Goal: Task Accomplishment & Management: Complete application form

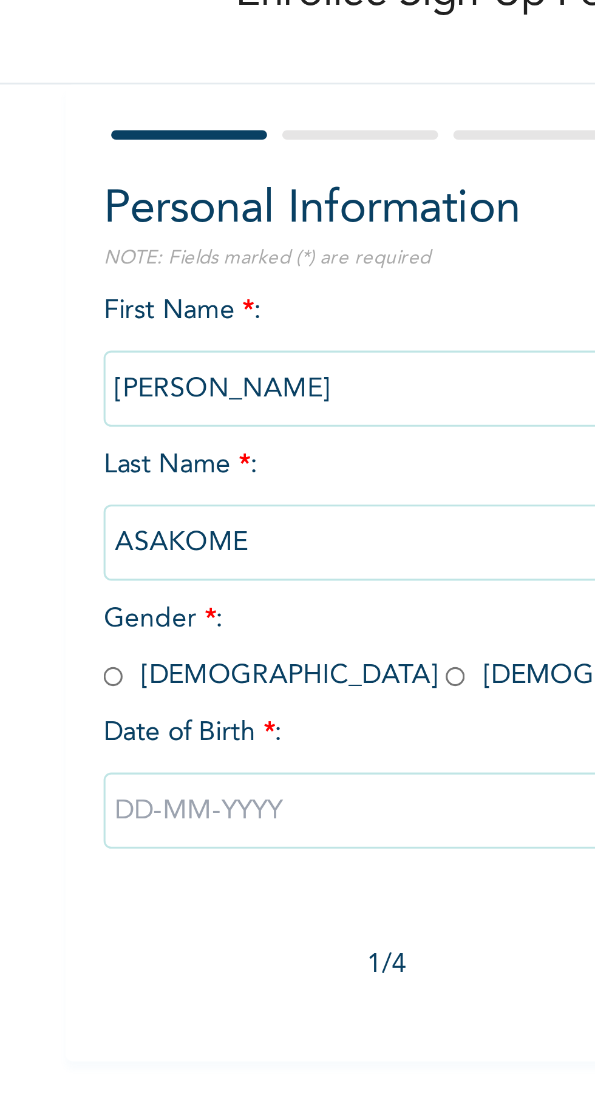
click at [128, 293] on input "radio" at bounding box center [127, 295] width 6 height 12
radio input "true"
click at [177, 335] on input "text" at bounding box center [233, 338] width 219 height 24
select select "9"
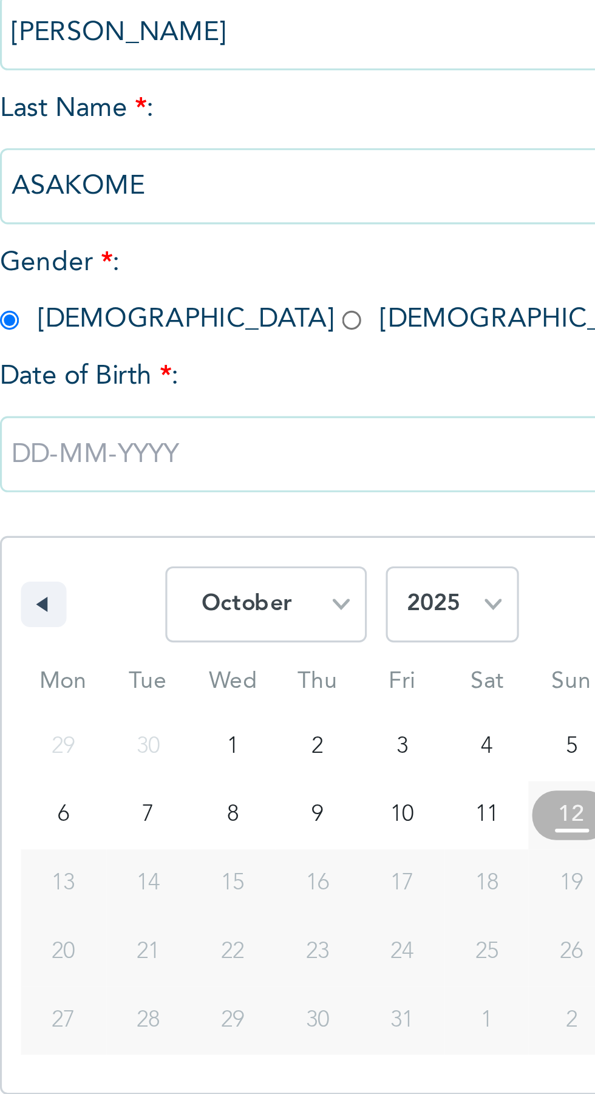
type input "[DATE]"
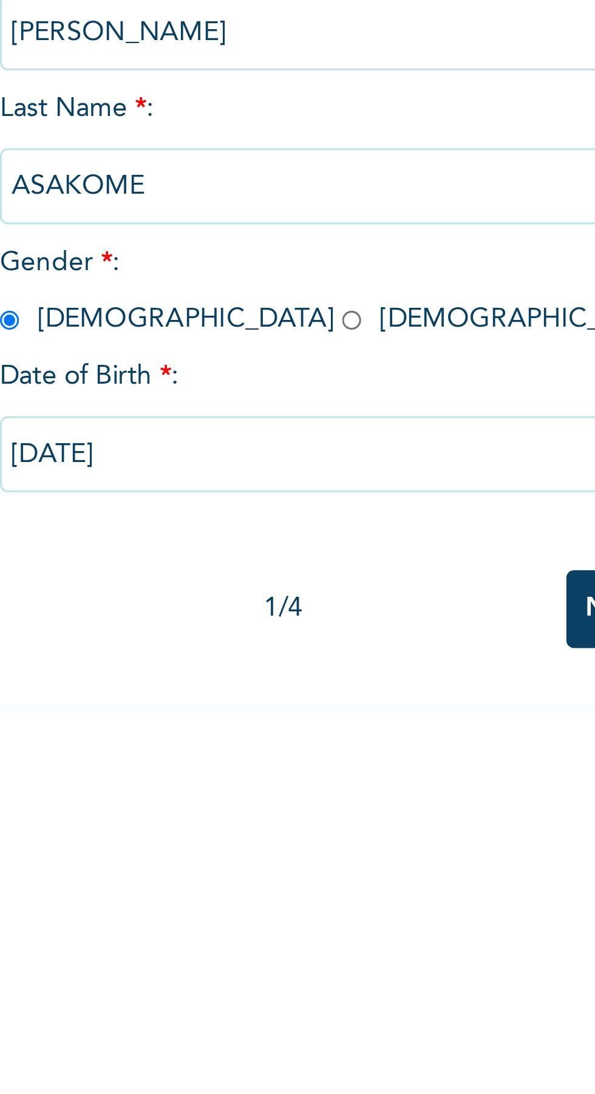
click at [219, 335] on input "[DATE]" at bounding box center [233, 338] width 219 height 24
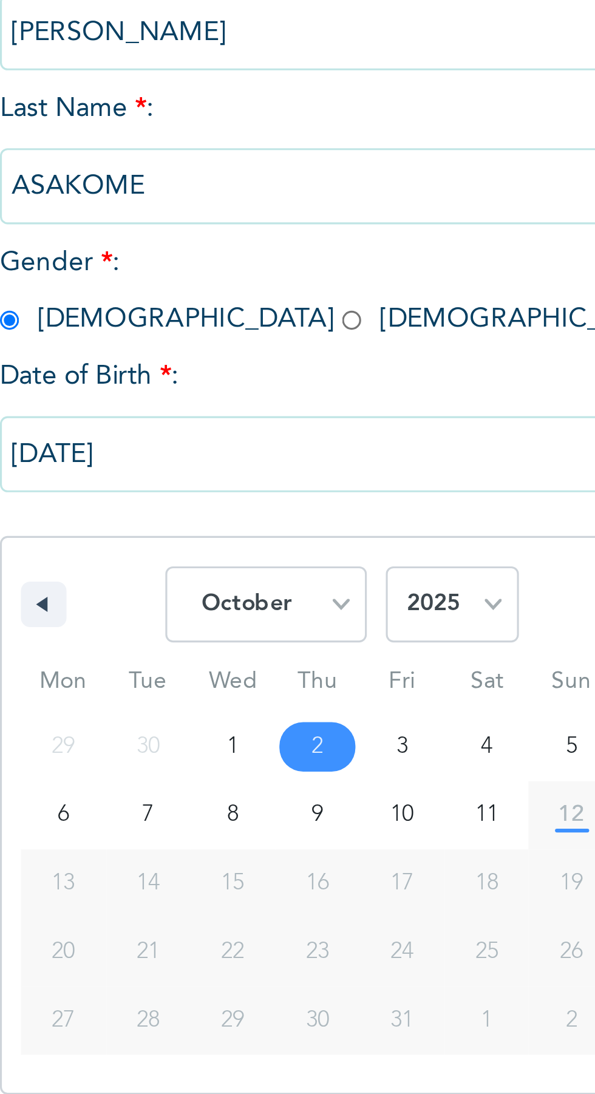
click at [231, 386] on select "January February March April May June July August September October November De…" at bounding box center [209, 386] width 64 height 24
select select "5"
click at [177, 374] on select "January February March April May June July August September October November De…" at bounding box center [209, 386] width 64 height 24
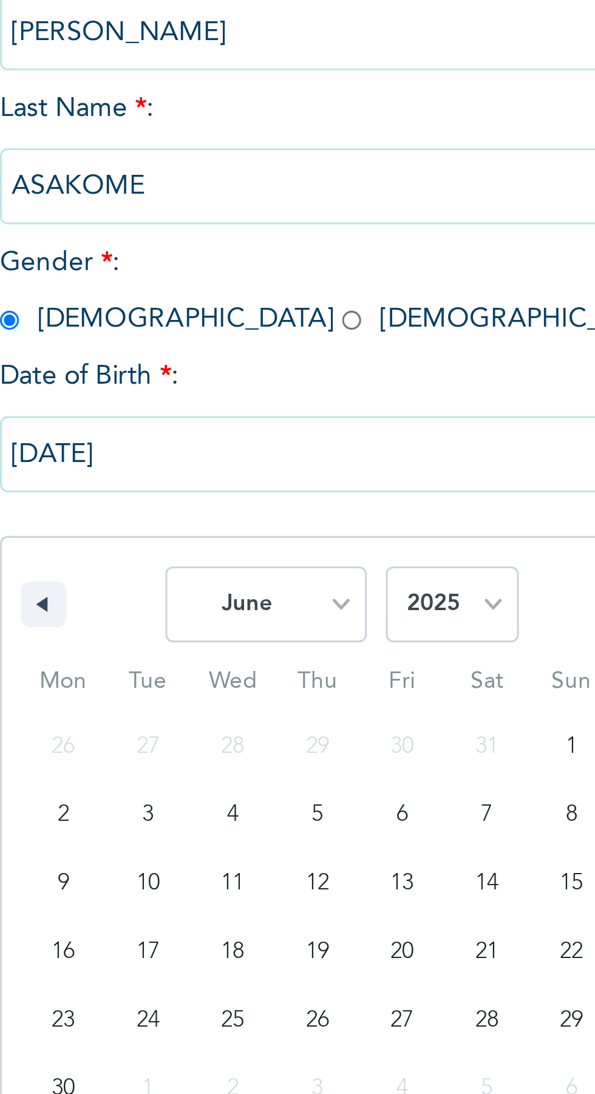
click at [280, 384] on select "2025 2024 2023 2022 2021 2020 2019 2018 2017 2016 2015 2014 2013 2012 2011 2010…" at bounding box center [268, 386] width 43 height 24
select select "1976"
click at [247, 374] on select "2025 2024 2023 2022 2021 2020 2019 2018 2017 2016 2015 2014 2013 2012 2011 2010…" at bounding box center [268, 386] width 43 height 24
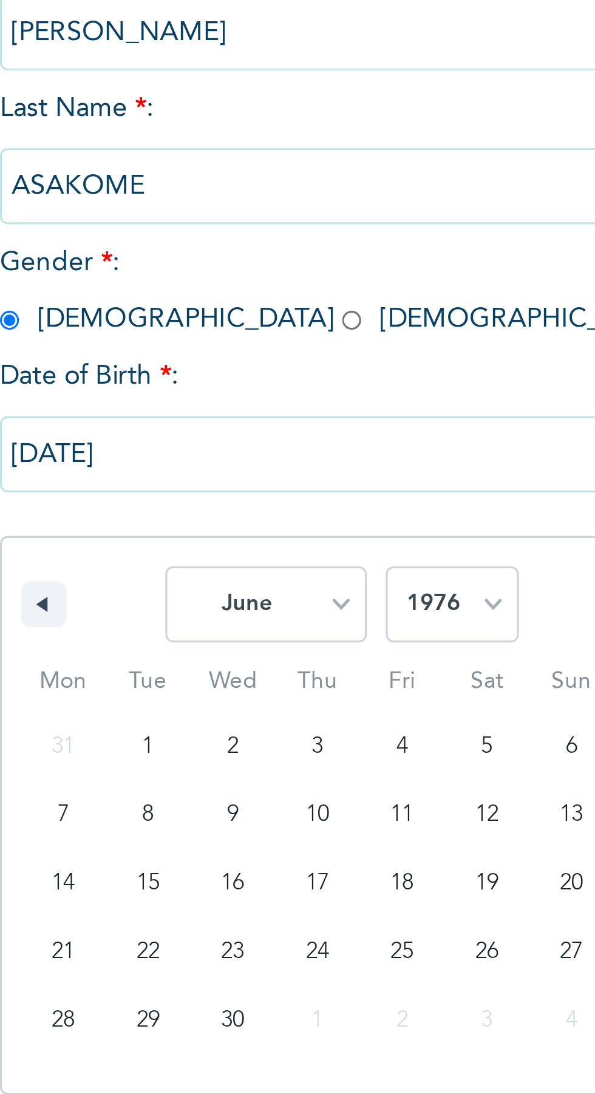
click at [193, 340] on input "[DATE]" at bounding box center [233, 338] width 219 height 24
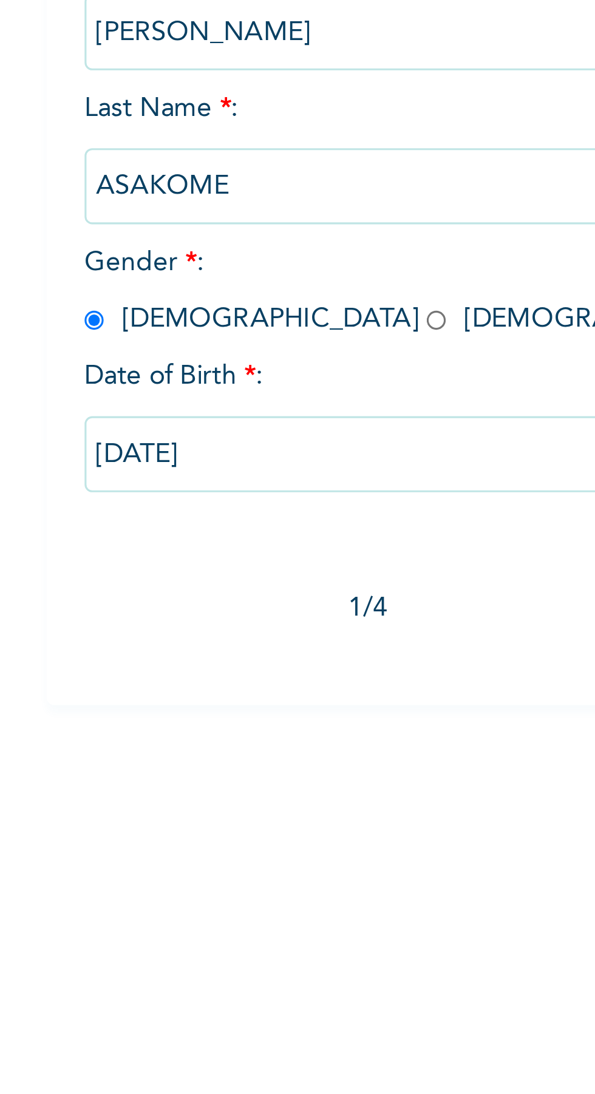
click at [191, 335] on input "[DATE]" at bounding box center [233, 338] width 219 height 24
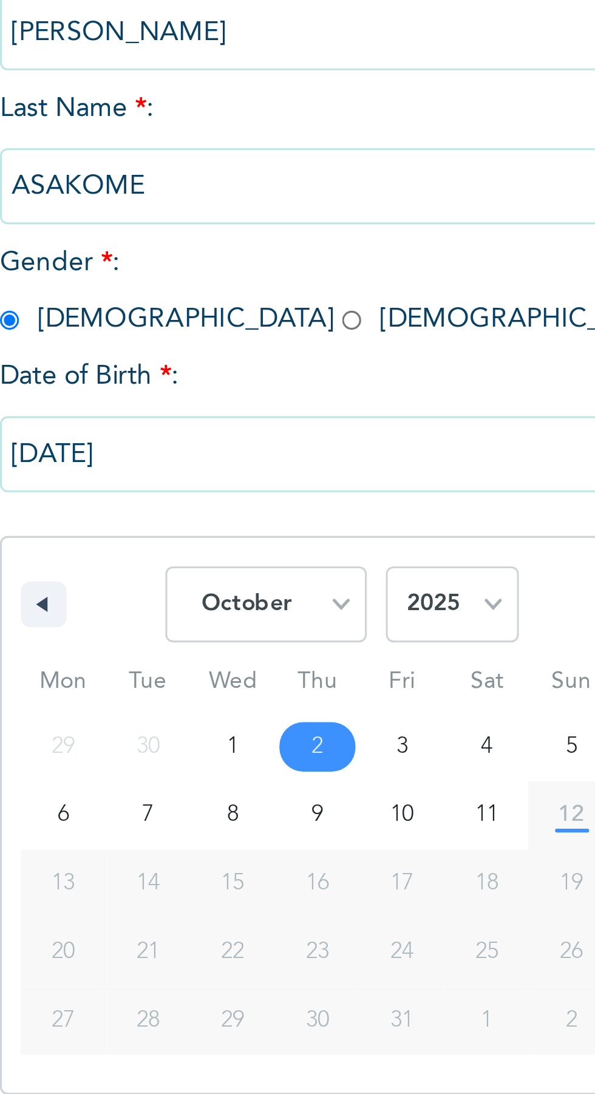
click at [222, 387] on select "January February March April May June July August September October November De…" at bounding box center [209, 386] width 64 height 24
select select "5"
click at [177, 374] on select "January February March April May June July August September October November De…" at bounding box center [209, 386] width 64 height 24
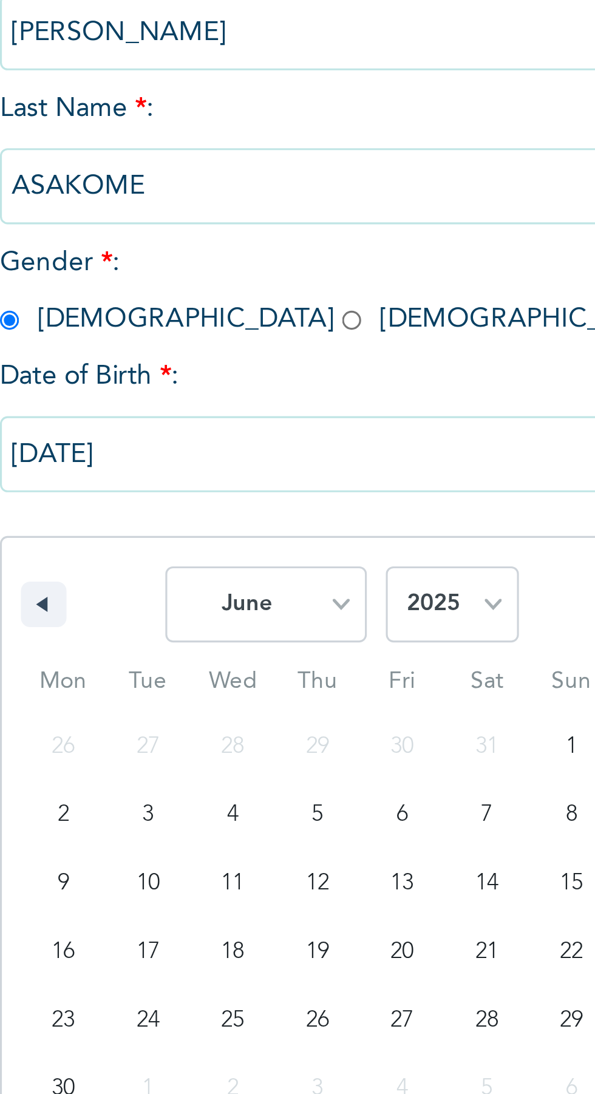
click at [276, 383] on select "2025 2024 2023 2022 2021 2020 2019 2018 2017 2016 2015 2014 2013 2012 2011 2010…" at bounding box center [268, 386] width 43 height 24
select select "1976"
click at [247, 374] on select "2025 2024 2023 2022 2021 2020 2019 2018 2017 2016 2015 2014 2013 2012 2011 2010…" at bounding box center [268, 386] width 43 height 24
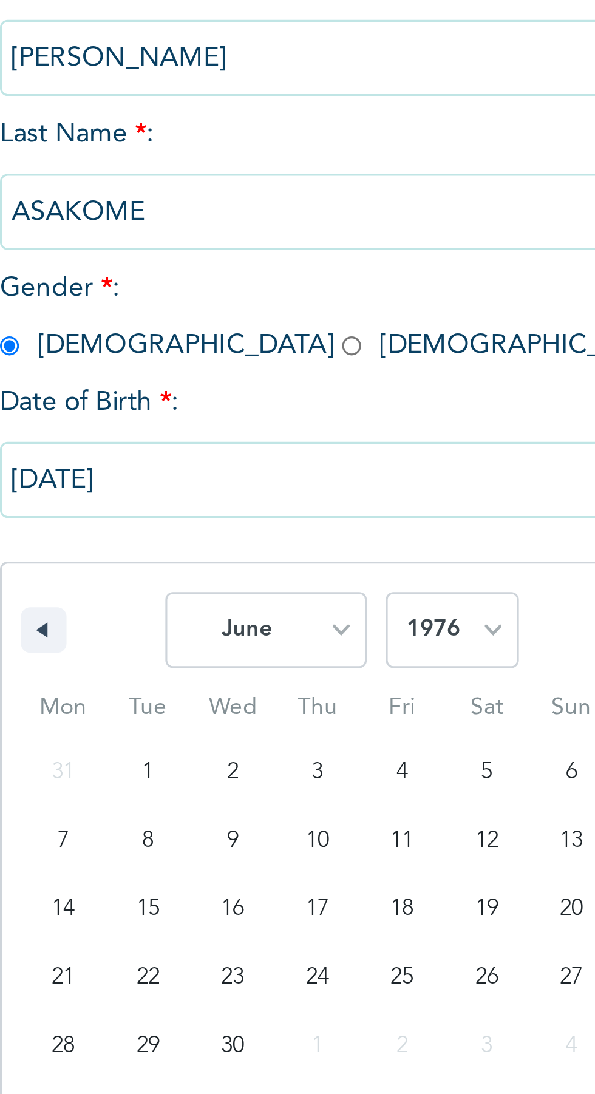
click at [143, 384] on button "button" at bounding box center [138, 385] width 15 height 15
click at [141, 386] on button "button" at bounding box center [138, 385] width 15 height 15
click at [139, 390] on button "button" at bounding box center [138, 385] width 15 height 15
click at [143, 388] on button "button" at bounding box center [138, 385] width 15 height 15
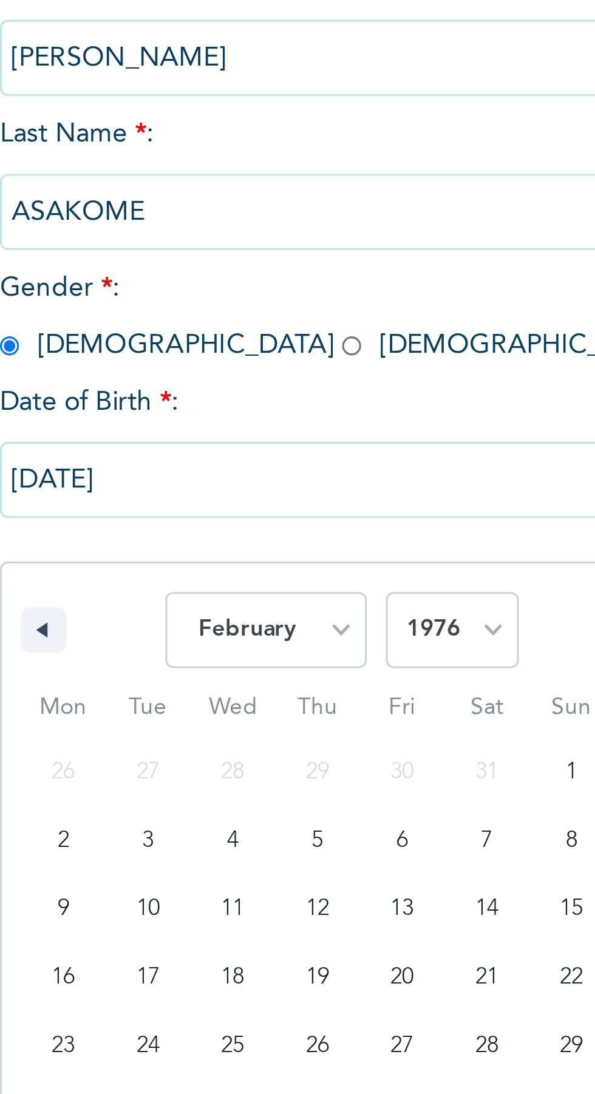
click at [139, 384] on button "button" at bounding box center [138, 385] width 15 height 15
click at [232, 384] on select "January February March April May June July August September October November De…" at bounding box center [209, 386] width 64 height 24
click at [177, 374] on select "January February March April May June July August September October November De…" at bounding box center [209, 386] width 64 height 24
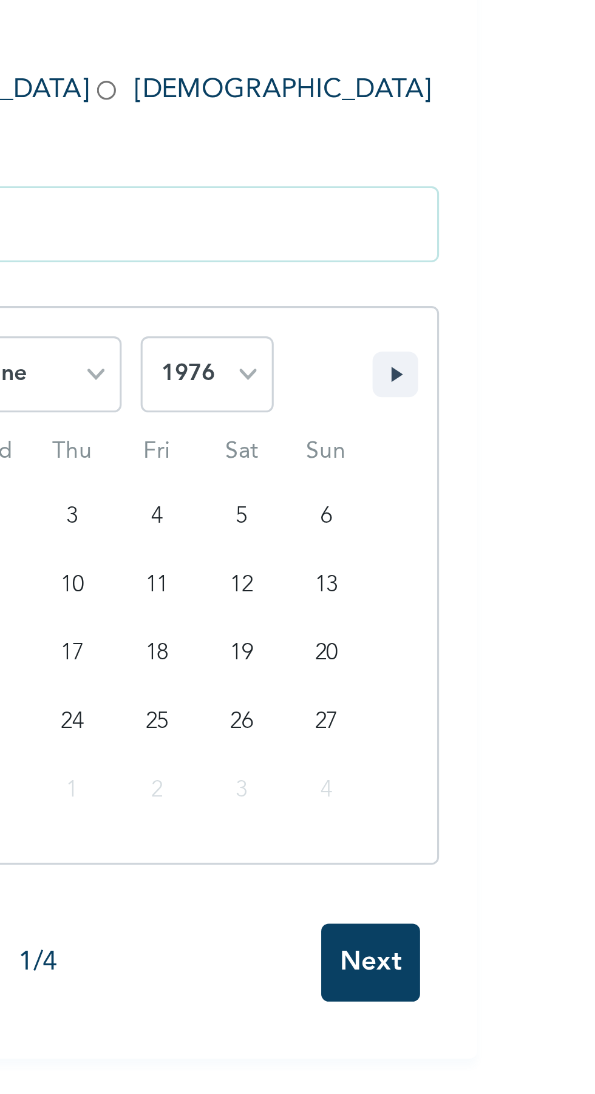
click at [330, 381] on button "button" at bounding box center [328, 385] width 15 height 15
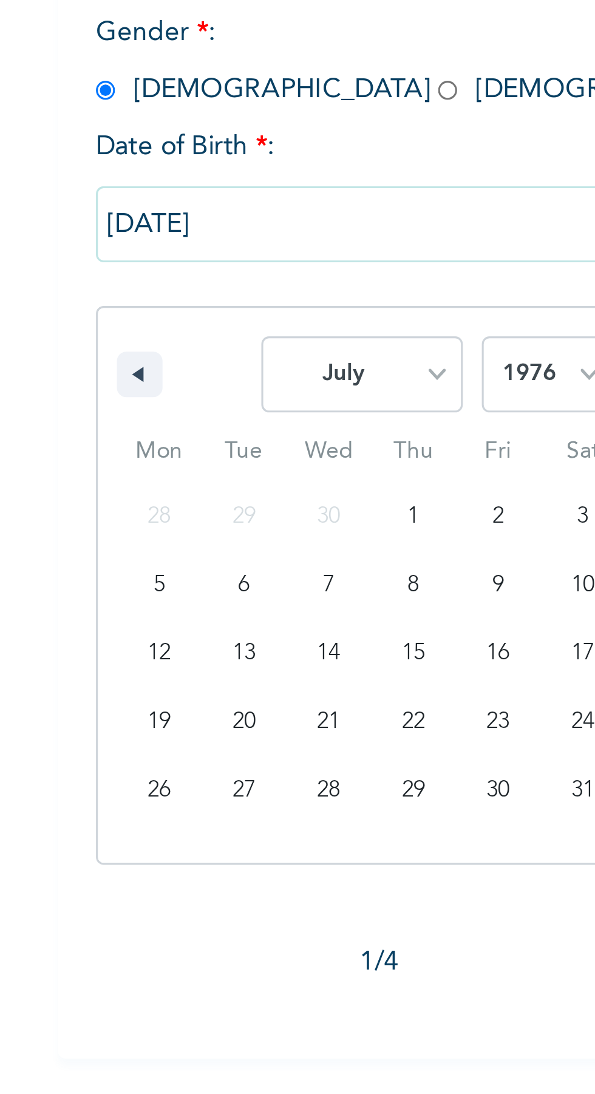
click at [133, 386] on icon "button" at bounding box center [136, 385] width 6 height 5
select select "5"
click at [180, 342] on input "[DATE]" at bounding box center [233, 338] width 219 height 24
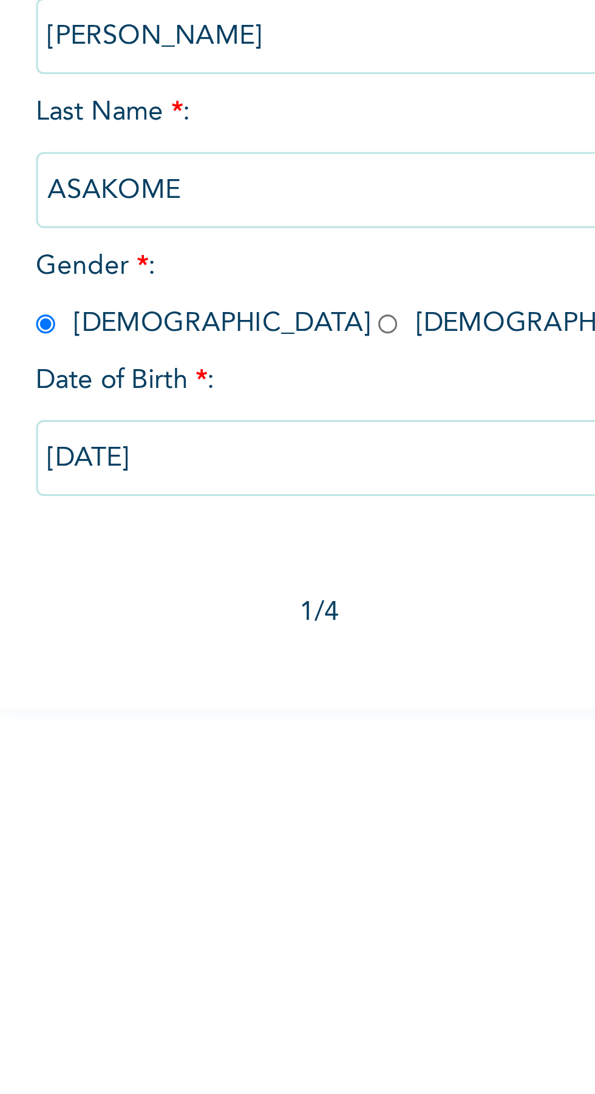
click at [205, 341] on input "[DATE]" at bounding box center [233, 338] width 219 height 24
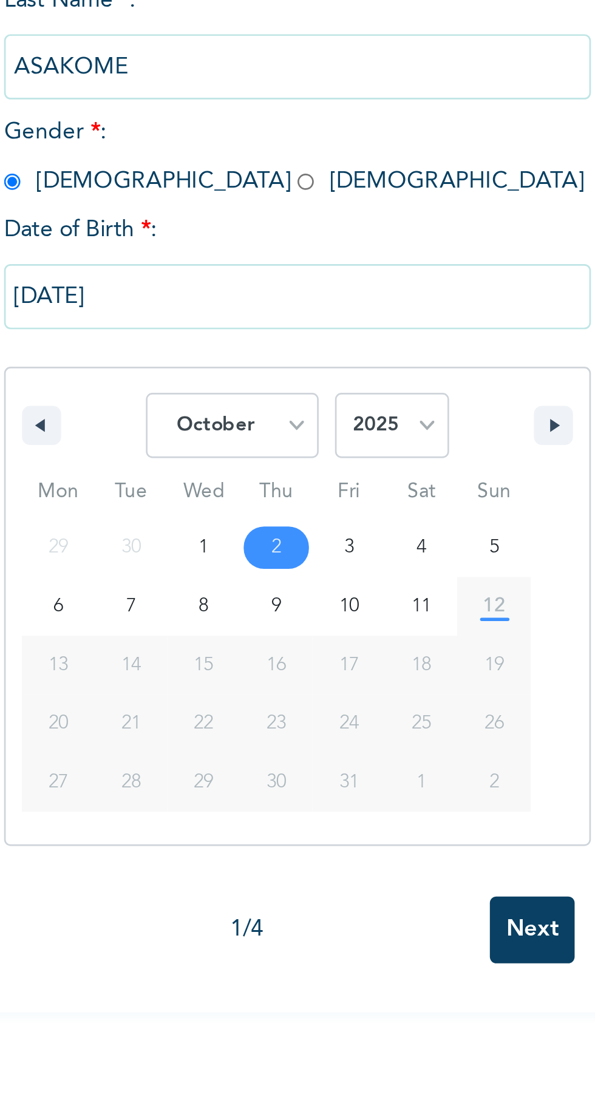
click at [231, 386] on select "January February March April May June July August September October November De…" at bounding box center [209, 386] width 64 height 24
select select "5"
click at [177, 374] on select "January February March April May June July August September October November De…" at bounding box center [209, 386] width 64 height 24
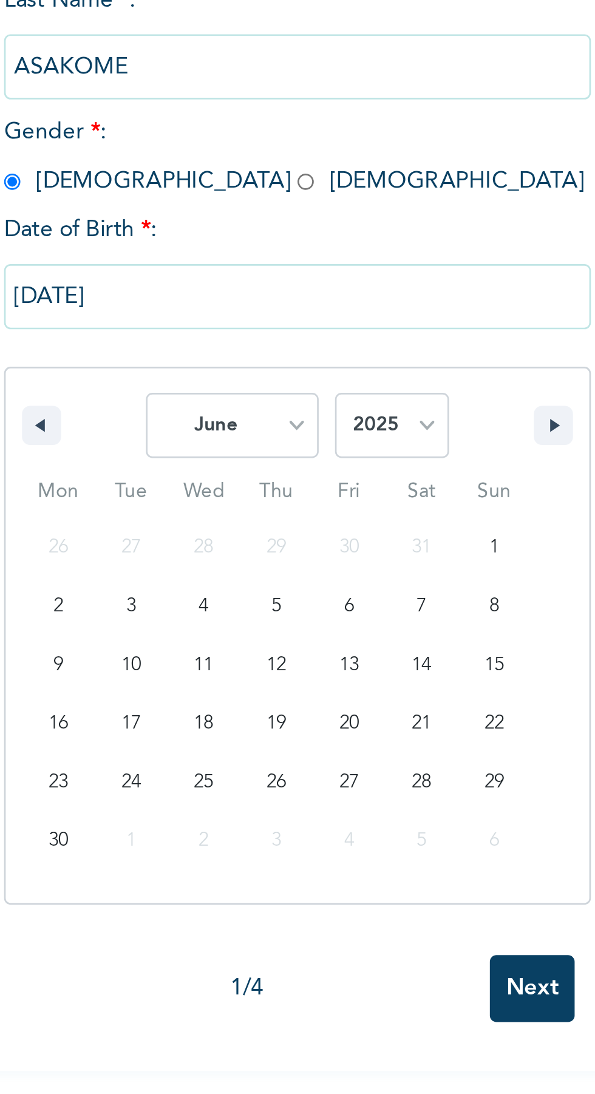
click at [275, 387] on select "2025 2024 2023 2022 2021 2020 2019 2018 2017 2016 2015 2014 2013 2012 2011 2010…" at bounding box center [268, 386] width 43 height 24
select select "1976"
click at [247, 374] on select "2025 2024 2023 2022 2021 2020 2019 2018 2017 2016 2015 2014 2013 2012 2011 2010…" at bounding box center [268, 386] width 43 height 24
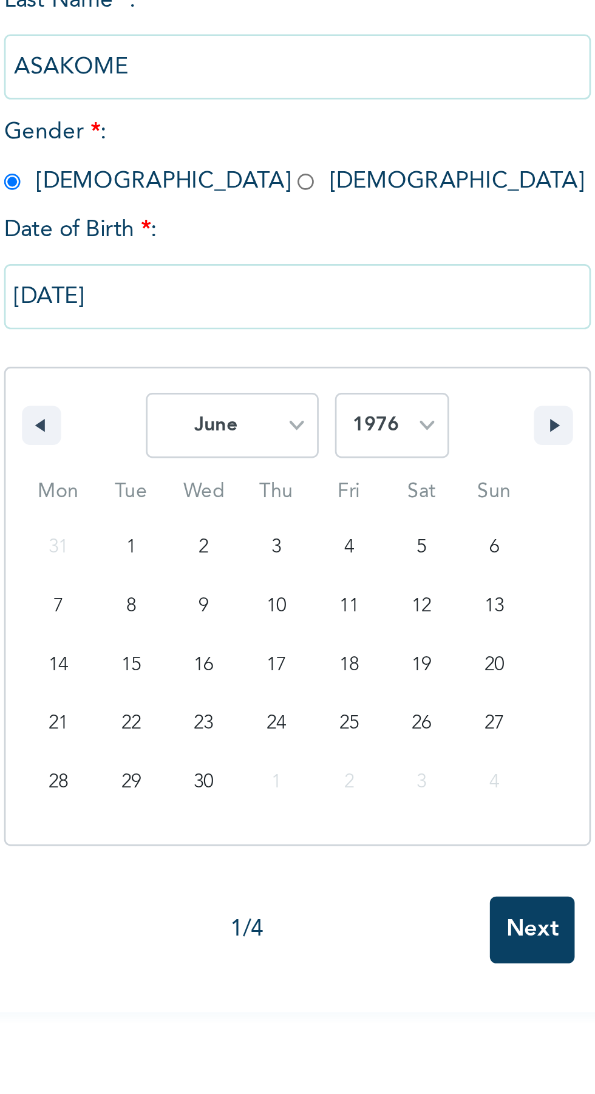
click at [324, 568] on div "Enrollee Sign-Up Form Personal Information NOTE: Fields marked (*) are required…" at bounding box center [233, 547] width 466 height 1094
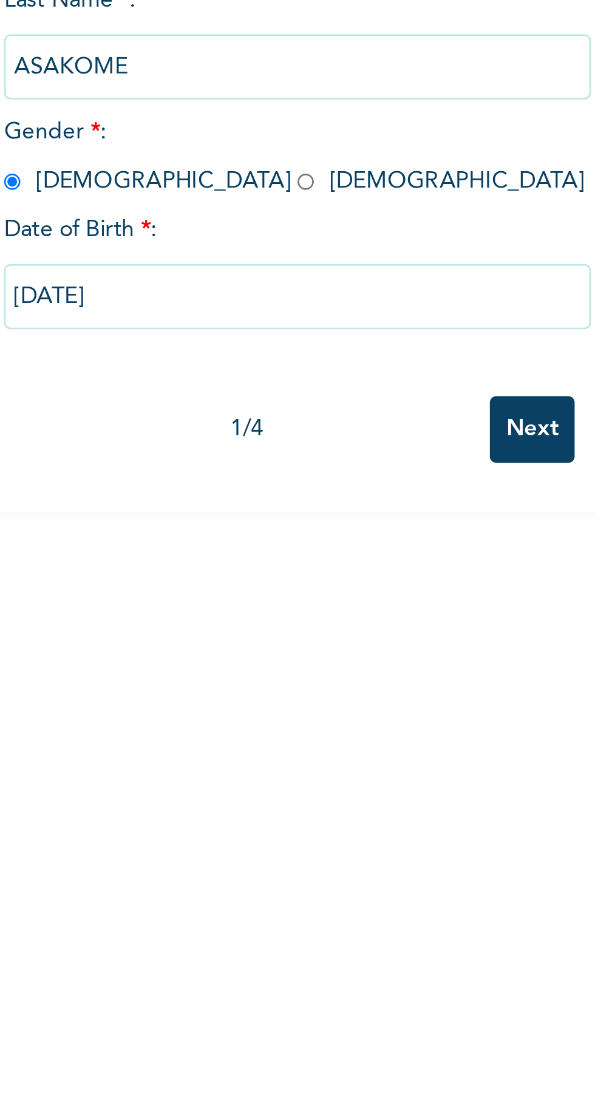
click at [319, 391] on input "Next" at bounding box center [321, 387] width 32 height 25
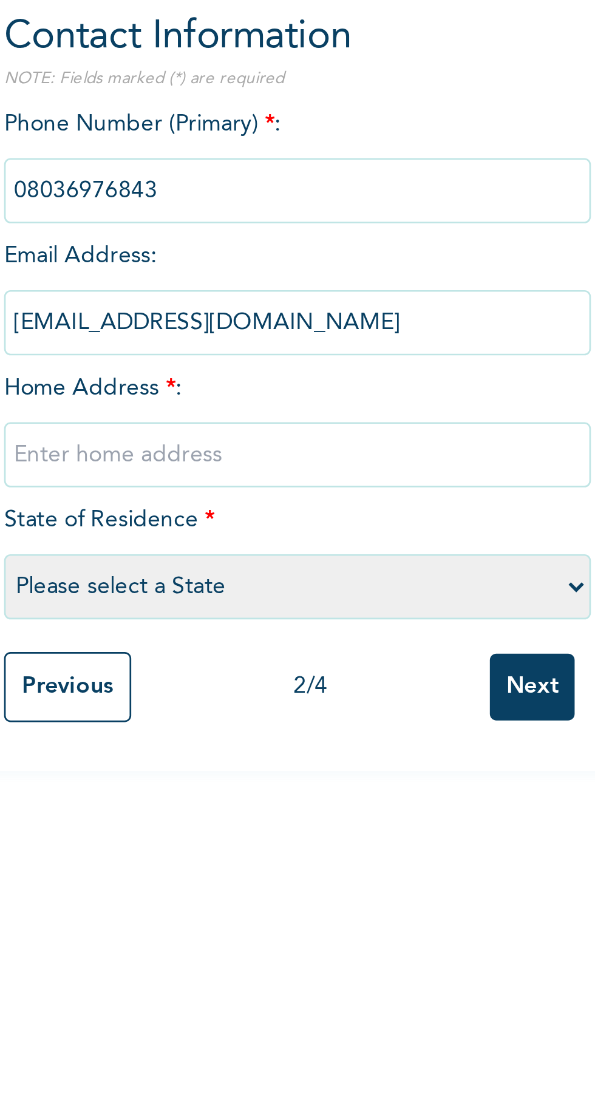
click at [237, 274] on div "Phone Number (Primary) * : Email Address : asakomegregory@gmail.com Home Addres…" at bounding box center [233, 270] width 219 height 197
click at [228, 296] on input "text" at bounding box center [233, 301] width 219 height 24
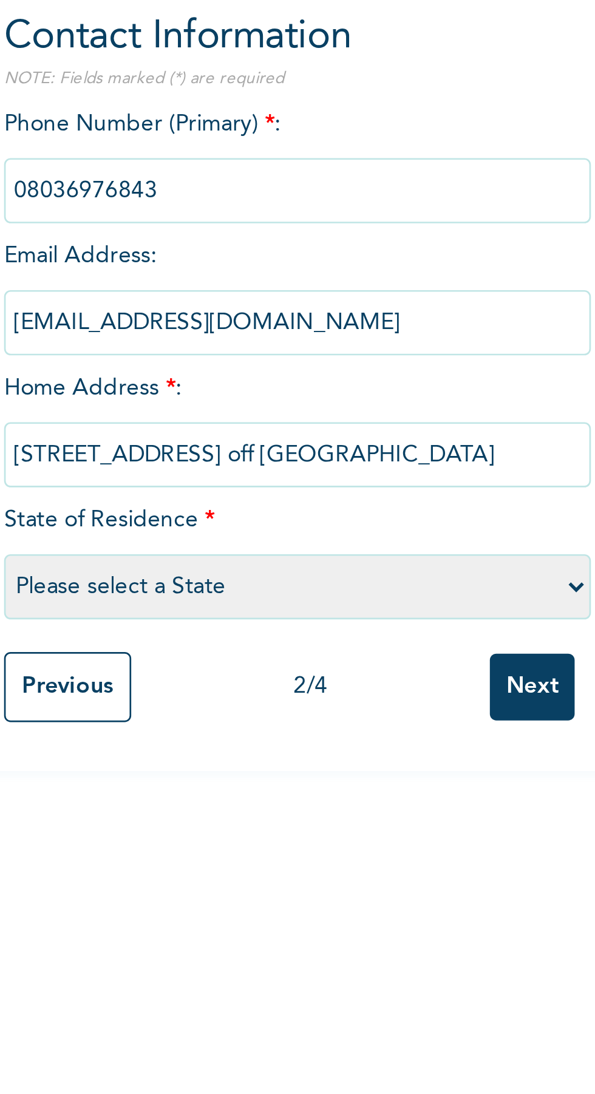
type input "[STREET_ADDRESS] off [GEOGRAPHIC_DATA]"
click at [224, 350] on select "Please select a State [PERSON_NAME] (FCT) [PERSON_NAME] Ibom [GEOGRAPHIC_DATA] …" at bounding box center [233, 350] width 219 height 24
select select "12"
click at [124, 338] on select "Please select a State [PERSON_NAME] (FCT) [PERSON_NAME] Ibom [GEOGRAPHIC_DATA] …" at bounding box center [233, 350] width 219 height 24
click at [149, 388] on input "Previous" at bounding box center [147, 388] width 47 height 26
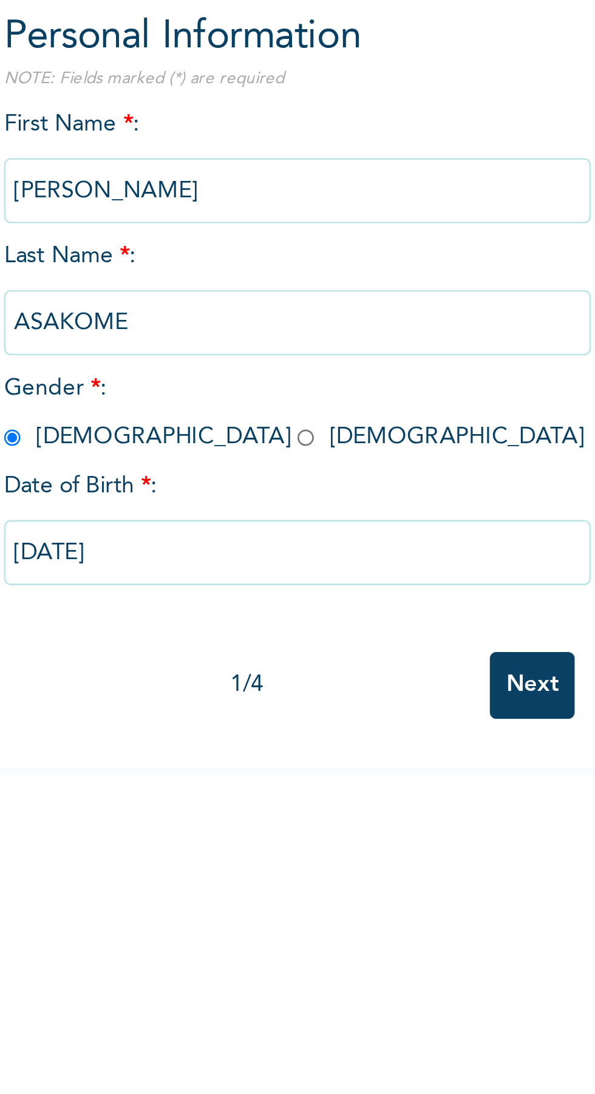
click at [238, 339] on input "[DATE]" at bounding box center [233, 338] width 219 height 24
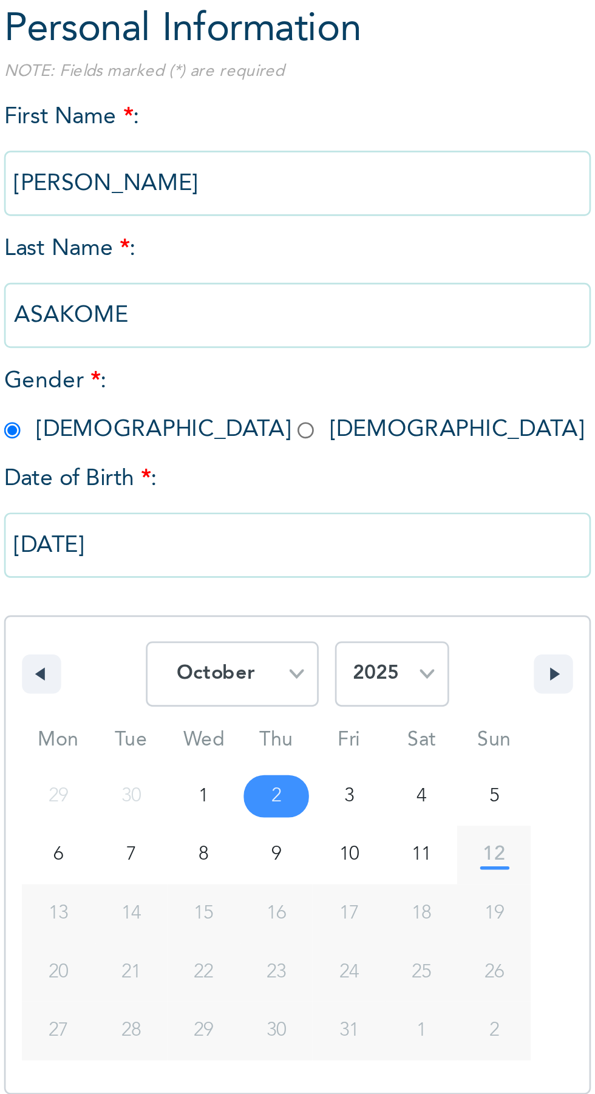
click at [228, 384] on select "January February March April May June July August September October November De…" at bounding box center [209, 386] width 64 height 24
select select "5"
click at [177, 374] on select "January February March April May June July August September October November De…" at bounding box center [209, 386] width 64 height 24
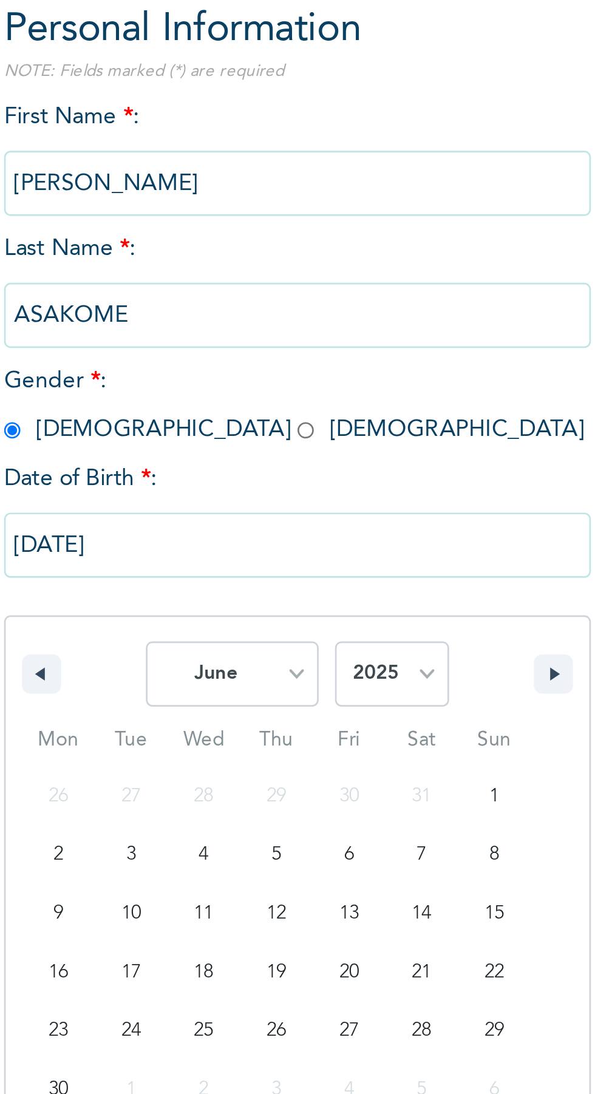
click at [276, 383] on select "2025 2024 2023 2022 2021 2020 2019 2018 2017 2016 2015 2014 2013 2012 2011 2010…" at bounding box center [268, 386] width 43 height 24
select select "1976"
click at [247, 374] on select "2025 2024 2023 2022 2021 2020 2019 2018 2017 2016 2015 2014 2013 2012 2011 2010…" at bounding box center [268, 386] width 43 height 24
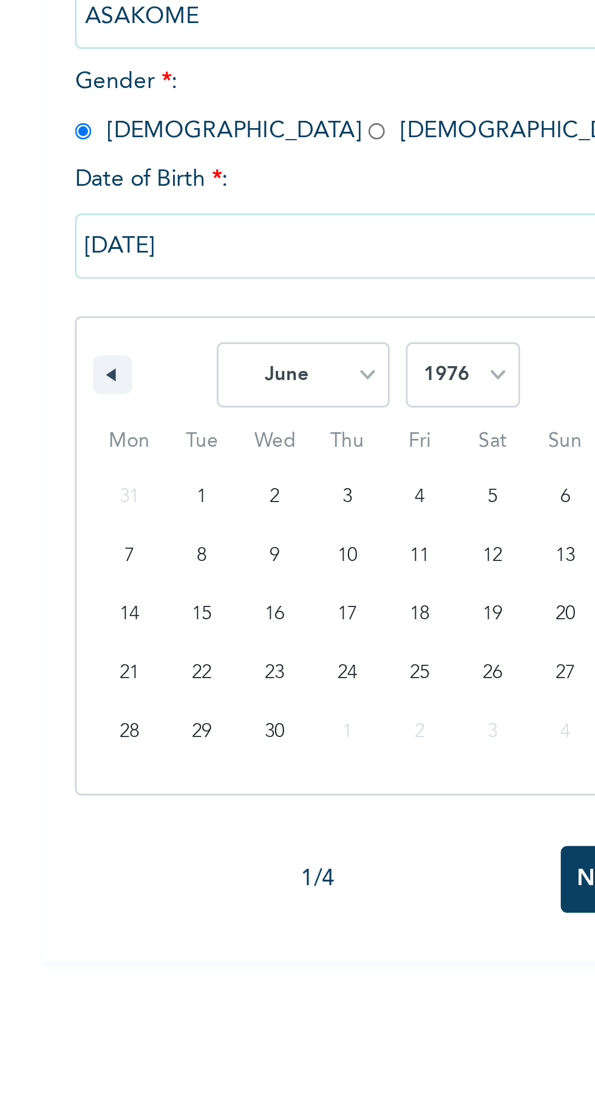
click at [177, 342] on input "[DATE]" at bounding box center [233, 338] width 219 height 24
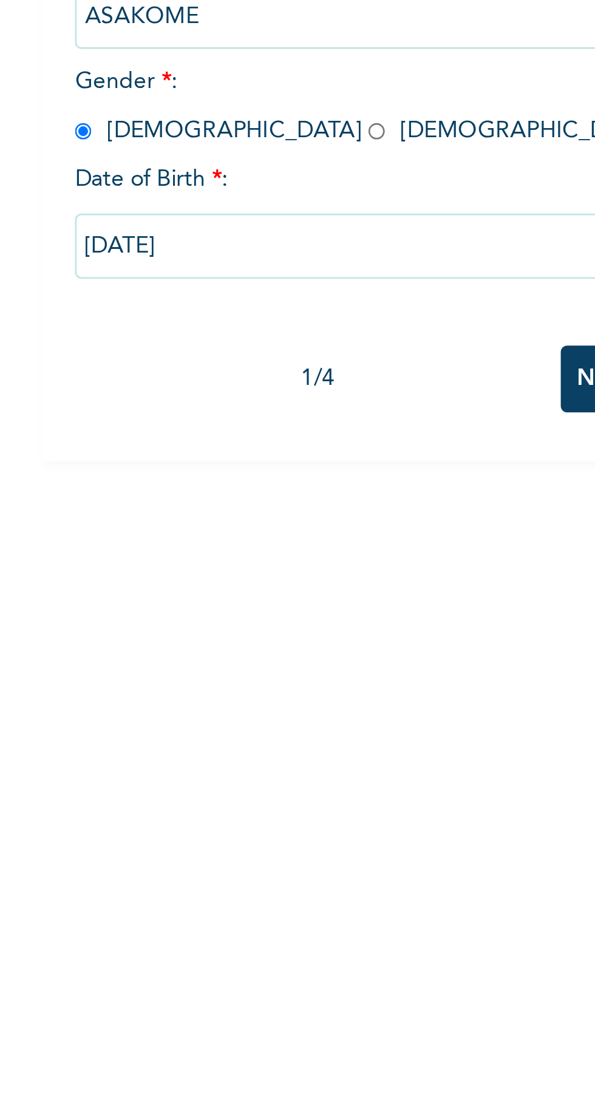
click at [233, 300] on input "radio" at bounding box center [236, 295] width 6 height 12
radio input "true"
click at [145, 318] on span "Date of Birth * :" at bounding box center [152, 313] width 57 height 13
click at [167, 340] on input "[DATE]" at bounding box center [233, 338] width 219 height 24
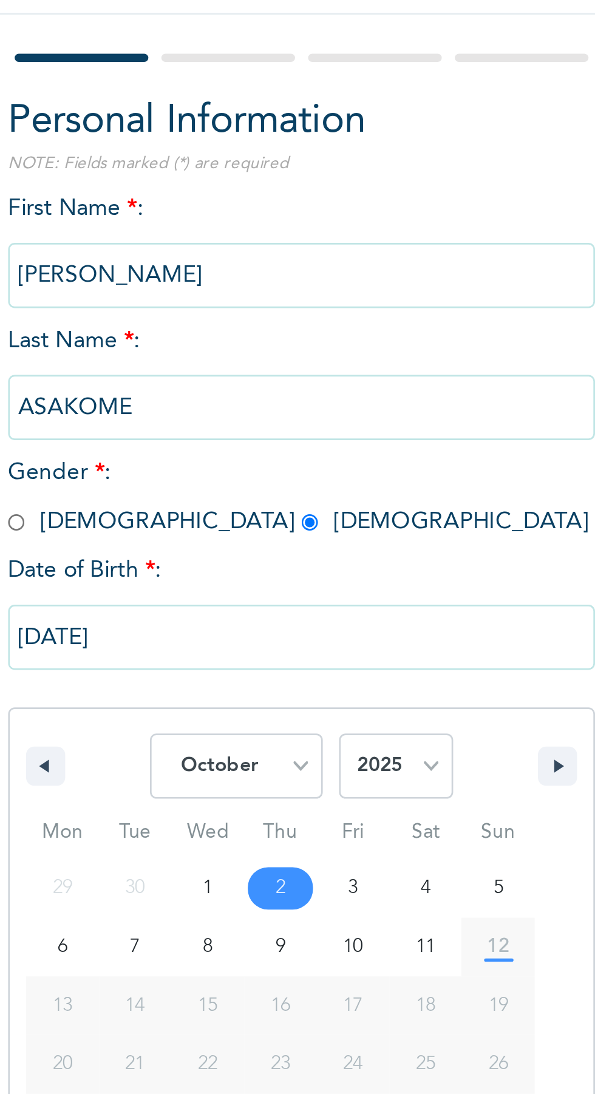
click at [225, 386] on select "January February March April May June July August September October November De…" at bounding box center [209, 386] width 64 height 24
select select "5"
click at [177, 374] on select "January February March April May June July August September October November De…" at bounding box center [209, 386] width 64 height 24
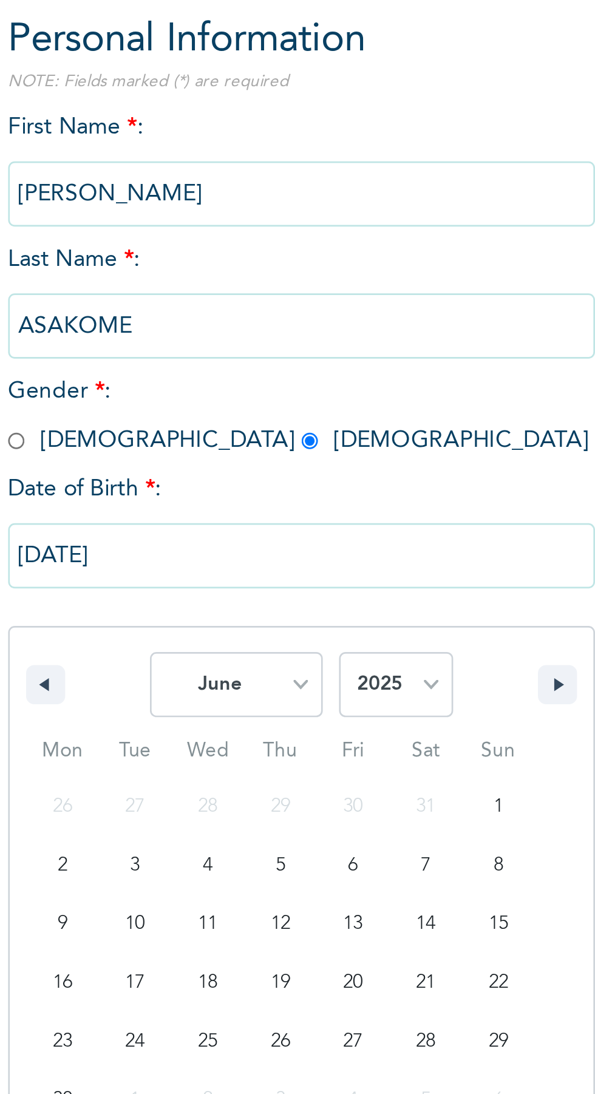
click at [273, 383] on select "2025 2024 2023 2022 2021 2020 2019 2018 2017 2016 2015 2014 2013 2012 2011 2010…" at bounding box center [268, 386] width 43 height 24
select select "1976"
click at [247, 374] on select "2025 2024 2023 2022 2021 2020 2019 2018 2017 2016 2015 2014 2013 2012 2011 2010…" at bounding box center [268, 386] width 43 height 24
click at [129, 292] on input "radio" at bounding box center [127, 295] width 6 height 12
radio input "true"
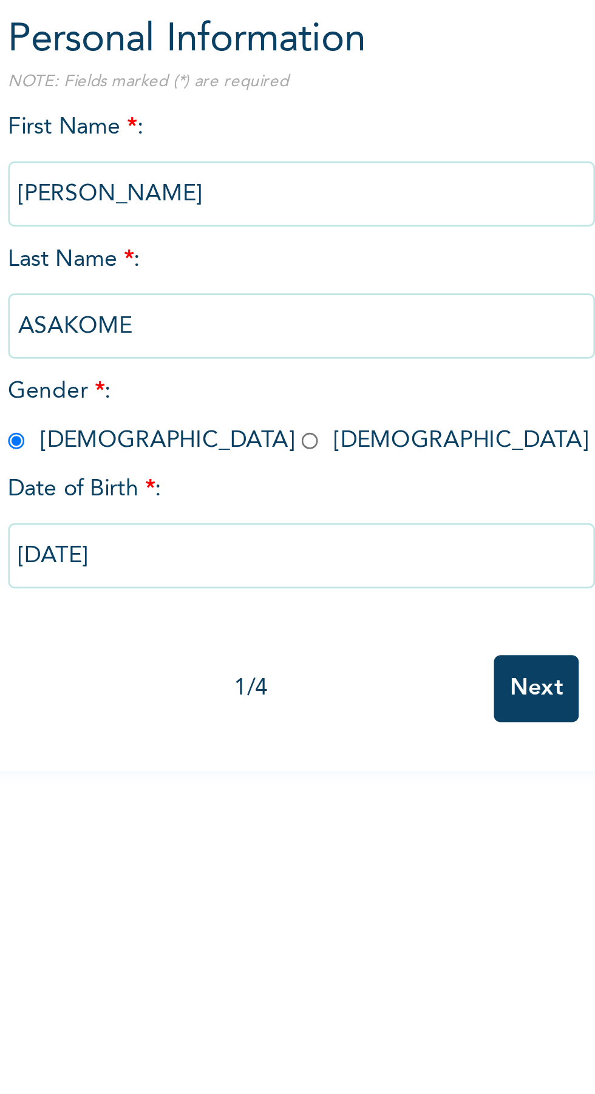
click at [245, 346] on input "[DATE]" at bounding box center [233, 338] width 219 height 24
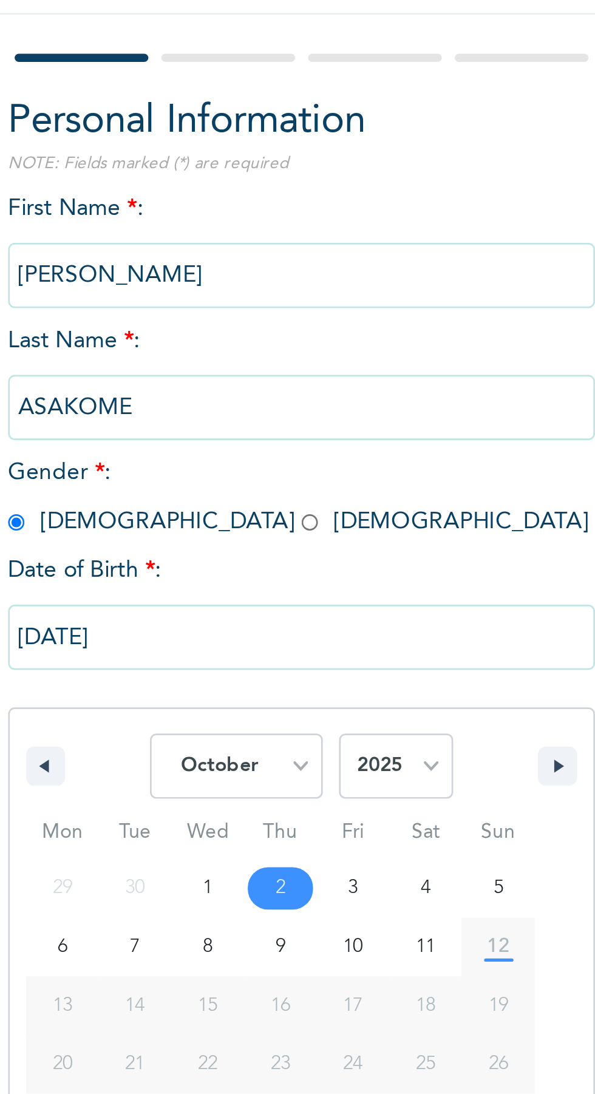
click at [229, 377] on select "January February March April May June July August September October November De…" at bounding box center [209, 386] width 64 height 24
select select "5"
click at [177, 374] on select "January February March April May June July August September October November De…" at bounding box center [209, 386] width 64 height 24
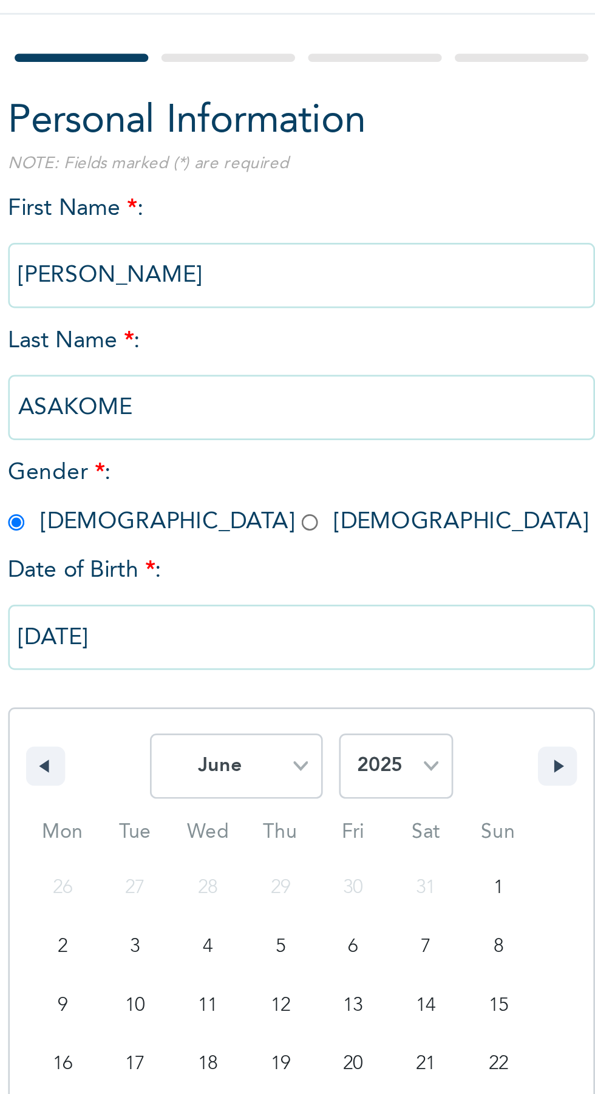
click at [281, 383] on select "2025 2024 2023 2022 2021 2020 2019 2018 2017 2016 2015 2014 2013 2012 2011 2010…" at bounding box center [268, 386] width 43 height 24
select select "1976"
click at [247, 374] on select "2025 2024 2023 2022 2021 2020 2019 2018 2017 2016 2015 2014 2013 2012 2011 2010…" at bounding box center [268, 386] width 43 height 24
click at [222, 339] on input "[DATE]" at bounding box center [233, 338] width 219 height 24
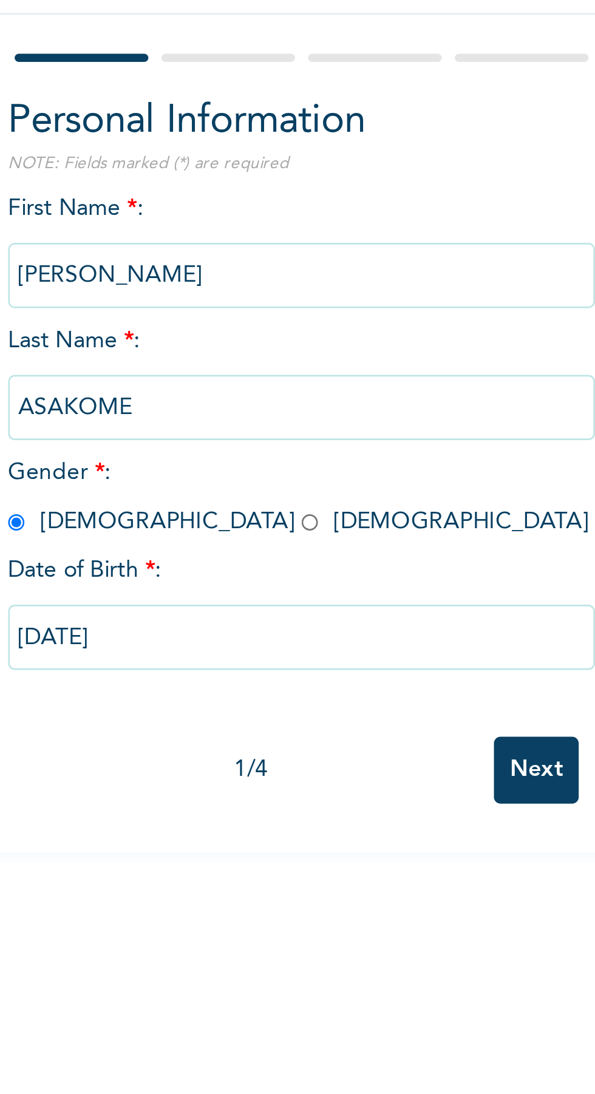
click at [318, 386] on input "Next" at bounding box center [321, 387] width 32 height 25
select select "12"
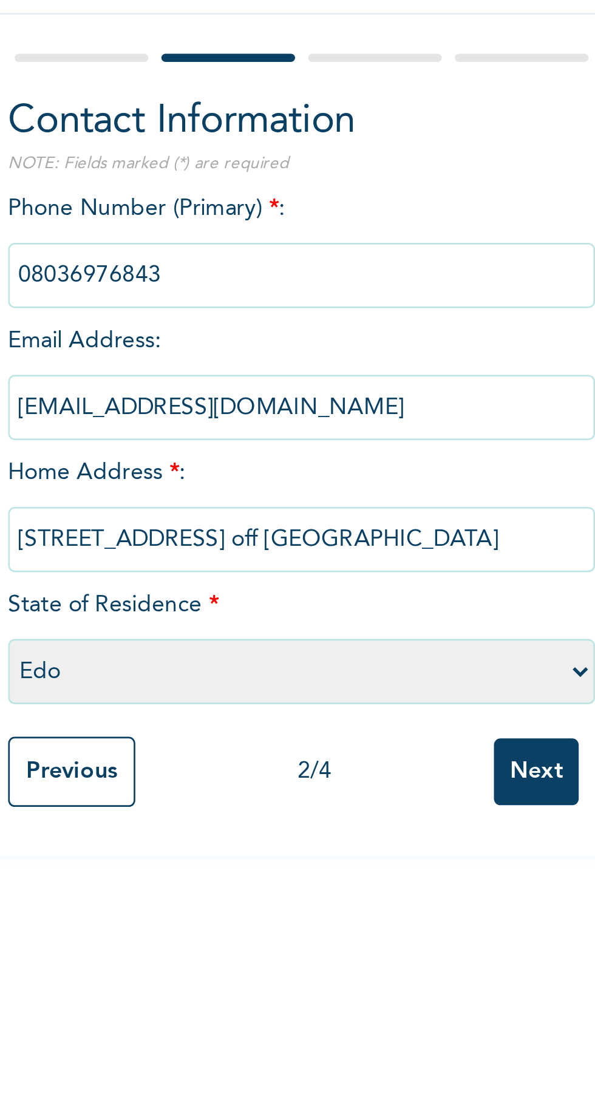
click at [160, 389] on input "Previous" at bounding box center [147, 388] width 47 height 26
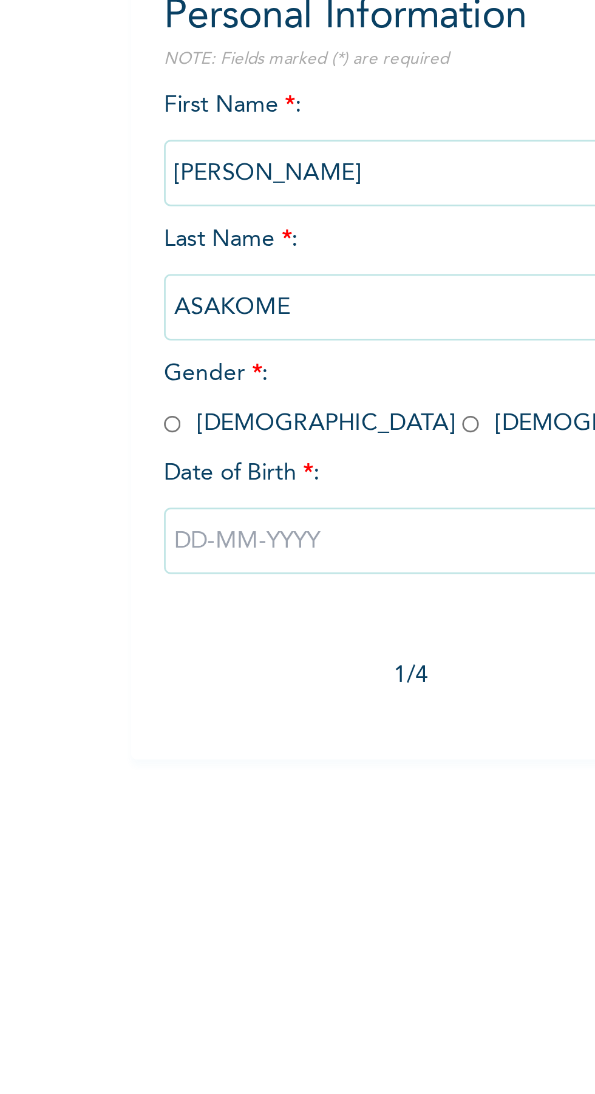
click at [128, 294] on input "radio" at bounding box center [127, 295] width 6 height 12
radio input "true"
click at [179, 343] on input "text" at bounding box center [233, 338] width 219 height 24
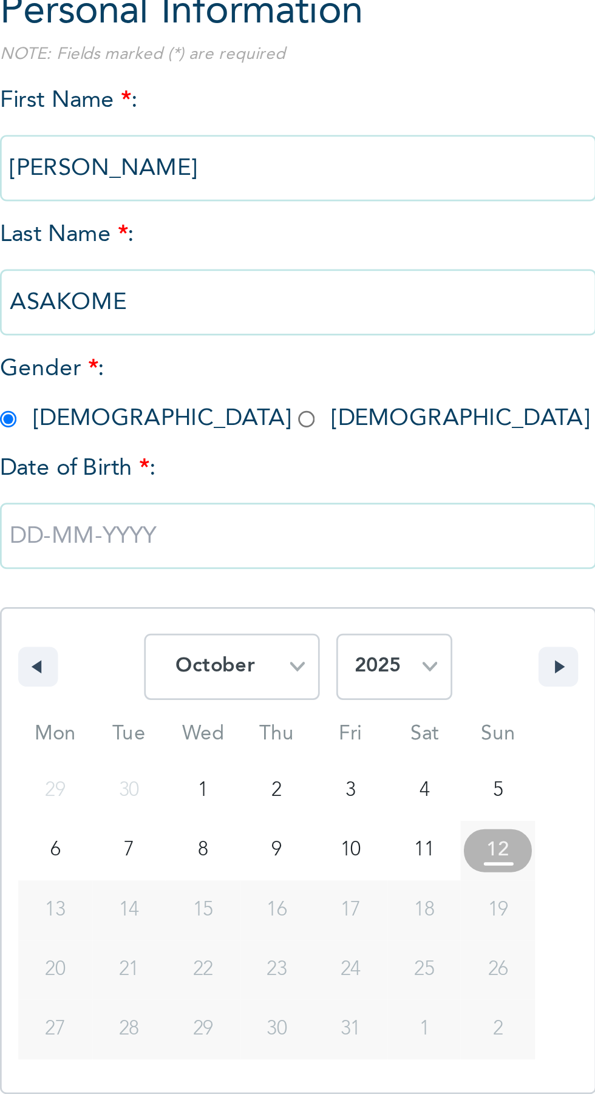
click at [231, 383] on select "January February March April May June July August September October November De…" at bounding box center [209, 386] width 64 height 24
select select "5"
click at [177, 374] on select "January February March April May June July August September October November De…" at bounding box center [209, 386] width 64 height 24
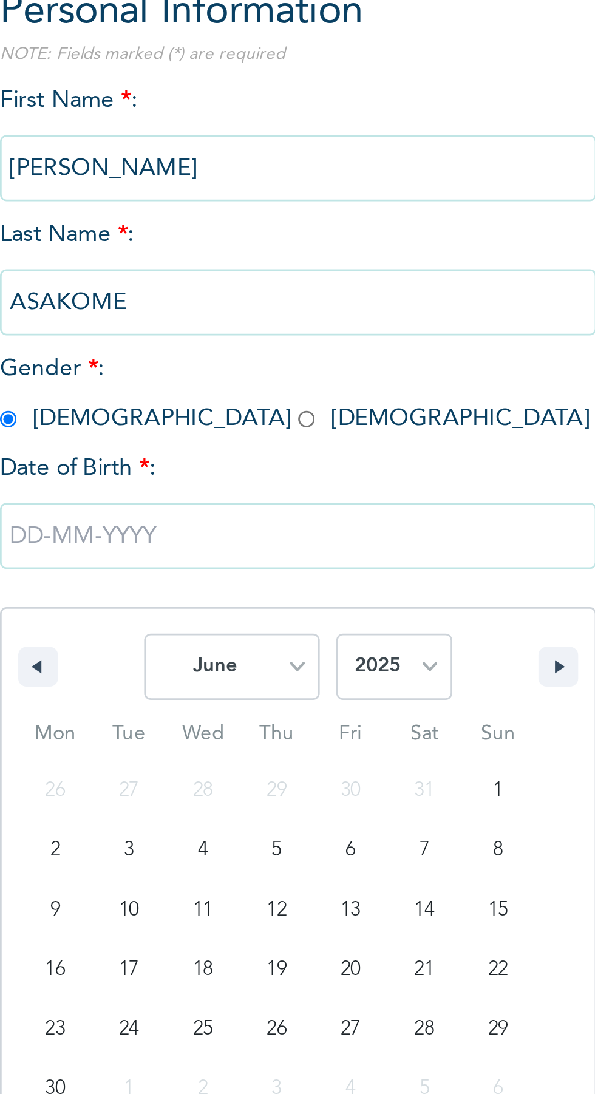
click at [287, 387] on select "2025 2024 2023 2022 2021 2020 2019 2018 2017 2016 2015 2014 2013 2012 2011 2010…" at bounding box center [268, 386] width 43 height 24
select select "1976"
click at [247, 374] on select "2025 2024 2023 2022 2021 2020 2019 2018 2017 2016 2015 2014 2013 2012 2011 2010…" at bounding box center [268, 386] width 43 height 24
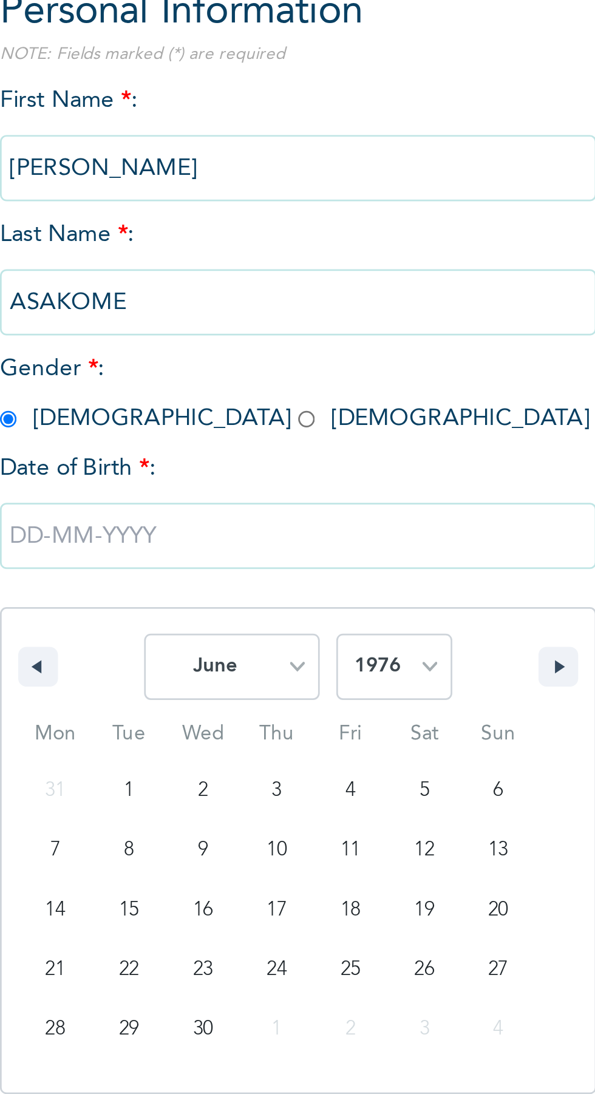
click at [200, 336] on input "text" at bounding box center [233, 338] width 219 height 24
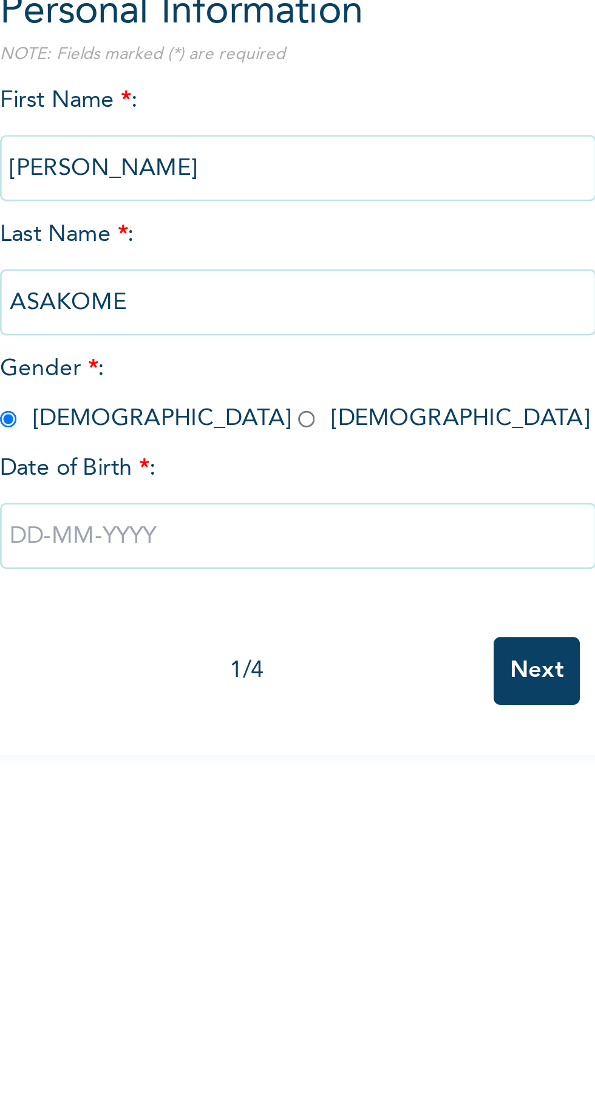
click at [198, 341] on input "text" at bounding box center [233, 338] width 219 height 24
select select "9"
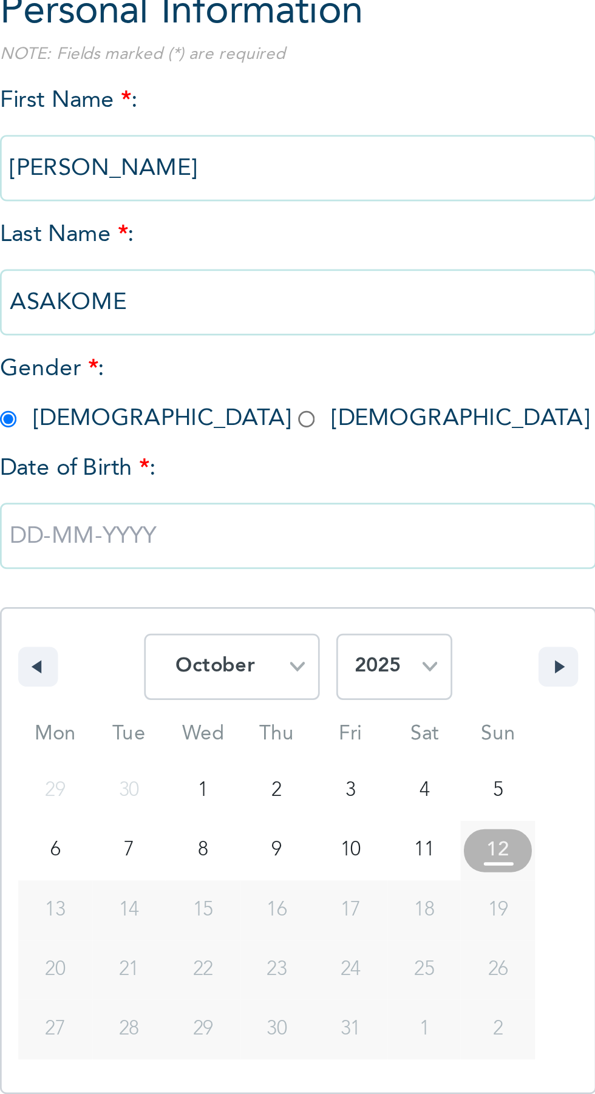
type input "[DATE]"
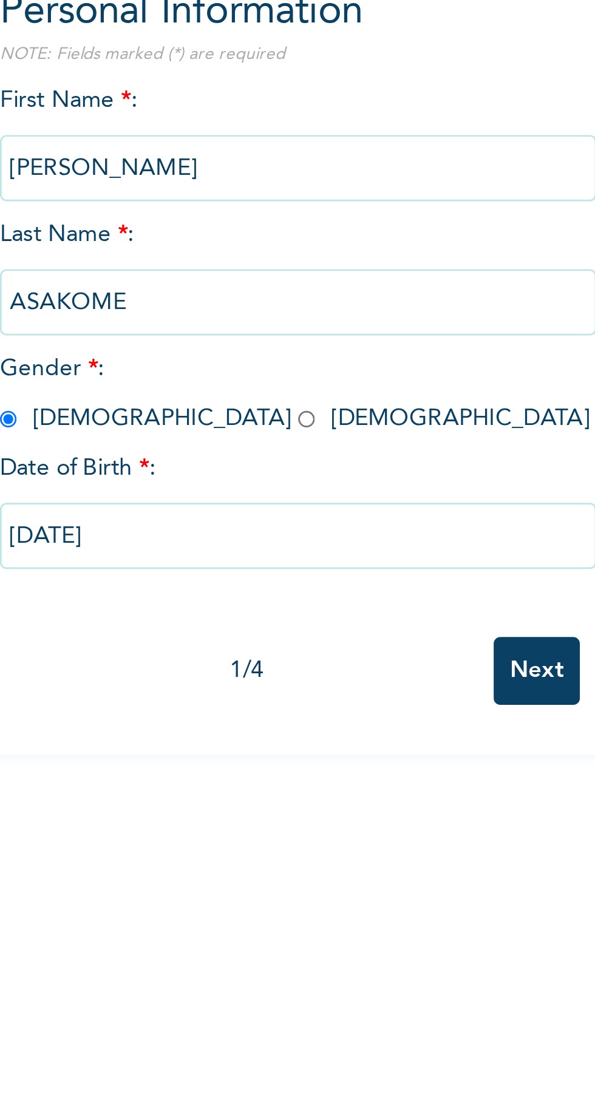
click at [245, 335] on input "[DATE]" at bounding box center [233, 338] width 219 height 24
select select "9"
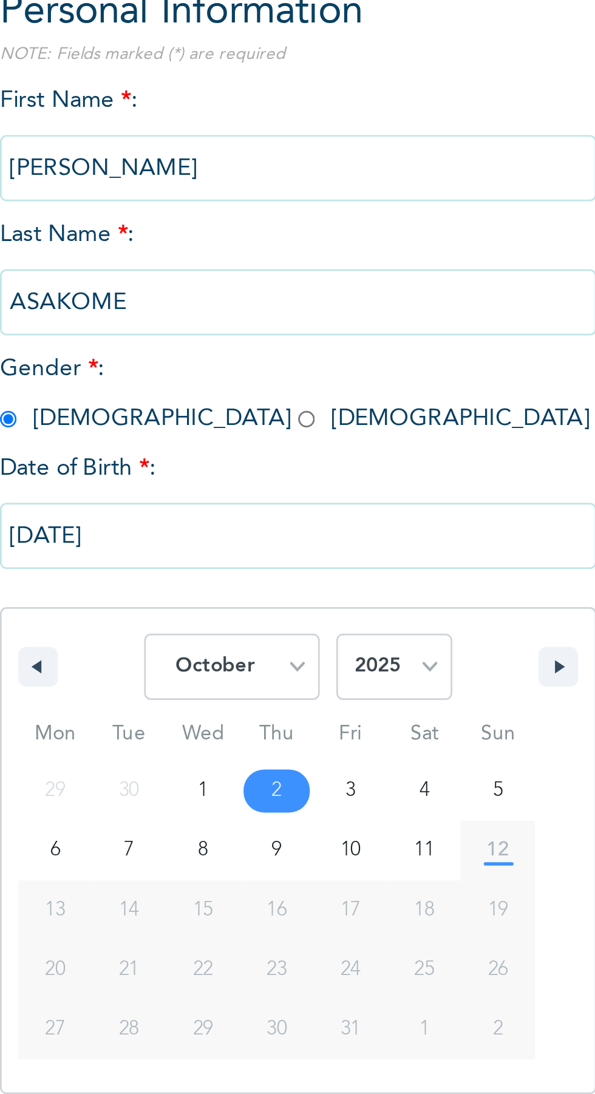
type input "[DATE]"
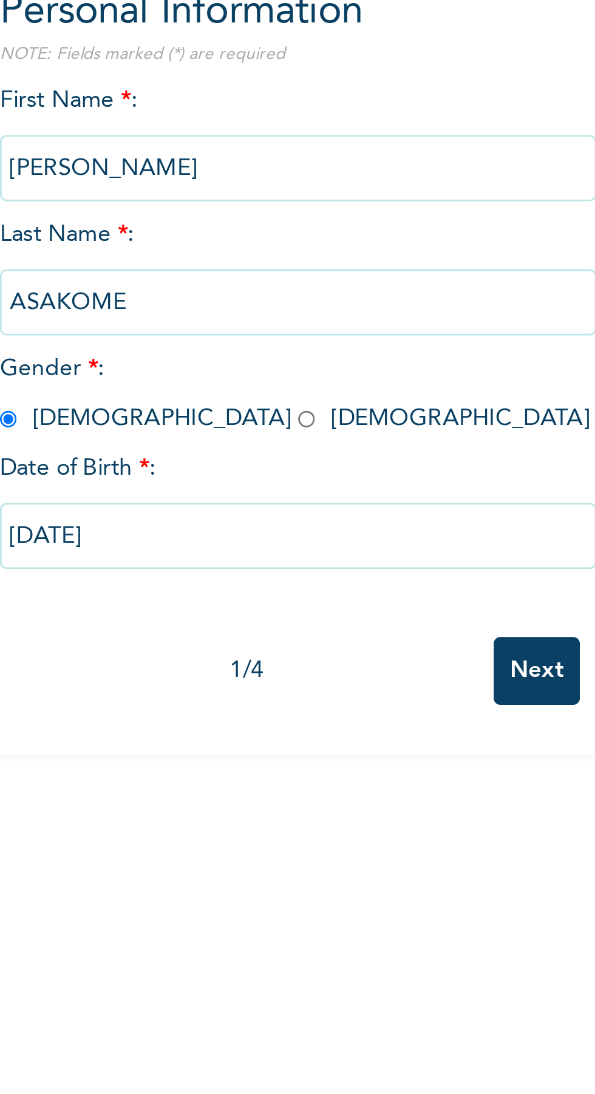
click at [230, 336] on input "[DATE]" at bounding box center [233, 338] width 219 height 24
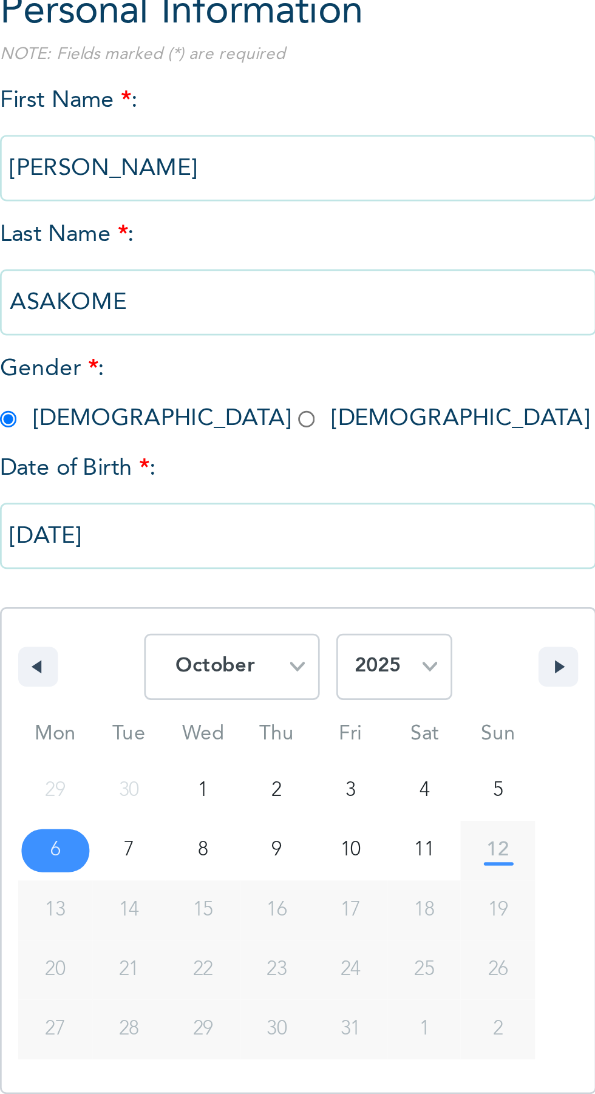
click at [230, 386] on select "January February March April May June July August September October November De…" at bounding box center [209, 386] width 64 height 24
select select "5"
click at [177, 374] on select "January February March April May June July August September October November De…" at bounding box center [209, 386] width 64 height 24
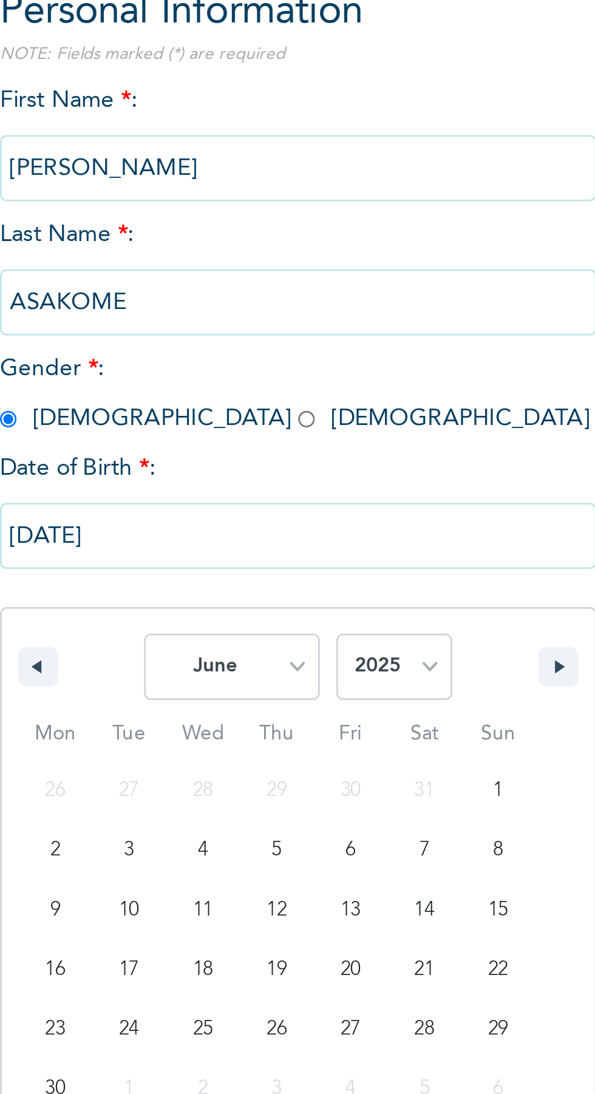
click at [278, 385] on select "2025 2024 2023 2022 2021 2020 2019 2018 2017 2016 2015 2014 2013 2012 2011 2010…" at bounding box center [268, 386] width 43 height 24
select select "1976"
click at [247, 374] on select "2025 2024 2023 2022 2021 2020 2019 2018 2017 2016 2015 2014 2013 2012 2011 2010…" at bounding box center [268, 386] width 43 height 24
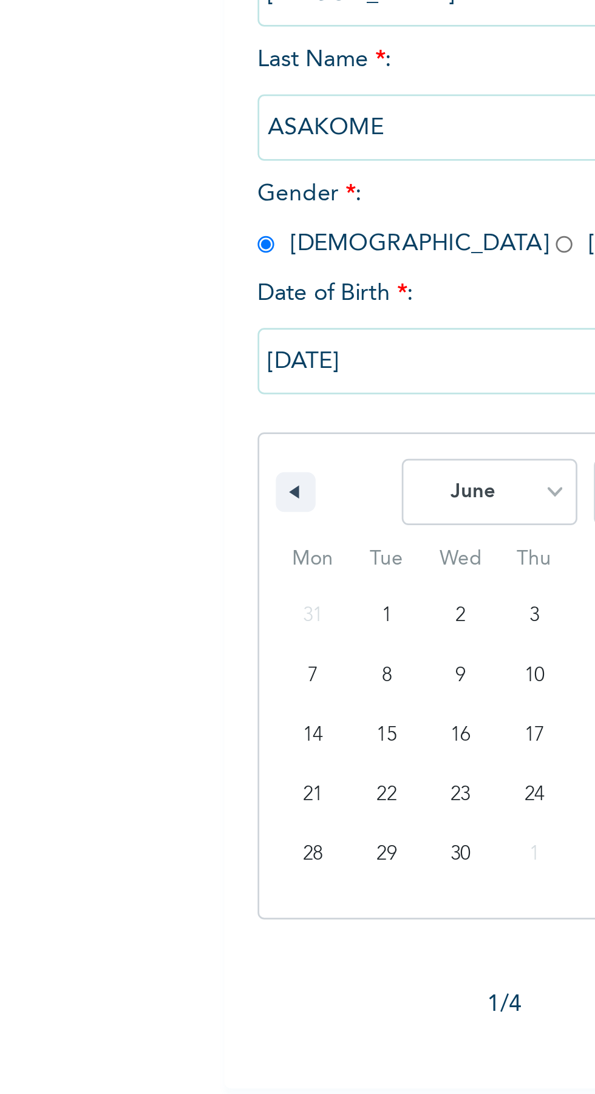
click at [180, 337] on input "[DATE]" at bounding box center [233, 338] width 219 height 24
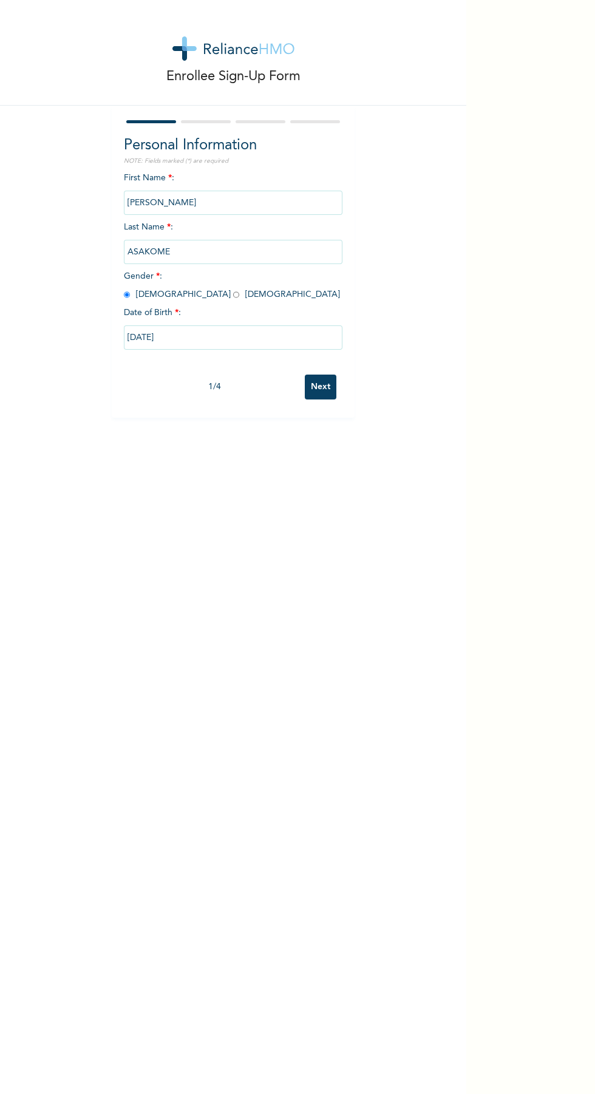
click at [259, 525] on div "Enrollee Sign-Up Form Personal Information NOTE: Fields marked (*) are required…" at bounding box center [233, 547] width 466 height 1094
click at [261, 556] on div "Enrollee Sign-Up Form Personal Information NOTE: Fields marked (*) are required…" at bounding box center [233, 547] width 466 height 1094
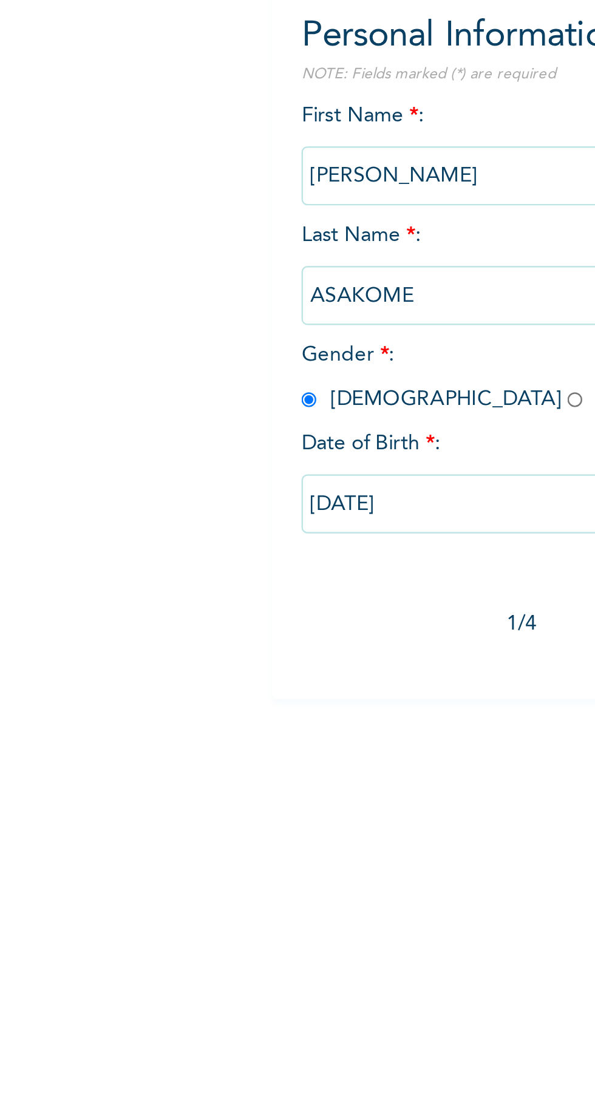
click at [176, 251] on input "ASAKOME" at bounding box center [233, 252] width 219 height 24
click at [176, 207] on input "[PERSON_NAME]" at bounding box center [233, 203] width 219 height 24
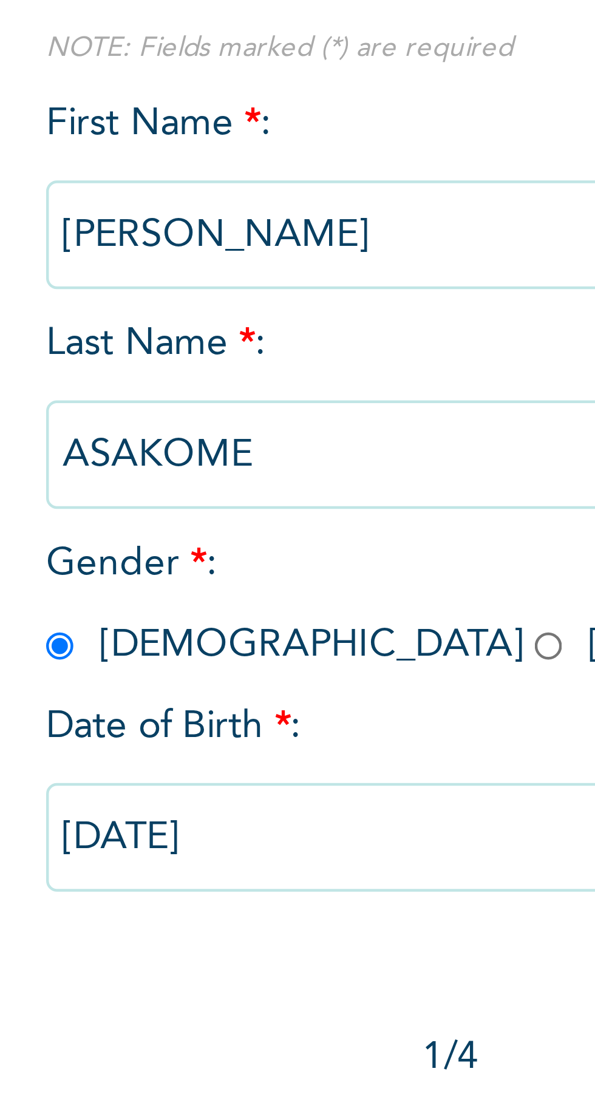
click at [182, 340] on input "[DATE]" at bounding box center [233, 338] width 219 height 24
select select "9"
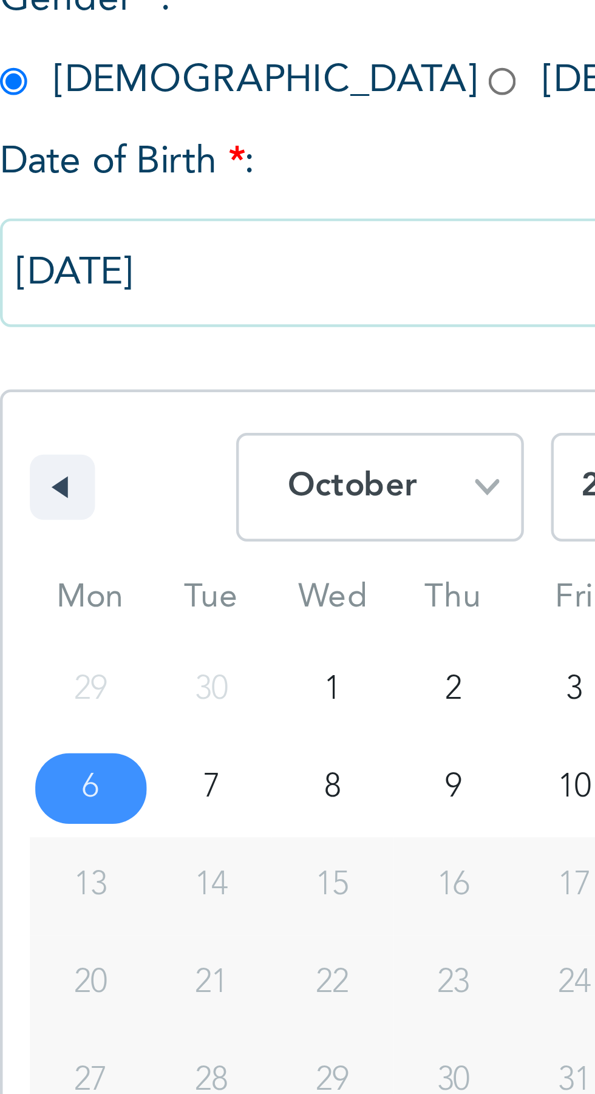
type input "[DATE]"
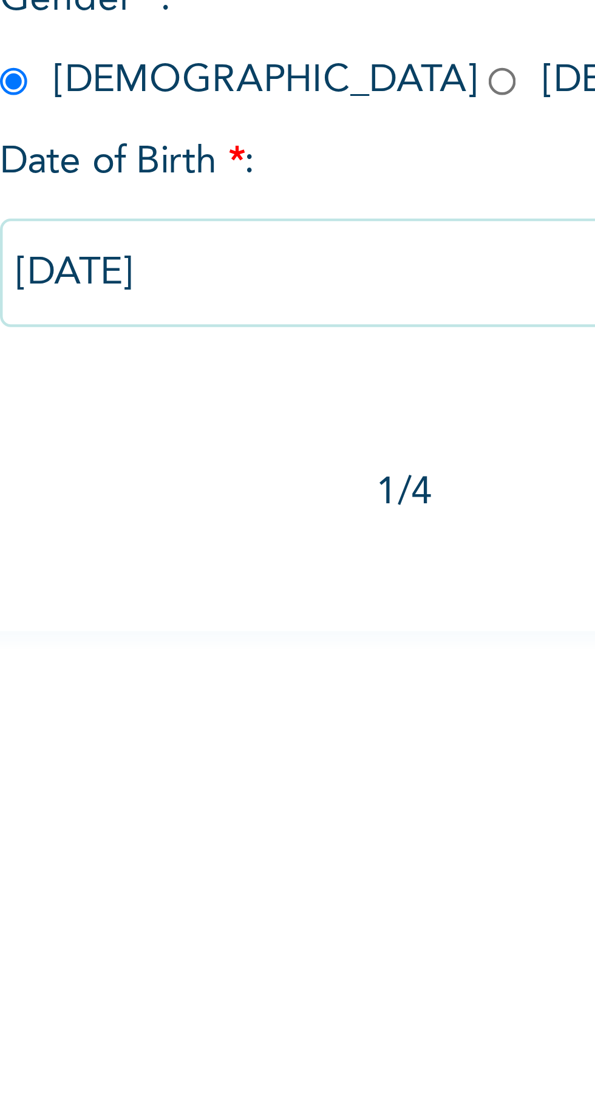
click at [191, 339] on input "[DATE]" at bounding box center [233, 338] width 219 height 24
select select "9"
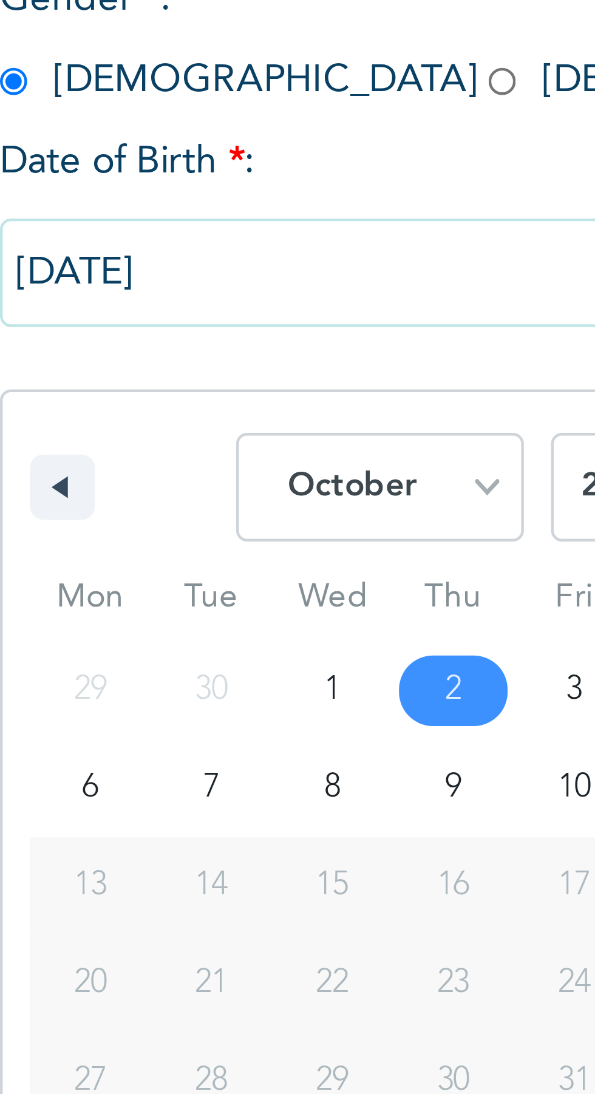
type input "[DATE]"
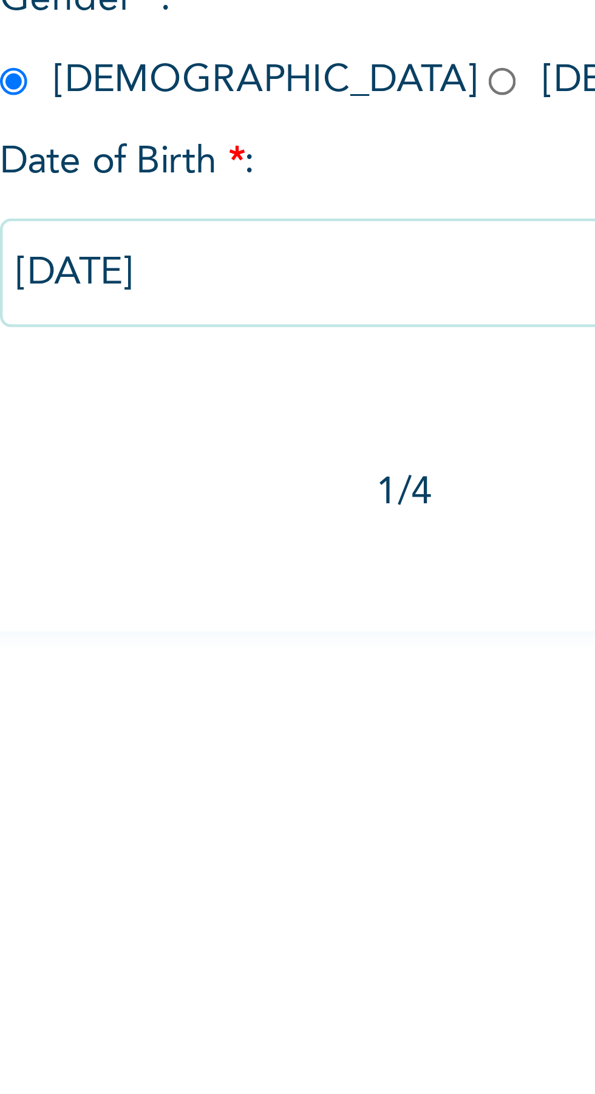
click at [198, 341] on input "[DATE]" at bounding box center [233, 338] width 219 height 24
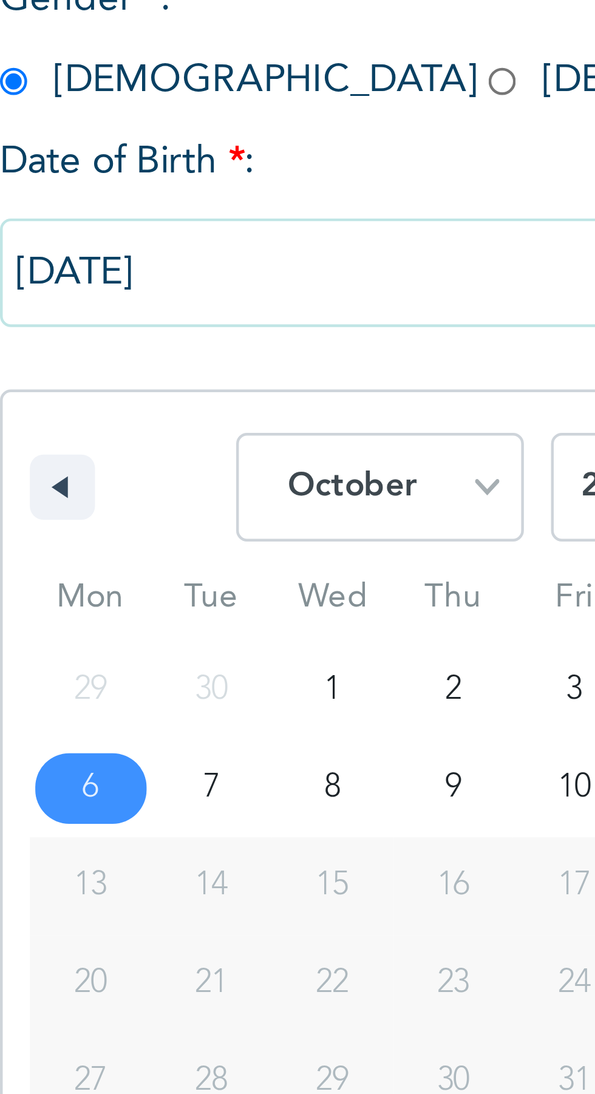
click at [138, 386] on icon "button" at bounding box center [136, 385] width 6 height 5
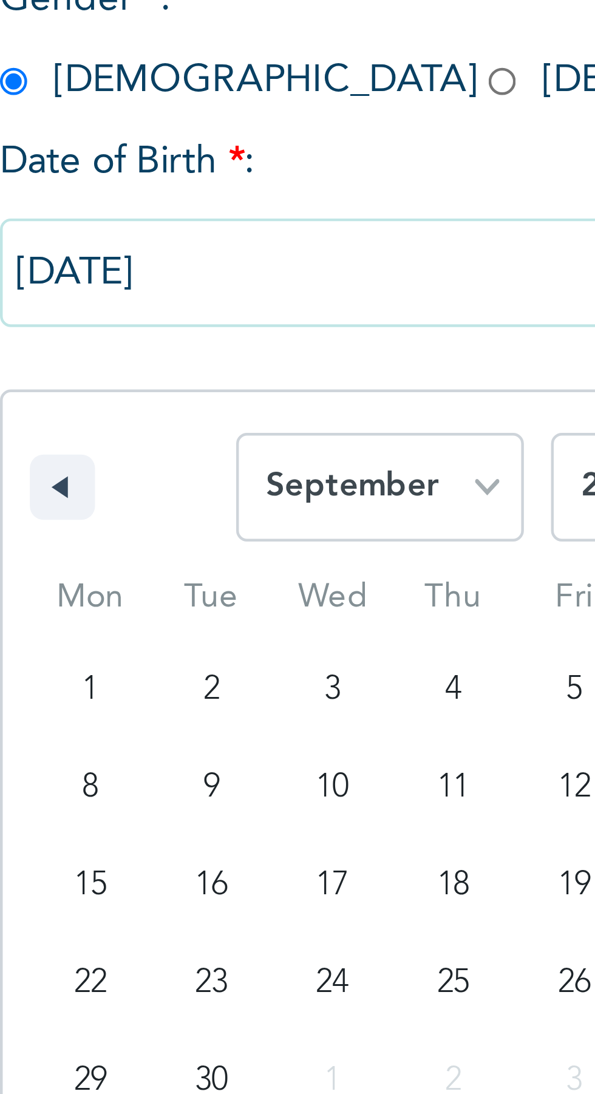
click at [141, 387] on button "button" at bounding box center [138, 385] width 15 height 15
select select "7"
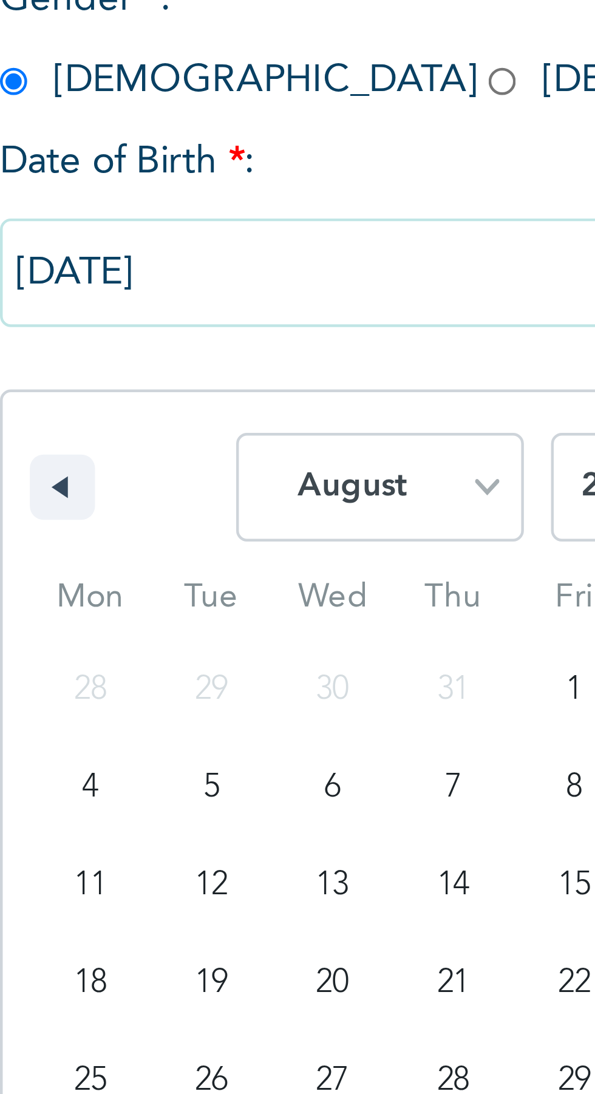
type input "[DATE]"
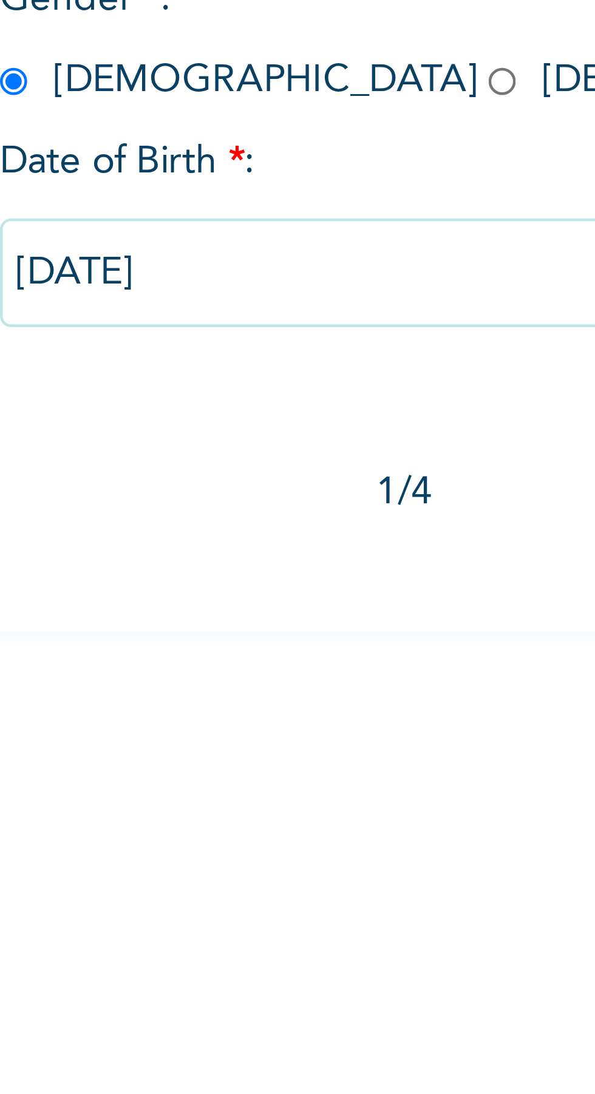
click at [186, 341] on input "[DATE]" at bounding box center [233, 338] width 219 height 24
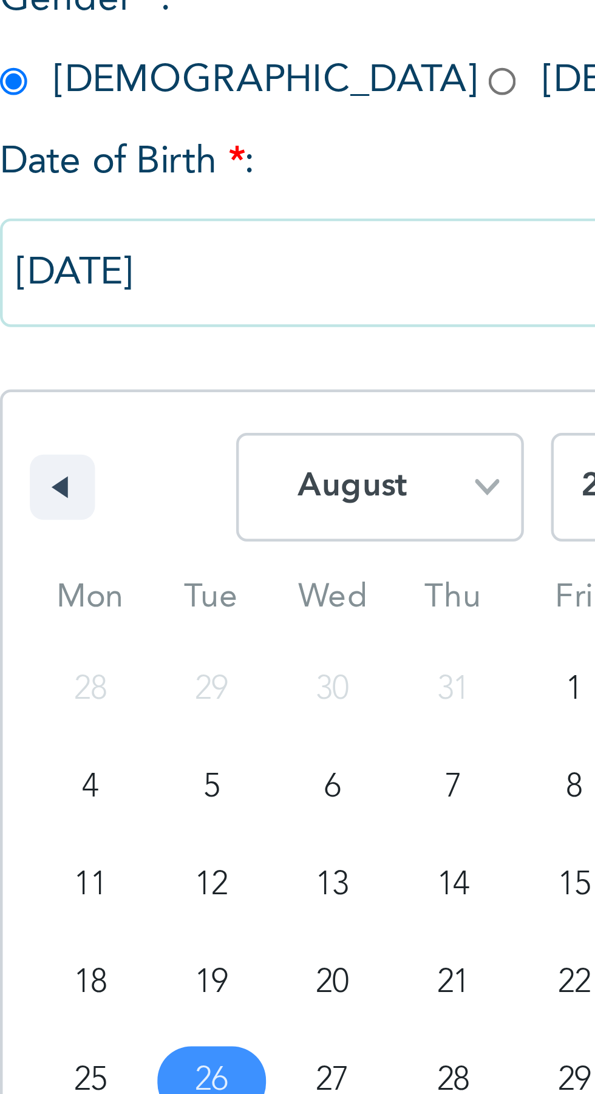
click at [226, 385] on select "January February March April May June July August September October November De…" at bounding box center [209, 386] width 64 height 24
select select "5"
click at [177, 374] on select "January February March April May June July August September October November De…" at bounding box center [209, 386] width 64 height 24
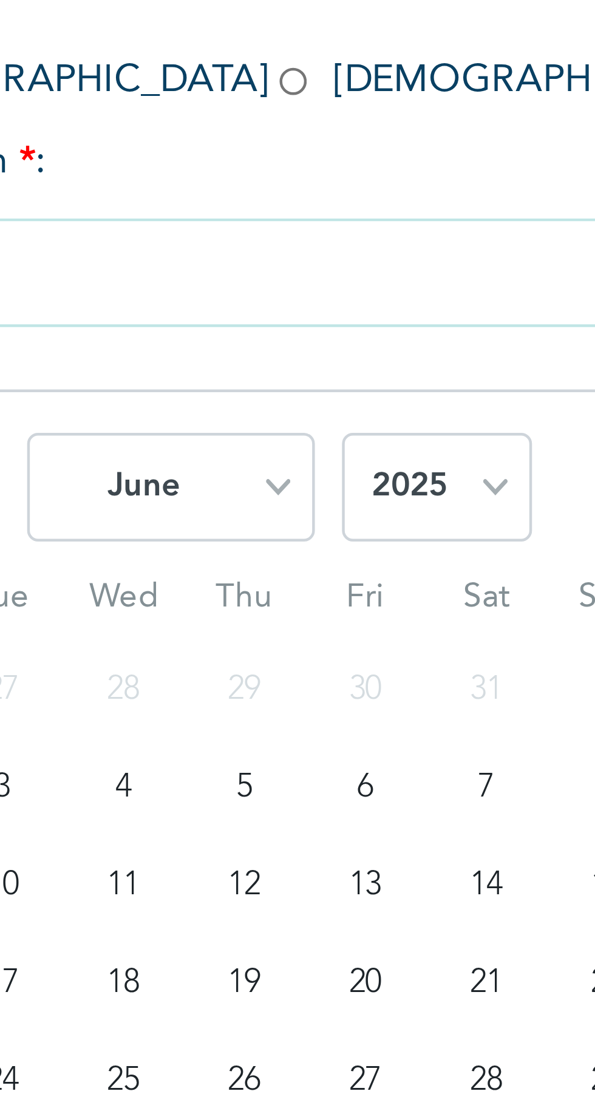
click at [280, 384] on select "2025 2024 2023 2022 2021 2020 2019 2018 2017 2016 2015 2014 2013 2012 2011 2010…" at bounding box center [268, 386] width 43 height 24
select select "1976"
click at [247, 374] on select "2025 2024 2023 2022 2021 2020 2019 2018 2017 2016 2015 2014 2013 2012 2011 2010…" at bounding box center [268, 386] width 43 height 24
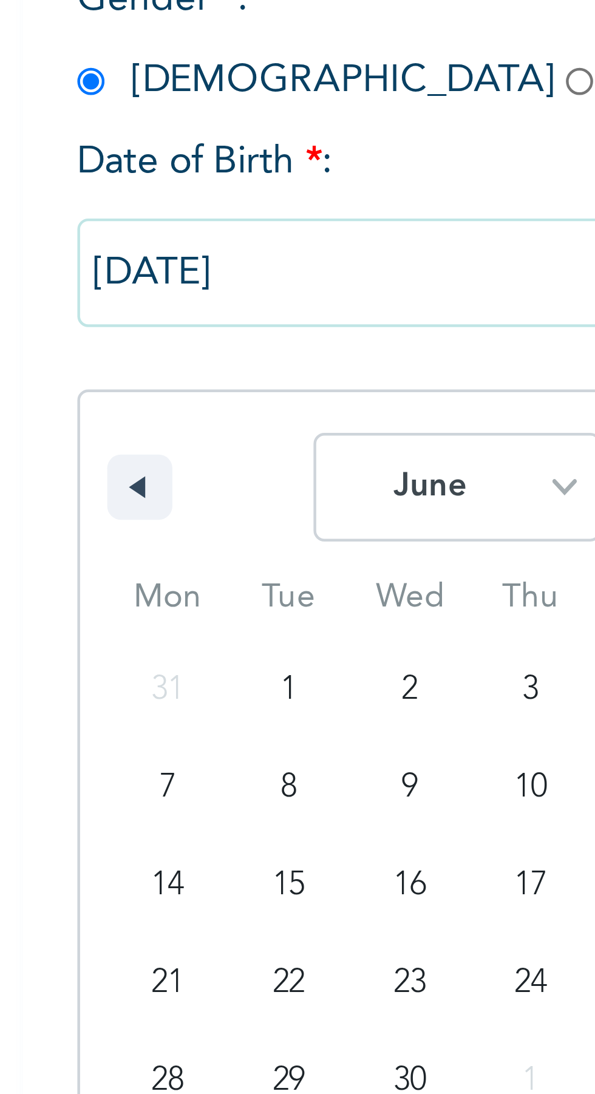
click at [134, 386] on icon "button" at bounding box center [136, 385] width 6 height 5
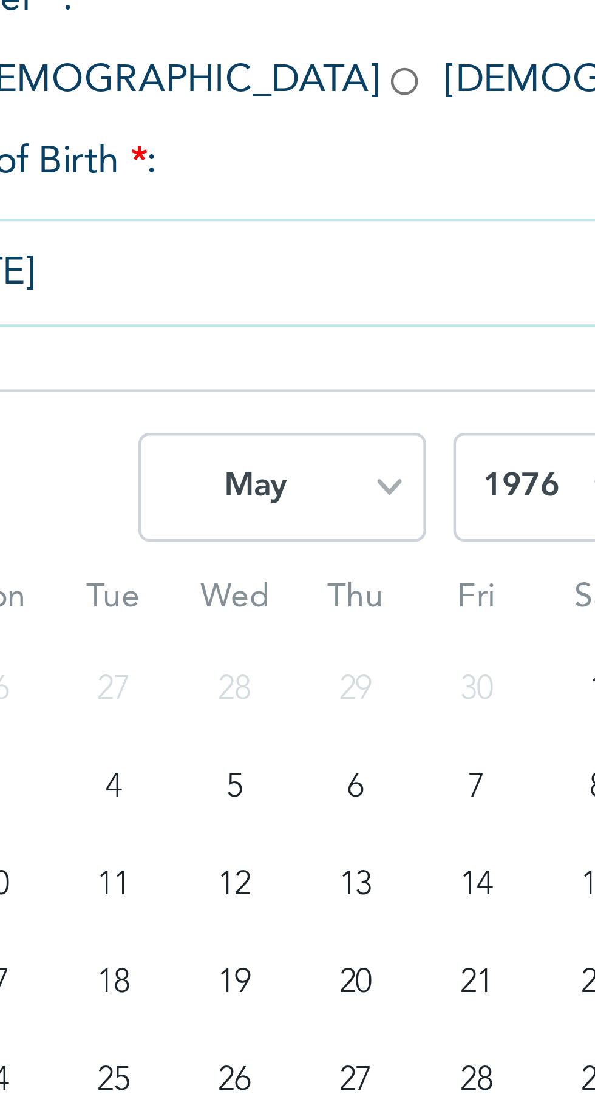
click at [234, 386] on select "January February March April May June July August September October November De…" at bounding box center [209, 386] width 64 height 24
select select "5"
click at [177, 374] on select "January February March April May June July August September October November De…" at bounding box center [209, 386] width 64 height 24
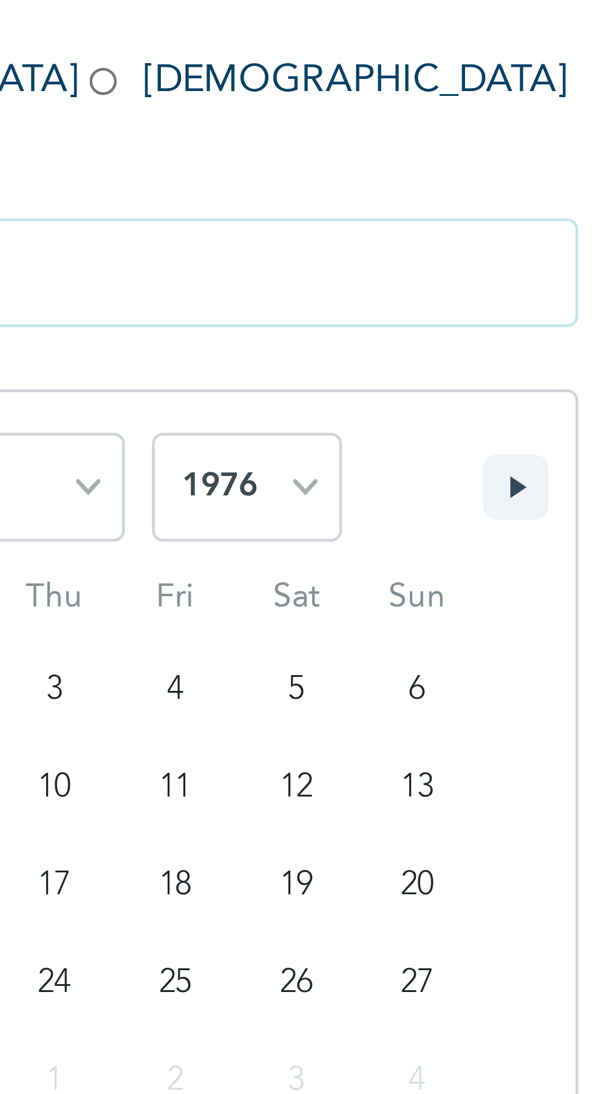
click at [268, 384] on select "2025 2024 2023 2022 2021 2020 2019 2018 2017 2016 2015 2014 2013 2012 2011 2010…" at bounding box center [268, 386] width 43 height 24
click at [247, 374] on select "2025 2024 2023 2022 2021 2020 2019 2018 2017 2016 2015 2014 2013 2012 2011 2010…" at bounding box center [268, 386] width 43 height 24
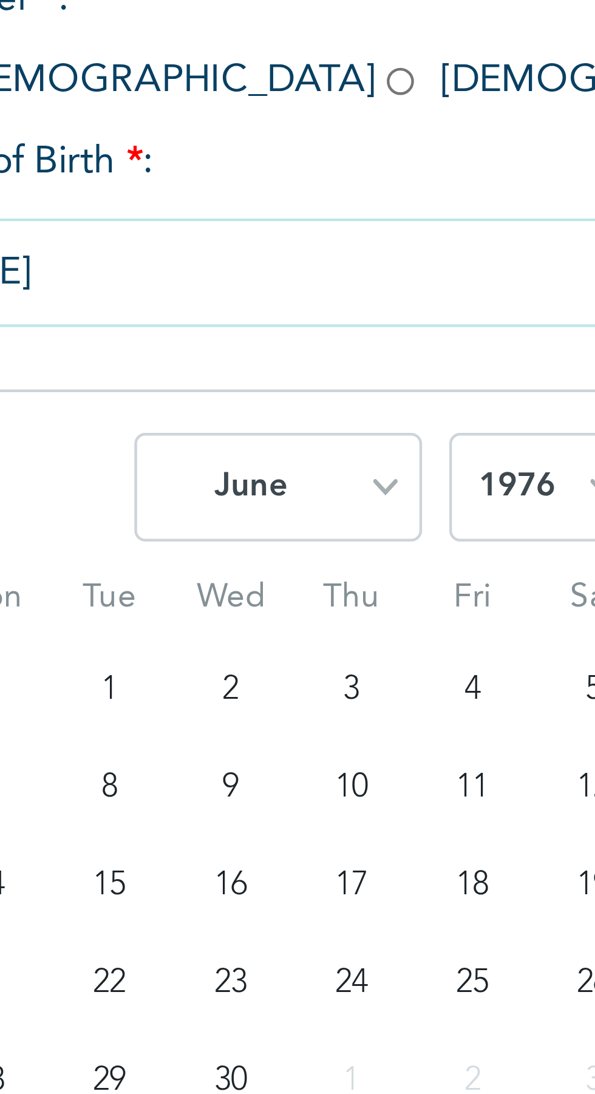
click at [218, 337] on input "[DATE]" at bounding box center [233, 338] width 219 height 24
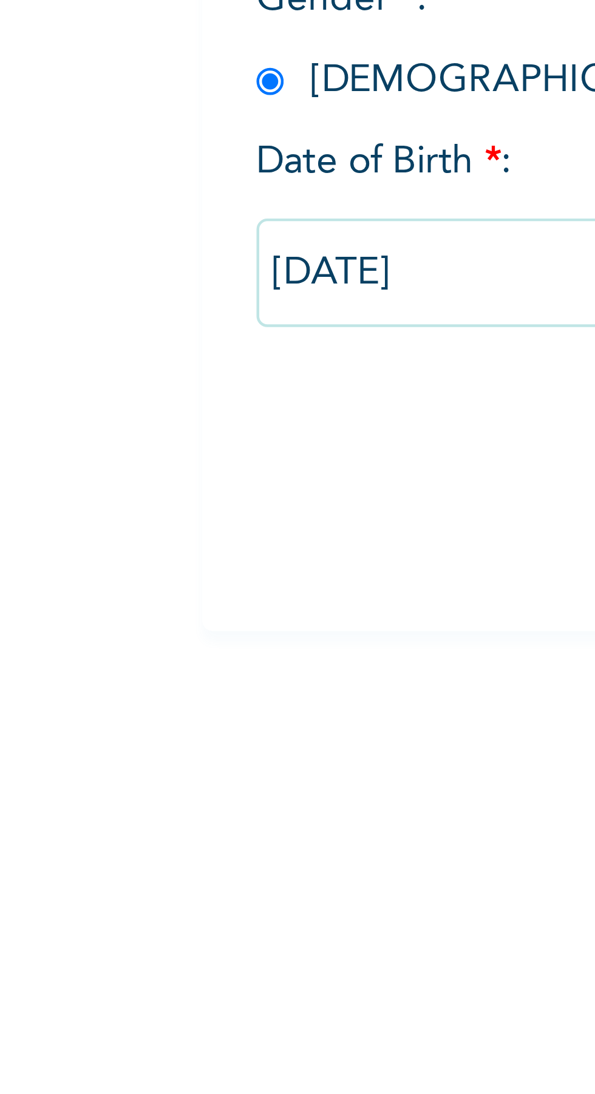
click at [138, 339] on input "[DATE]" at bounding box center [233, 338] width 219 height 24
select select "7"
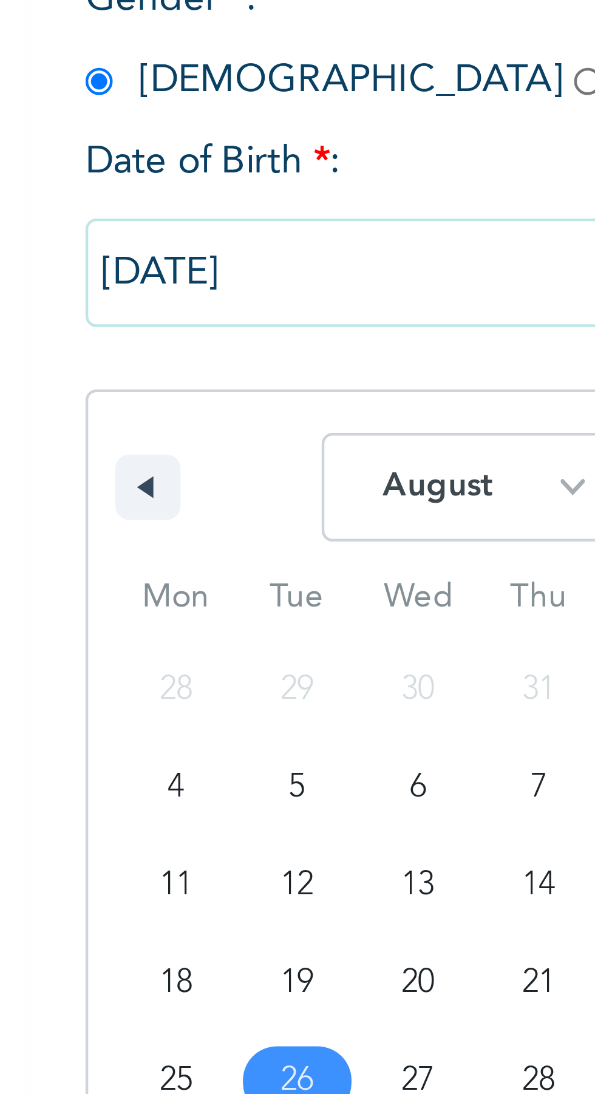
type input "[DATE]"
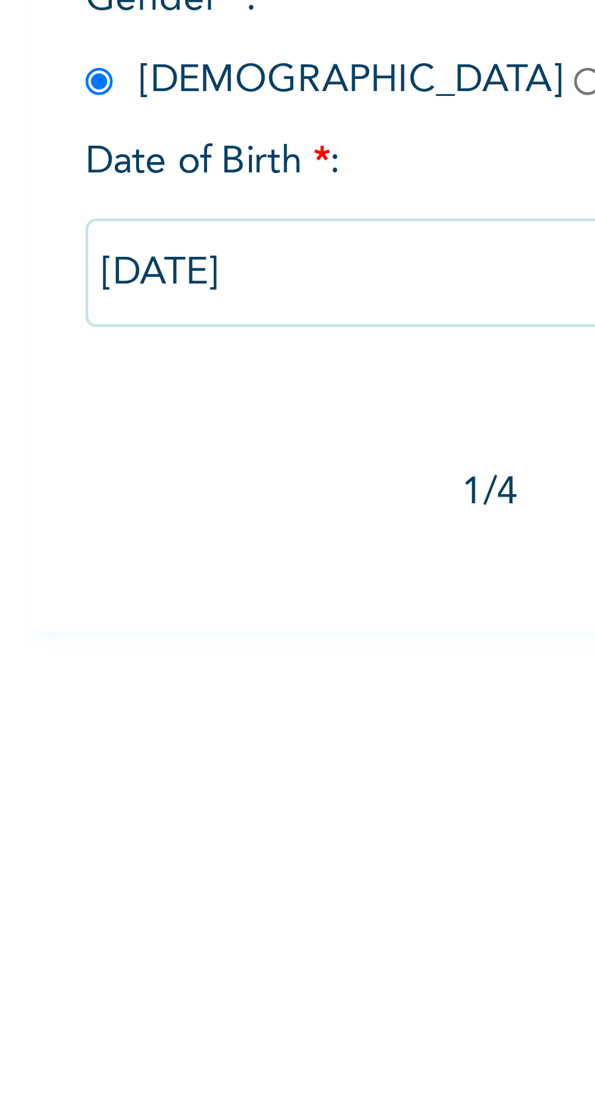
click at [213, 340] on input "[DATE]" at bounding box center [233, 338] width 219 height 24
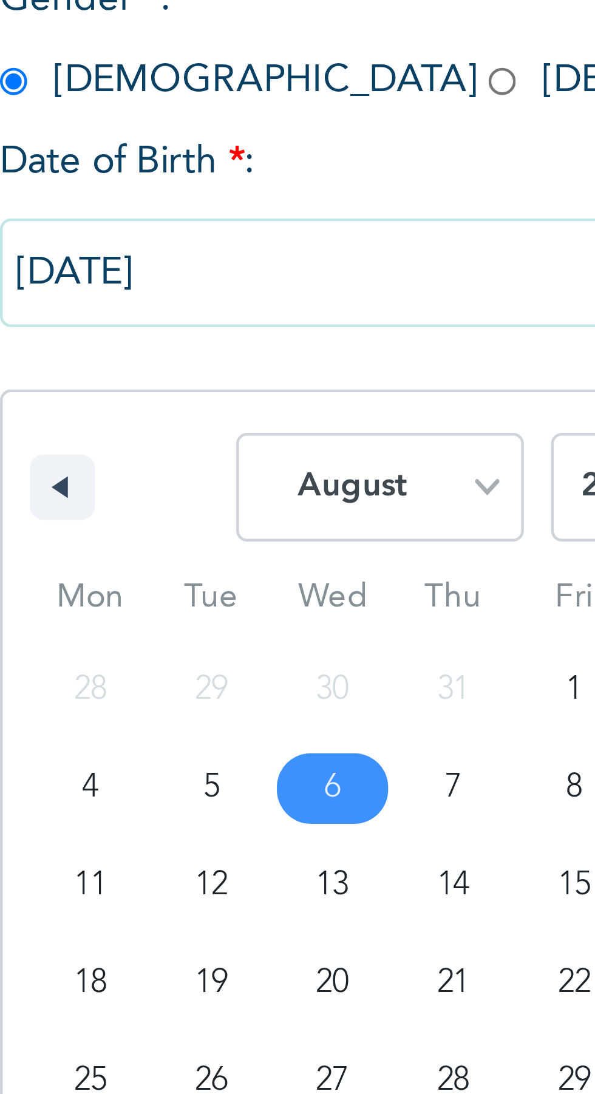
click at [234, 384] on select "January February March April May June July August September October November De…" at bounding box center [209, 386] width 64 height 24
select select "5"
click at [177, 374] on select "January February March April May June July August September October November De…" at bounding box center [209, 386] width 64 height 24
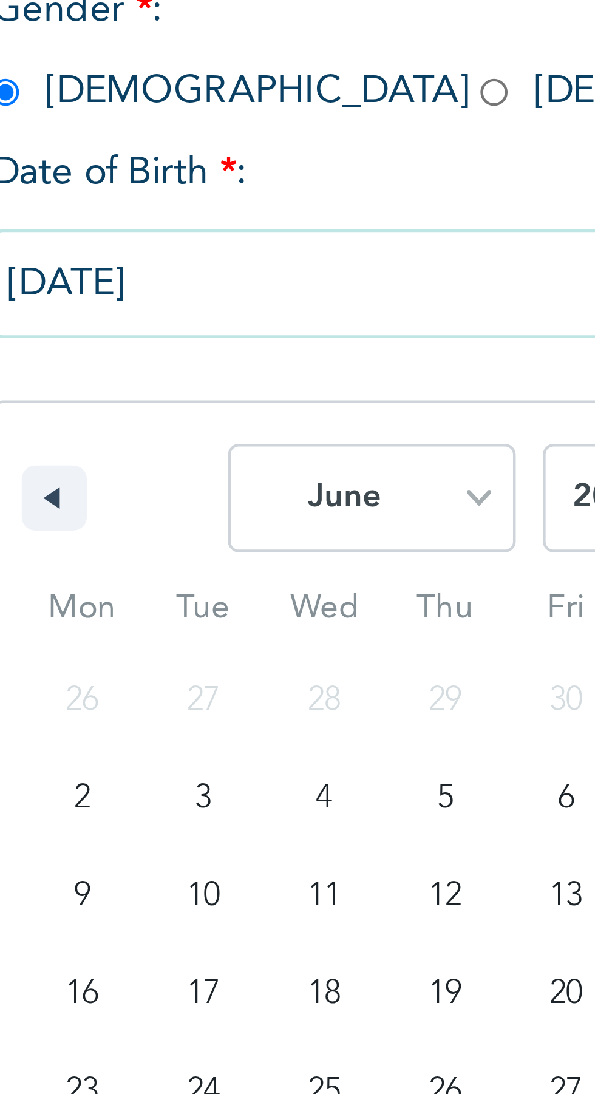
click at [152, 383] on span "January February March April May June July August September October November [D…" at bounding box center [233, 385] width 164 height 36
type input "[DATE]"
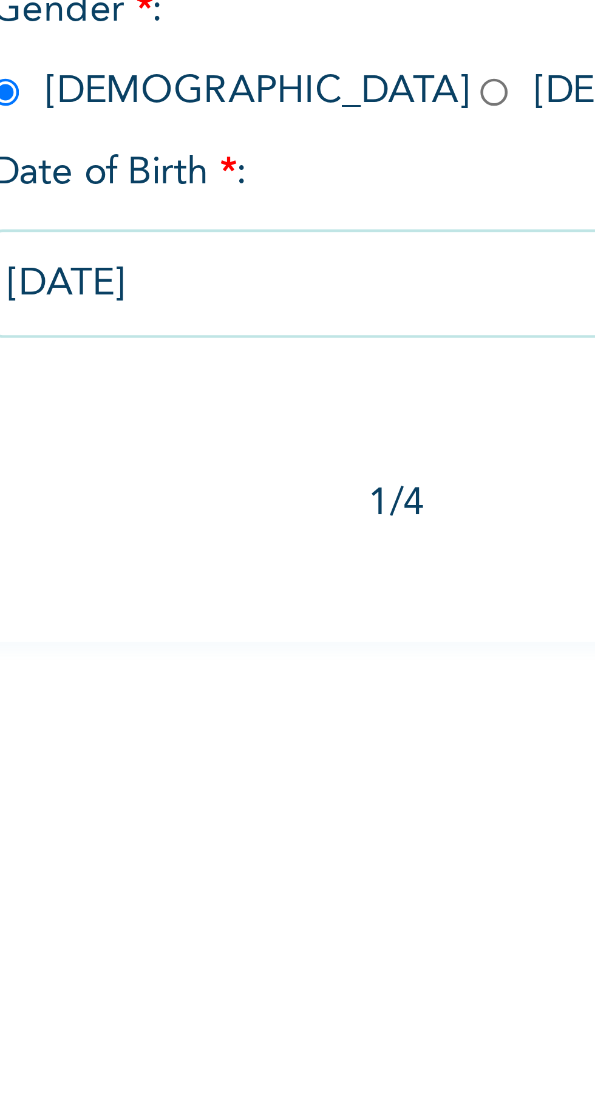
click at [189, 340] on input "[DATE]" at bounding box center [233, 338] width 219 height 24
select select "5"
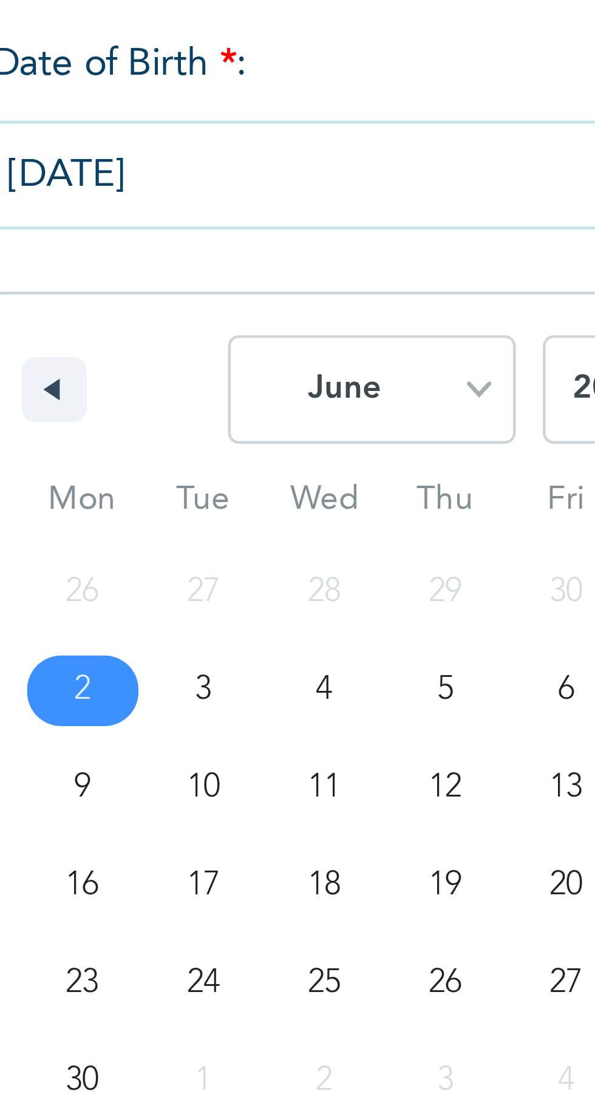
type input "[DATE]"
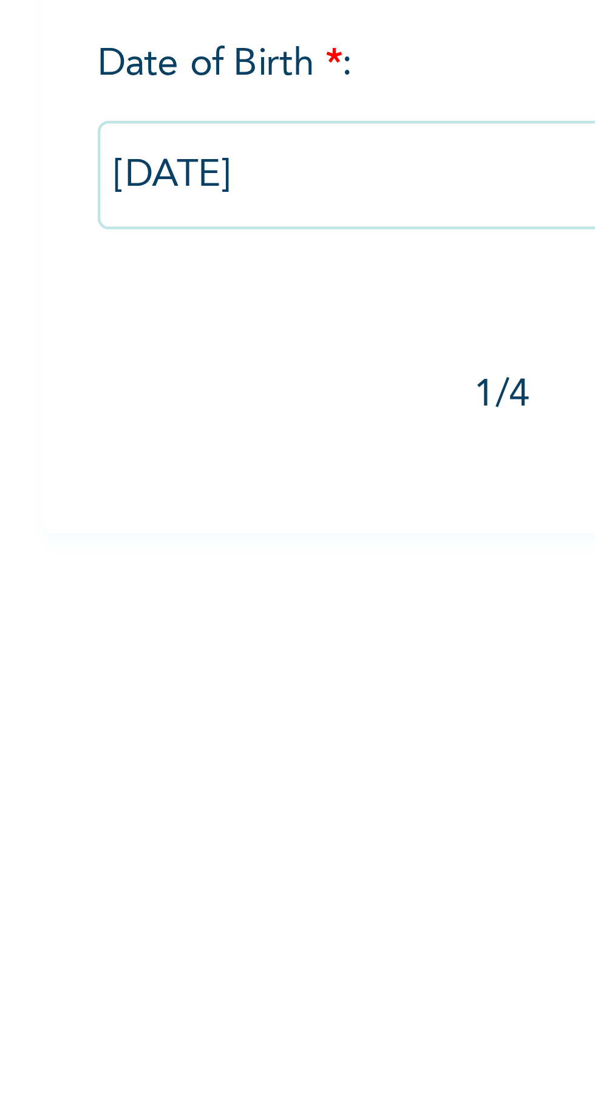
click at [181, 337] on input "[DATE]" at bounding box center [233, 338] width 219 height 24
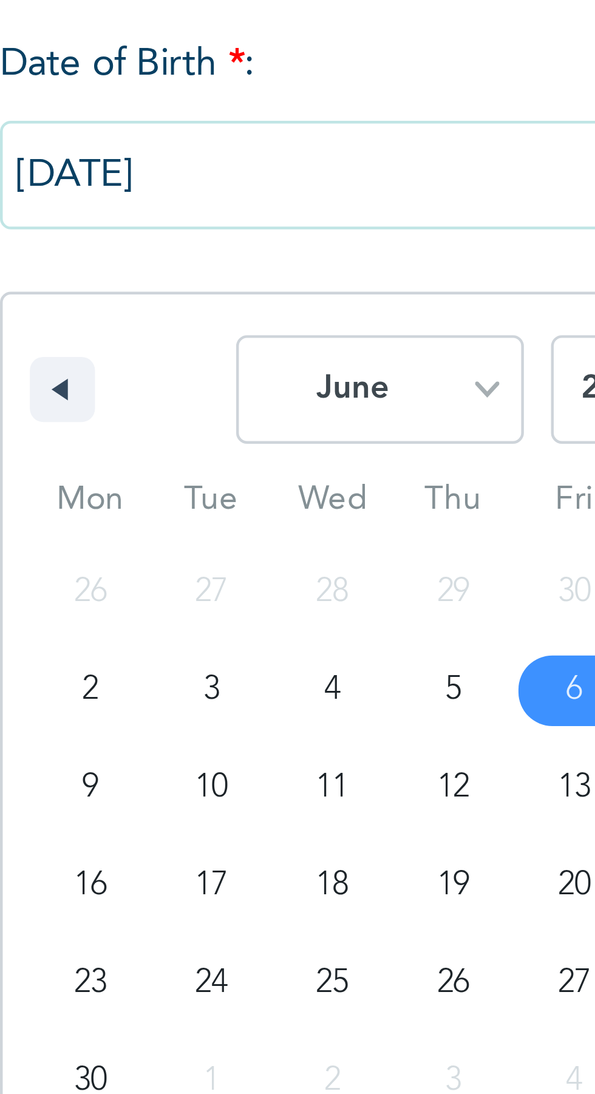
click at [138, 385] on icon "button" at bounding box center [136, 385] width 6 height 5
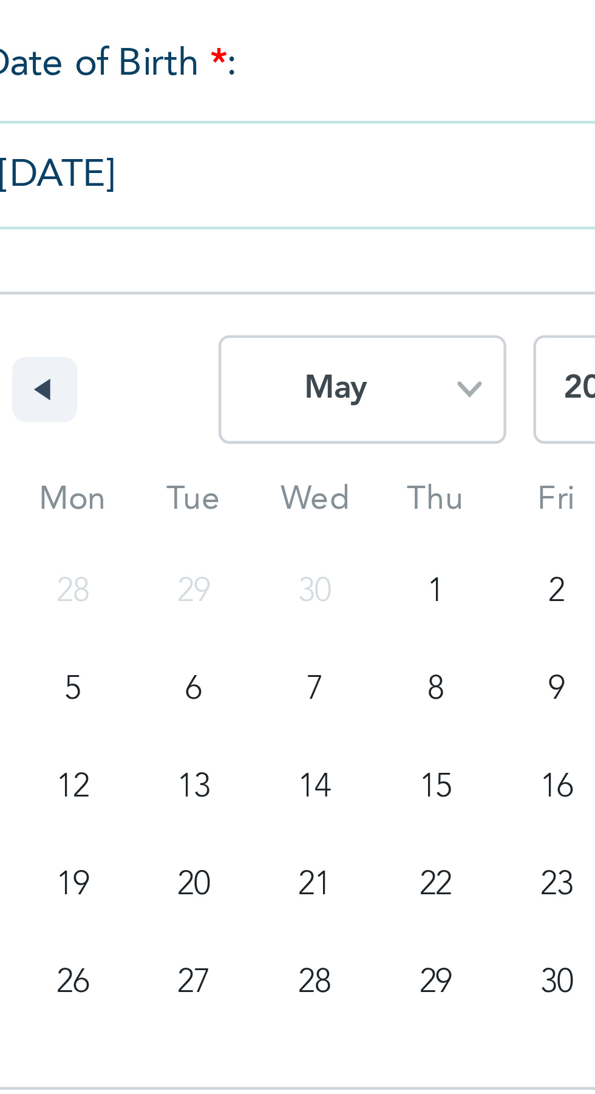
click at [139, 386] on button "button" at bounding box center [138, 385] width 15 height 15
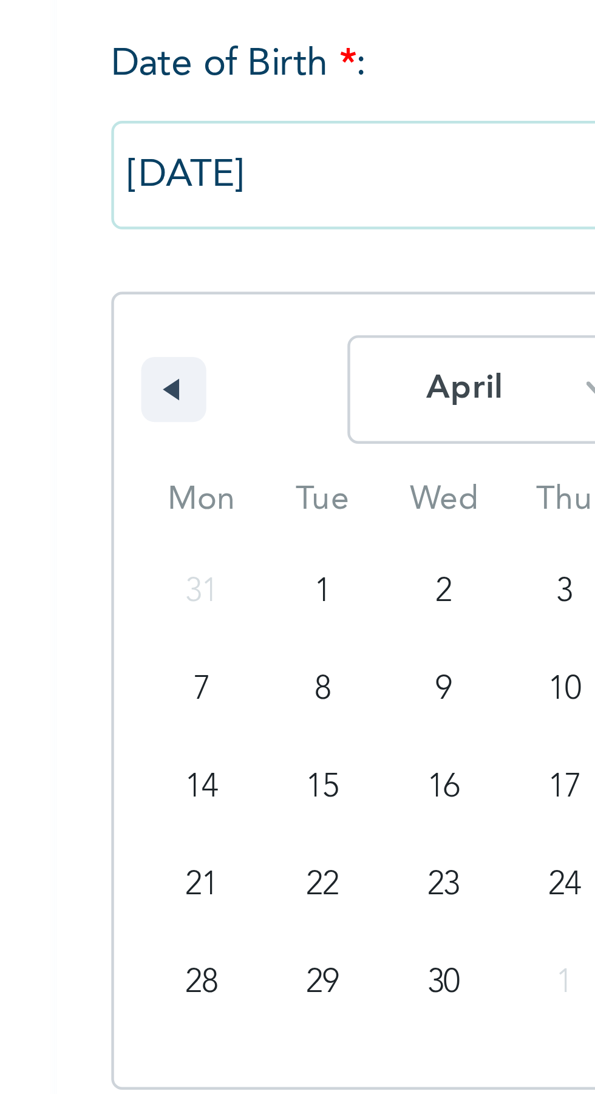
click at [155, 386] on span "January February March April May June July August September October November [D…" at bounding box center [233, 385] width 164 height 36
click at [132, 389] on button "button" at bounding box center [138, 385] width 15 height 15
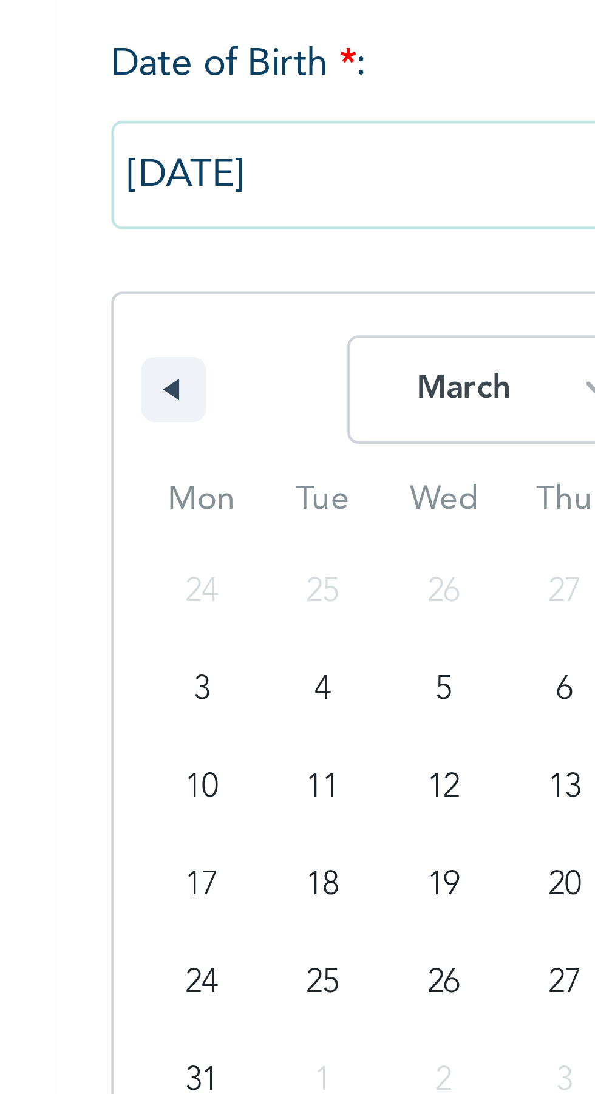
click at [134, 388] on icon "button" at bounding box center [136, 385] width 6 height 5
click at [158, 386] on span "January February March April May June July August September October November [D…" at bounding box center [233, 385] width 164 height 36
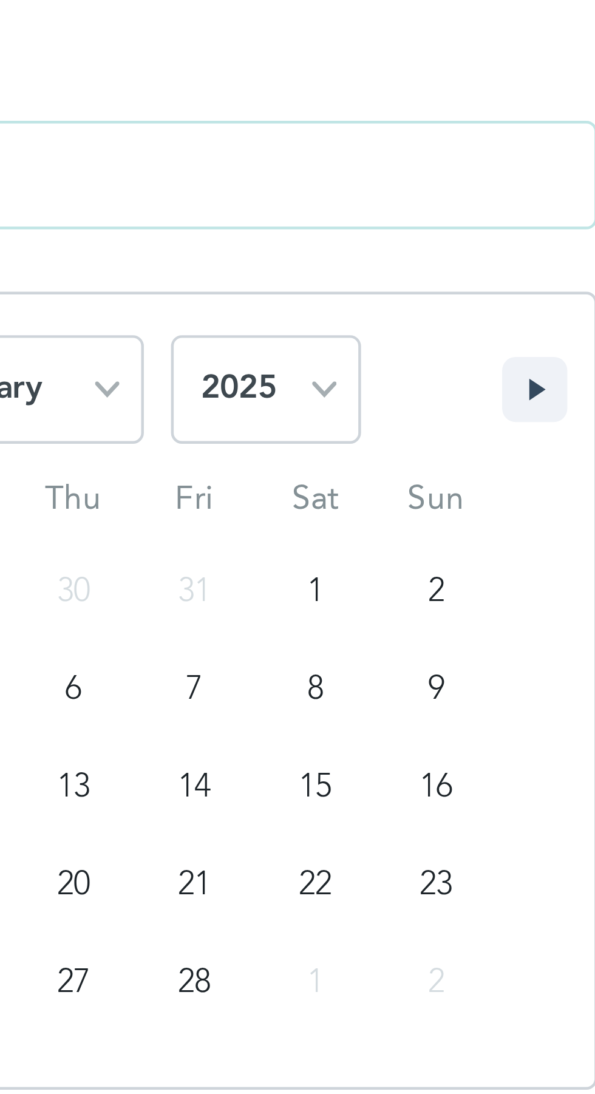
click at [327, 383] on button "button" at bounding box center [328, 385] width 15 height 15
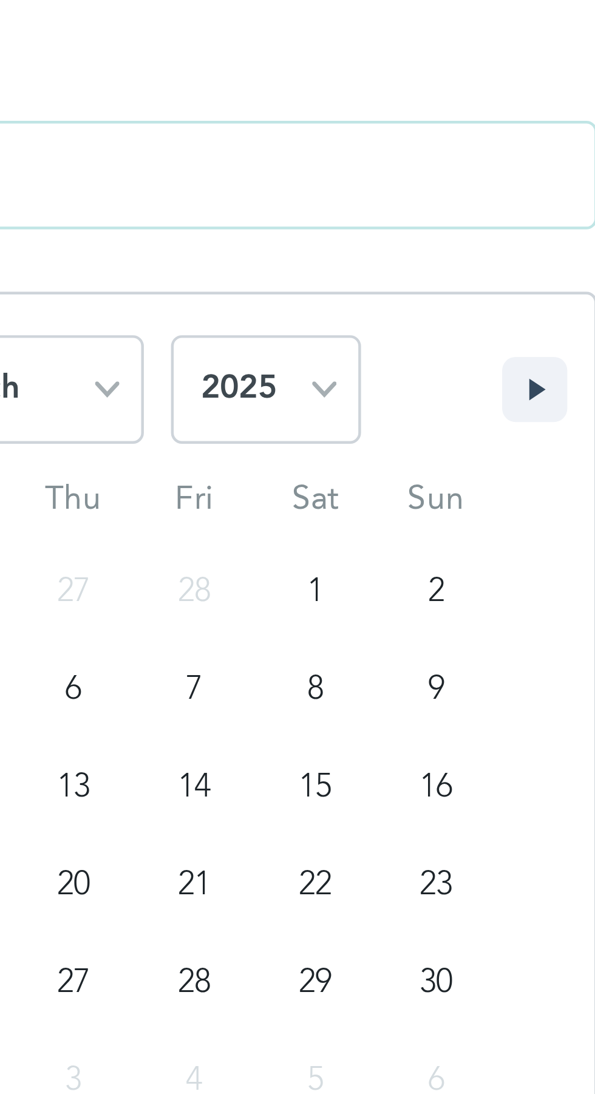
click at [329, 386] on icon "button" at bounding box center [330, 385] width 6 height 5
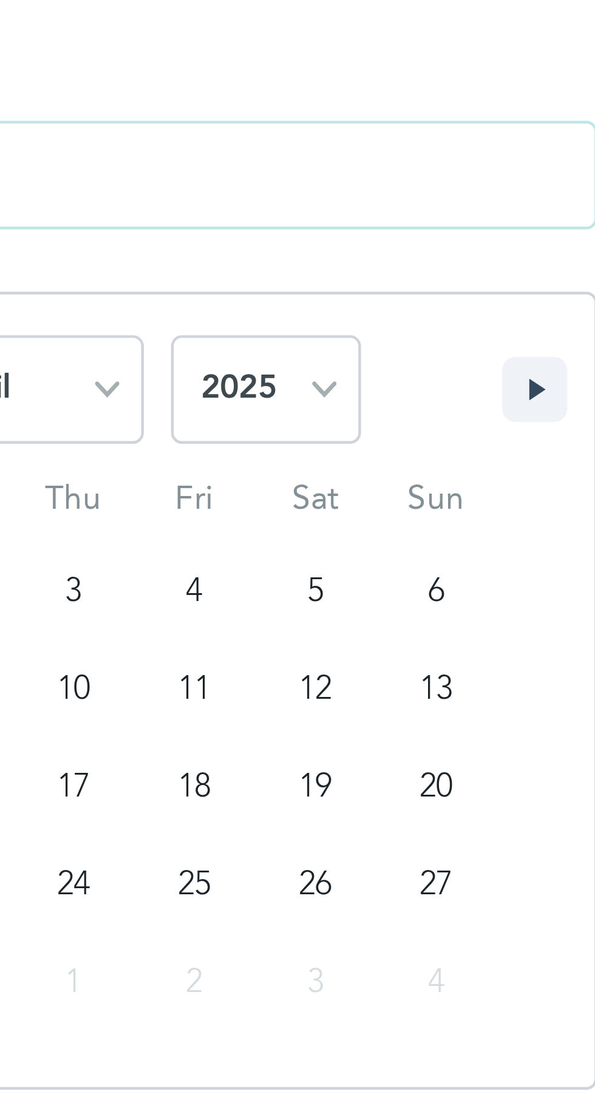
click at [325, 386] on button "button" at bounding box center [328, 385] width 15 height 15
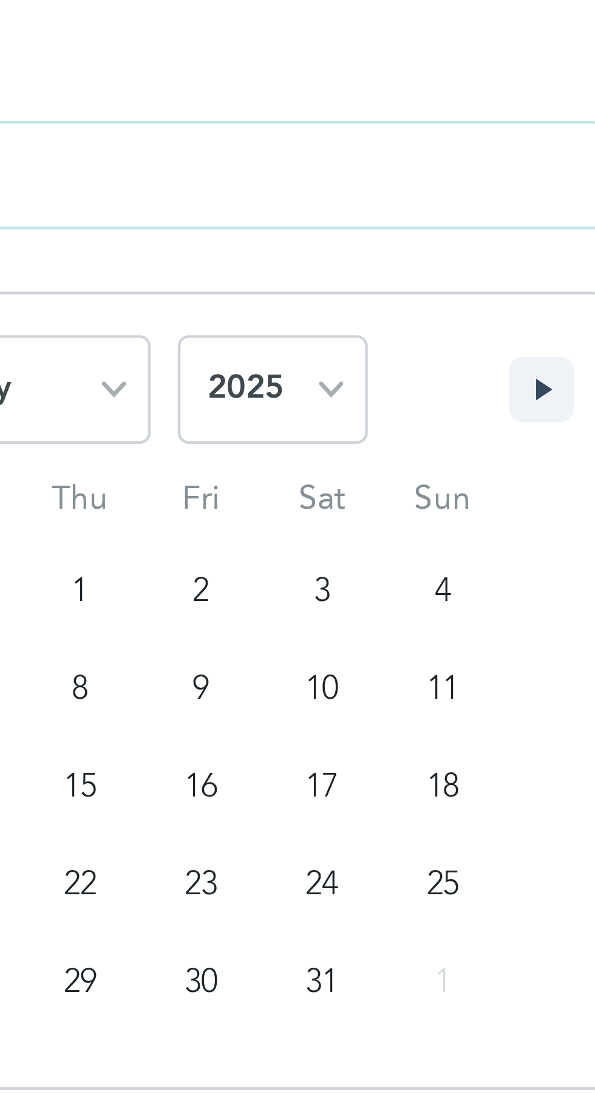
click at [325, 381] on button "button" at bounding box center [328, 385] width 15 height 15
select select "5"
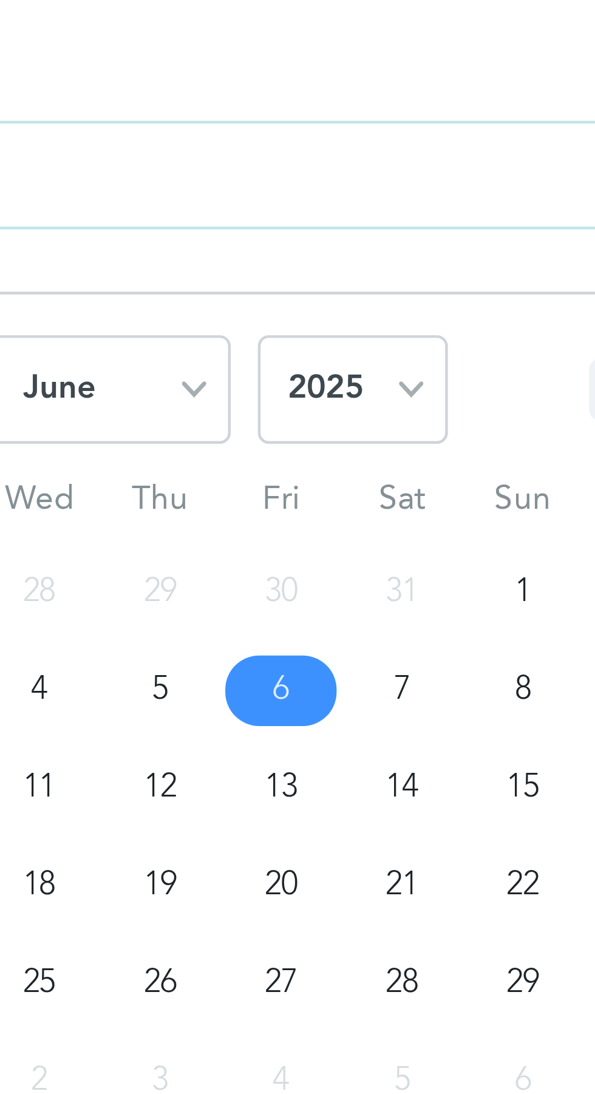
type input "[DATE]"
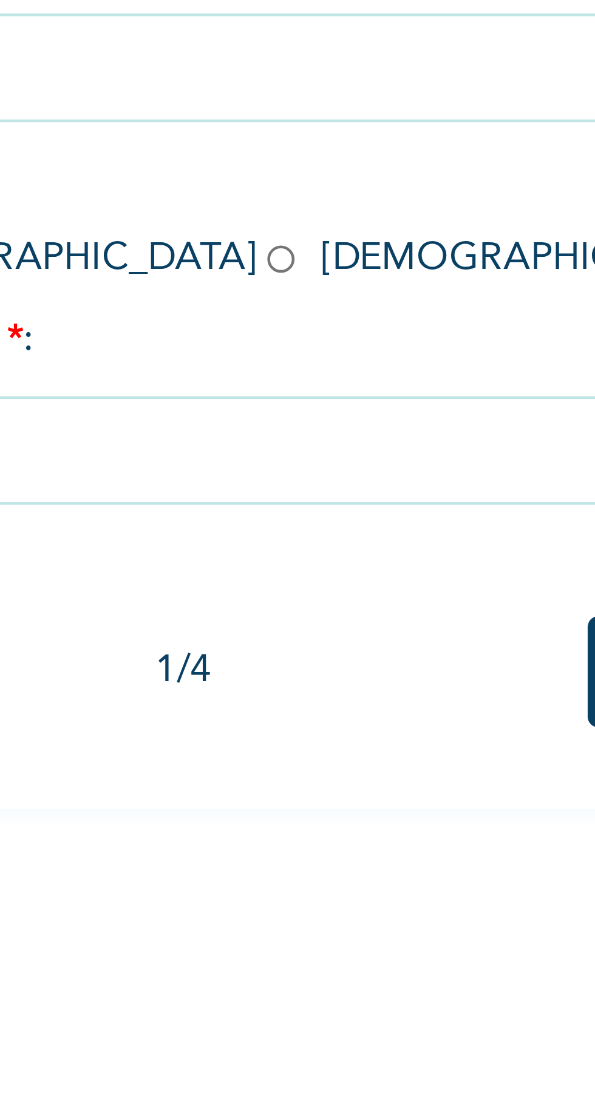
click at [237, 338] on input "[DATE]" at bounding box center [233, 338] width 219 height 24
select select "5"
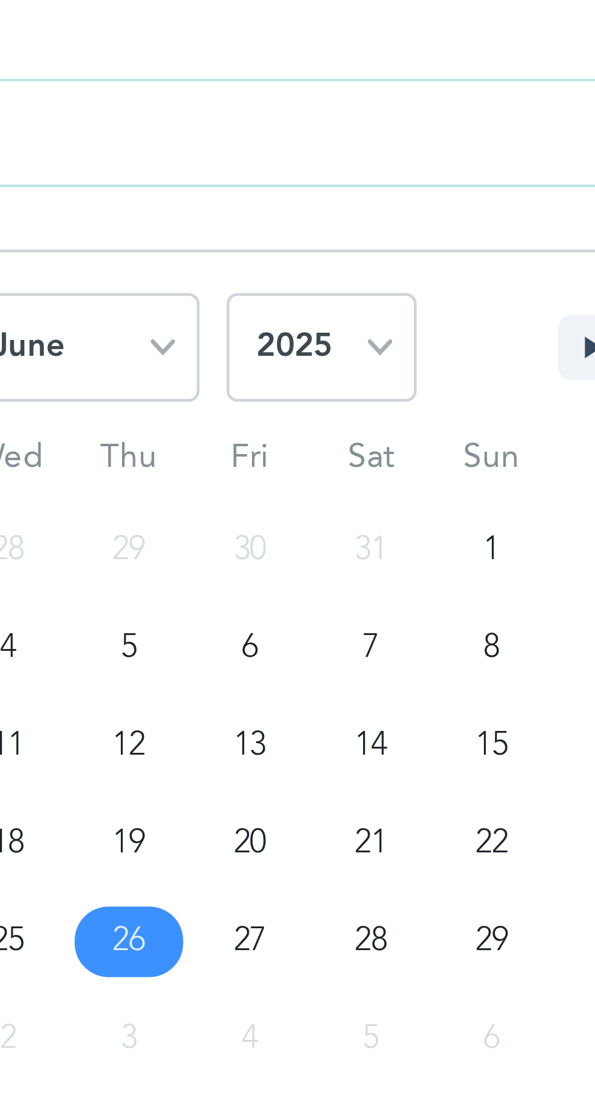
click at [313, 385] on span "January February March April May June July August September October November [D…" at bounding box center [233, 385] width 164 height 36
click at [271, 385] on select "2025 2024 2023 2022 2021 2020 2019 2018 2017 2016 2015 2014 2013 2012 2011 2010…" at bounding box center [268, 386] width 43 height 24
select select "1976"
click at [247, 374] on select "2025 2024 2023 2022 2021 2020 2019 2018 2017 2016 2015 2014 2013 2012 2011 2010…" at bounding box center [268, 386] width 43 height 24
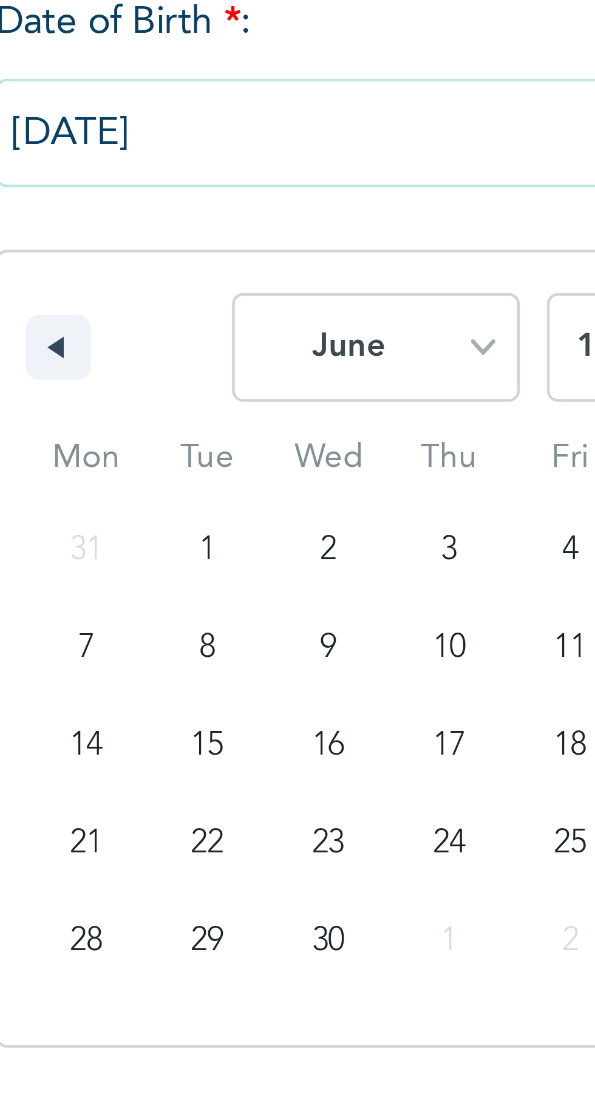
click at [160, 384] on span "January February March April May June July August September October November [D…" at bounding box center [233, 385] width 164 height 36
click at [206, 344] on input "[DATE]" at bounding box center [233, 338] width 219 height 24
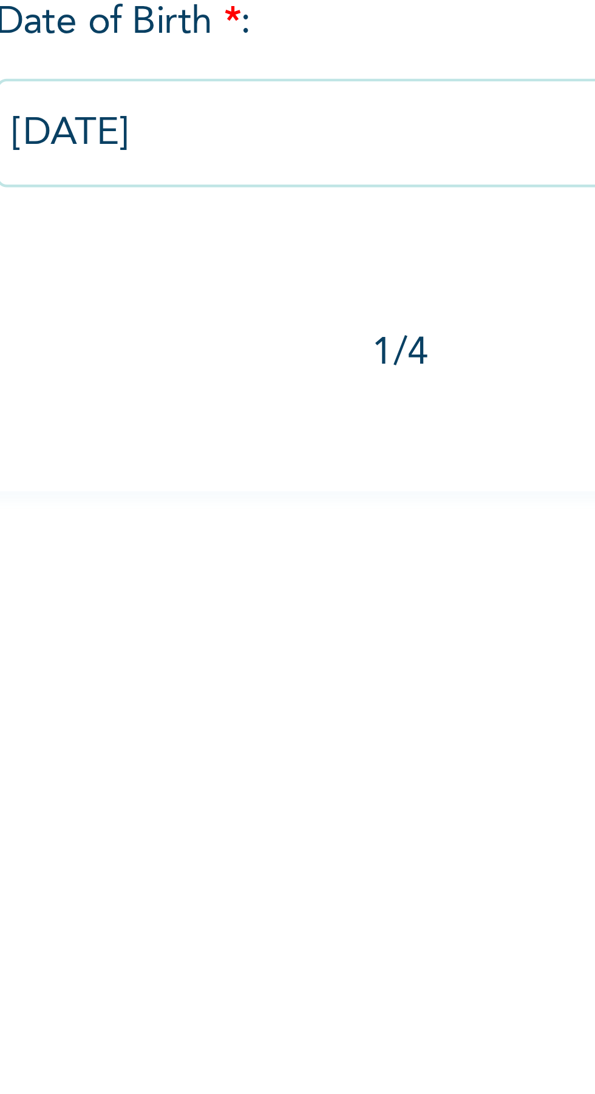
click at [200, 341] on input "[DATE]" at bounding box center [233, 338] width 219 height 24
select select "5"
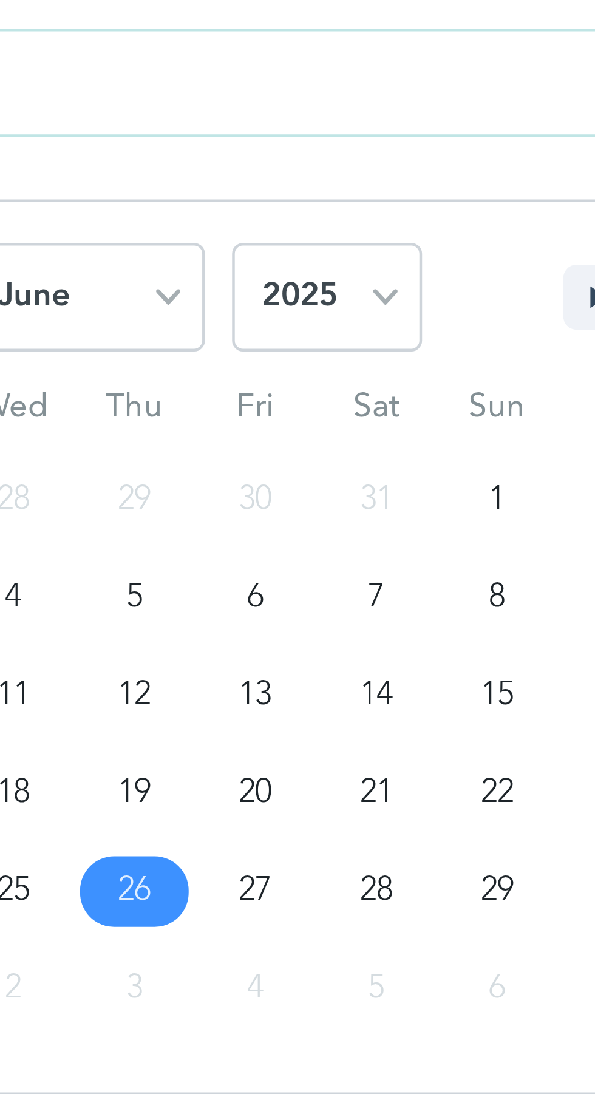
click at [269, 386] on select "2025 2024 2023 2022 2021 2020 2019 2018 2017 2016 2015 2014 2013 2012 2011 2010…" at bounding box center [268, 386] width 43 height 24
select select "1981"
click at [247, 374] on select "2025 2024 2023 2022 2021 2020 2019 2018 2017 2016 2015 2014 2013 2012 2011 2010…" at bounding box center [268, 386] width 43 height 24
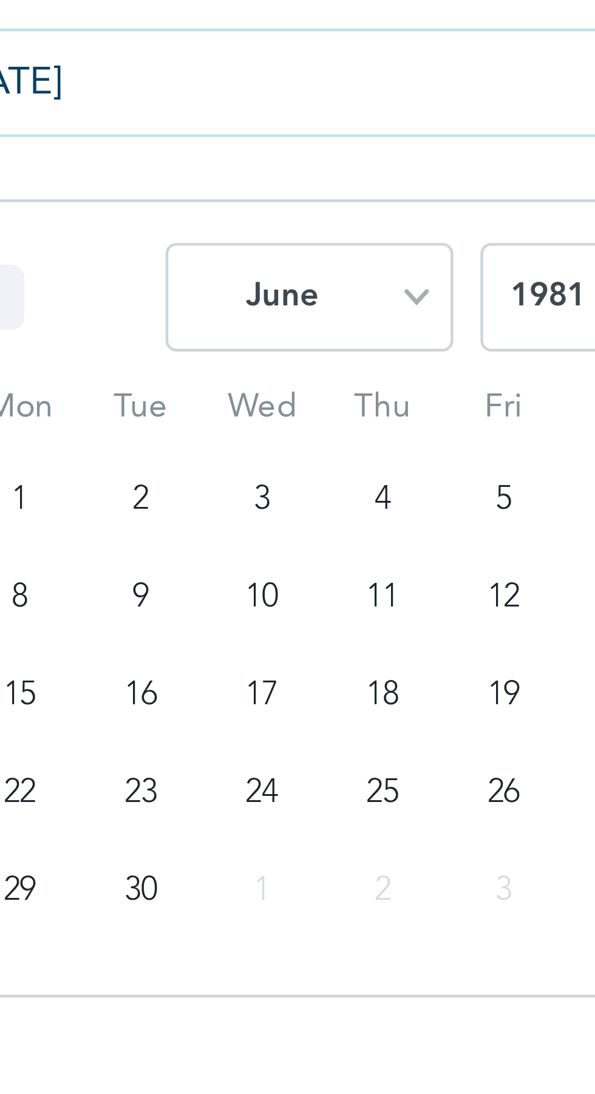
click at [145, 379] on div "January February March April May June July August September October November [D…" at bounding box center [233, 382] width 217 height 36
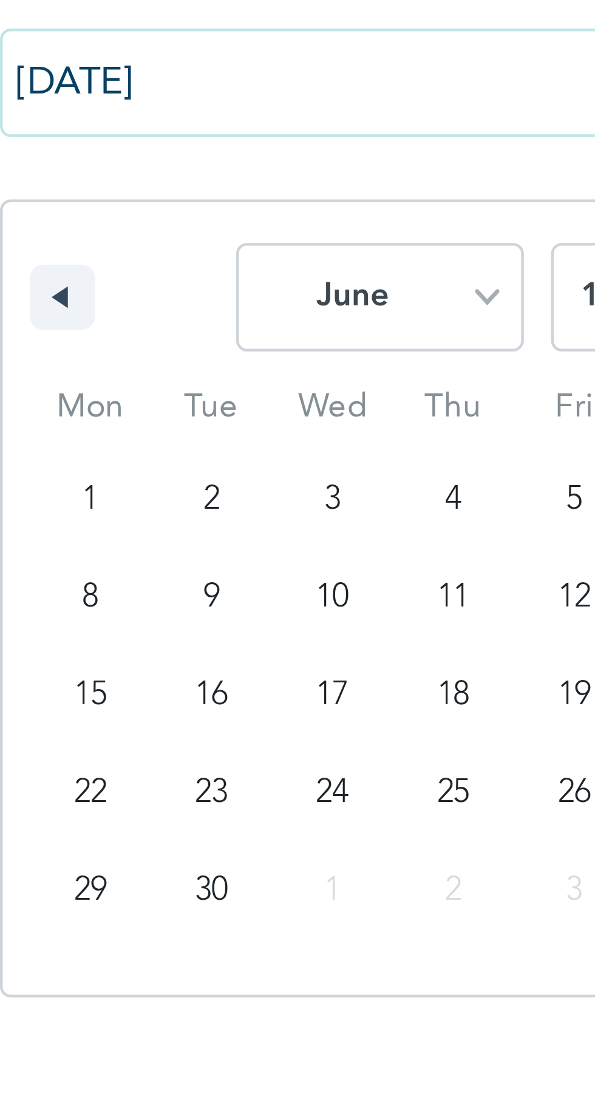
click at [136, 383] on button "button" at bounding box center [138, 385] width 15 height 15
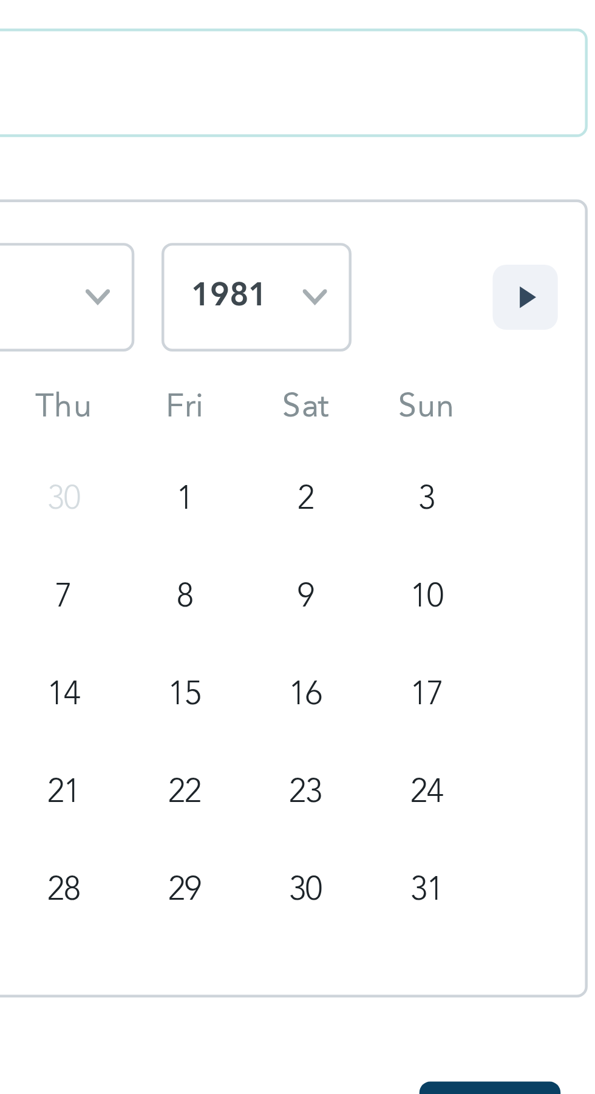
click at [332, 381] on button "button" at bounding box center [328, 385] width 15 height 15
select select "5"
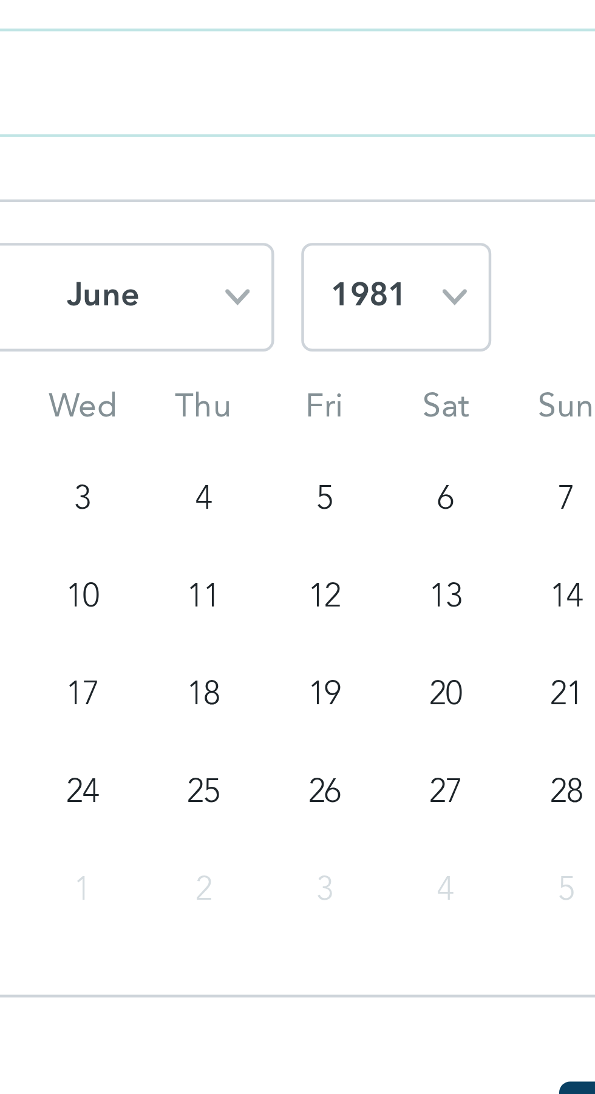
click at [273, 386] on select "2025 2024 2023 2022 2021 2020 2019 2018 2017 2016 2015 2014 2013 2012 2011 2010…" at bounding box center [268, 386] width 43 height 24
select select "1976"
click at [247, 374] on select "2025 2024 2023 2022 2021 2020 2019 2018 2017 2016 2015 2014 2013 2012 2011 2010…" at bounding box center [268, 386] width 43 height 24
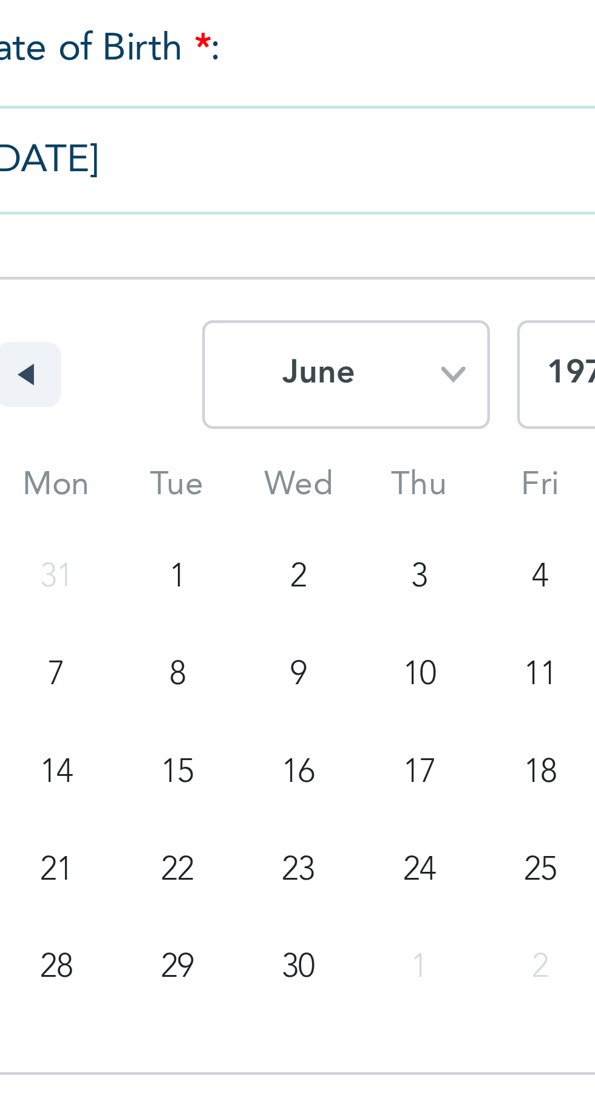
click at [201, 342] on input "[DATE]" at bounding box center [233, 338] width 219 height 24
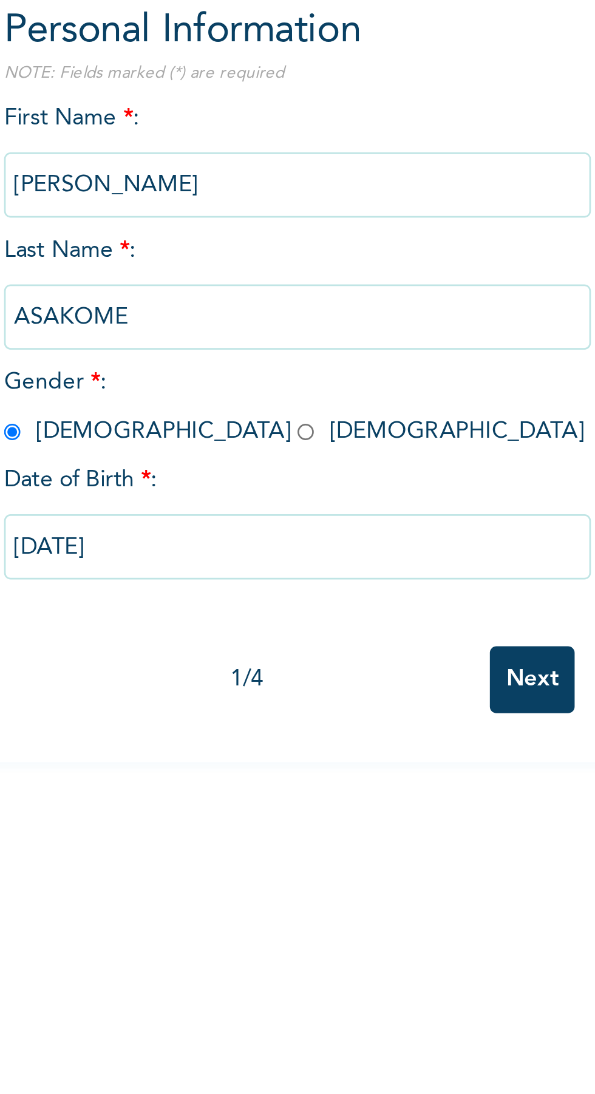
click at [331, 394] on input "Next" at bounding box center [321, 387] width 32 height 25
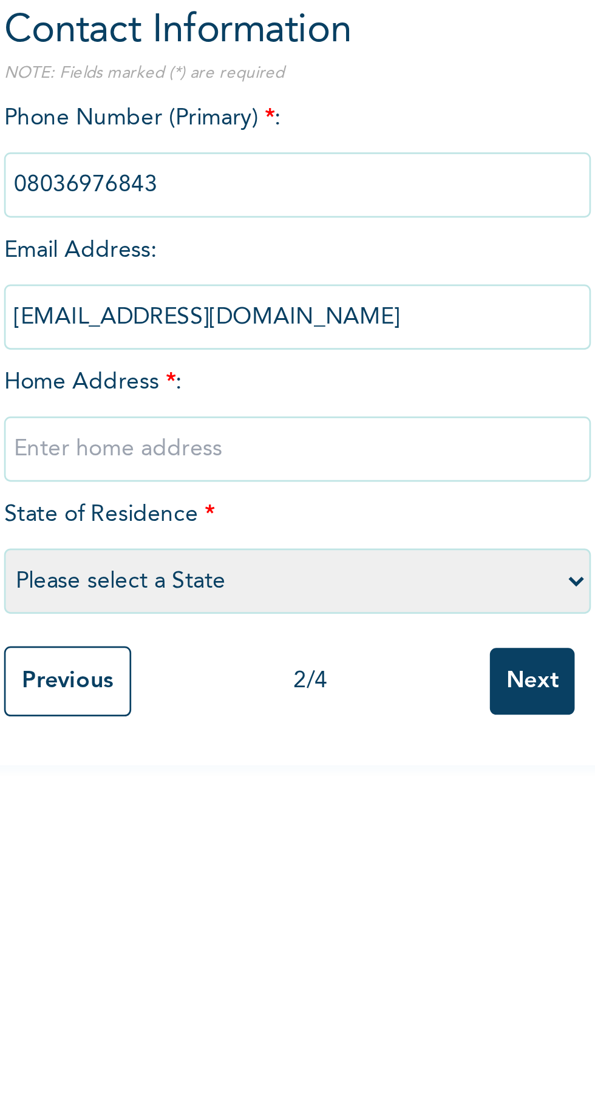
click at [225, 302] on input "text" at bounding box center [233, 301] width 219 height 24
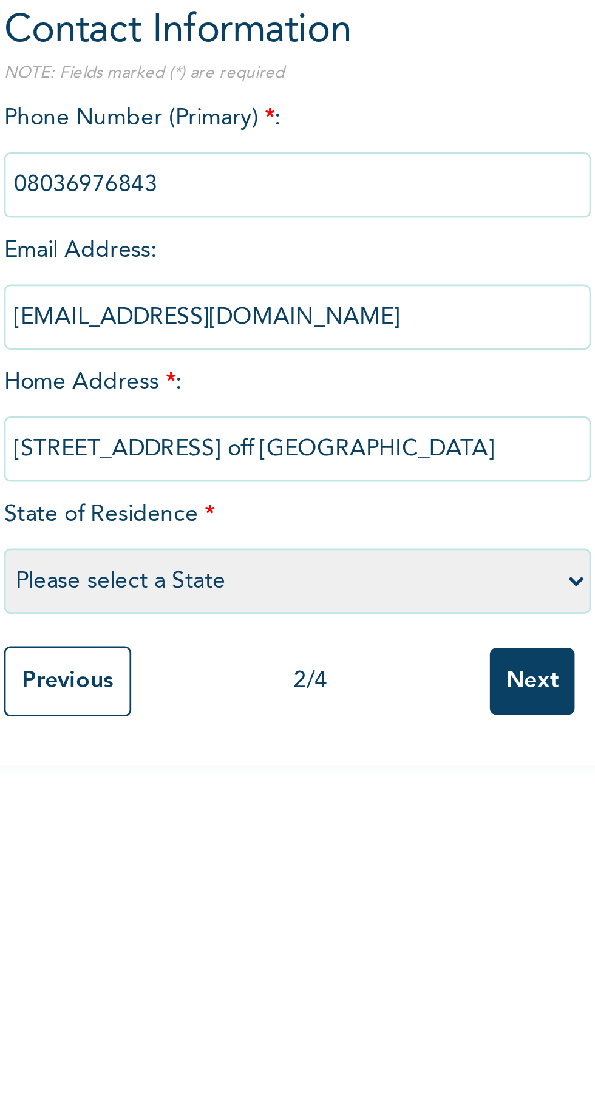
type input "[STREET_ADDRESS] off [GEOGRAPHIC_DATA]"
click at [225, 349] on select "Please select a State [PERSON_NAME] (FCT) [PERSON_NAME] Ibom [GEOGRAPHIC_DATA] …" at bounding box center [233, 350] width 219 height 24
select select "12"
click at [124, 338] on select "Please select a State [PERSON_NAME] (FCT) [PERSON_NAME] Ibom [GEOGRAPHIC_DATA] …" at bounding box center [233, 350] width 219 height 24
click at [324, 398] on input "Next" at bounding box center [321, 387] width 32 height 25
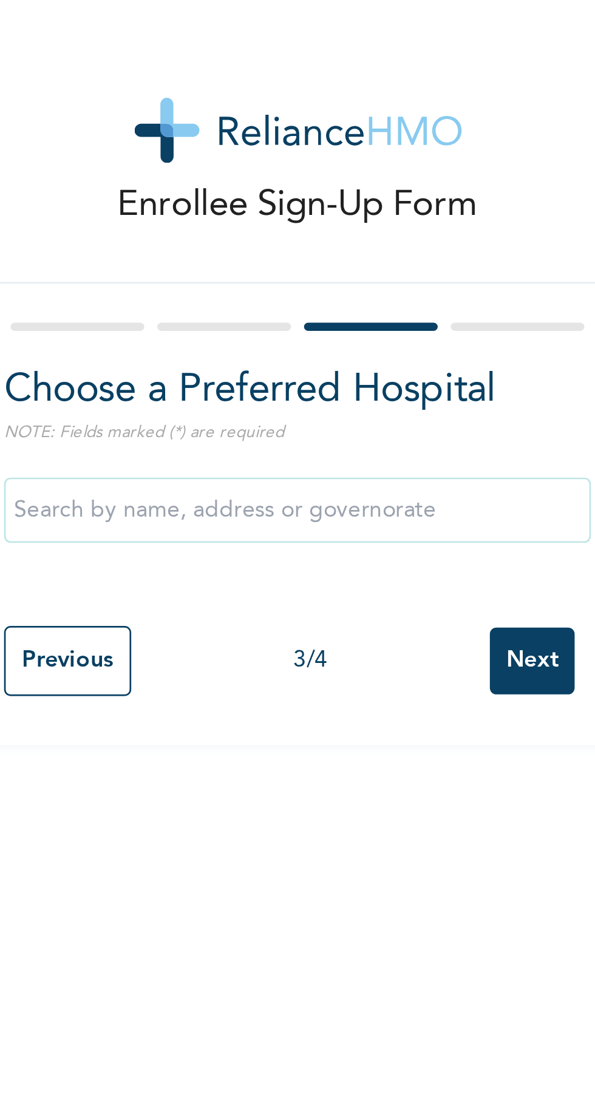
click at [276, 188] on input "text" at bounding box center [233, 190] width 219 height 24
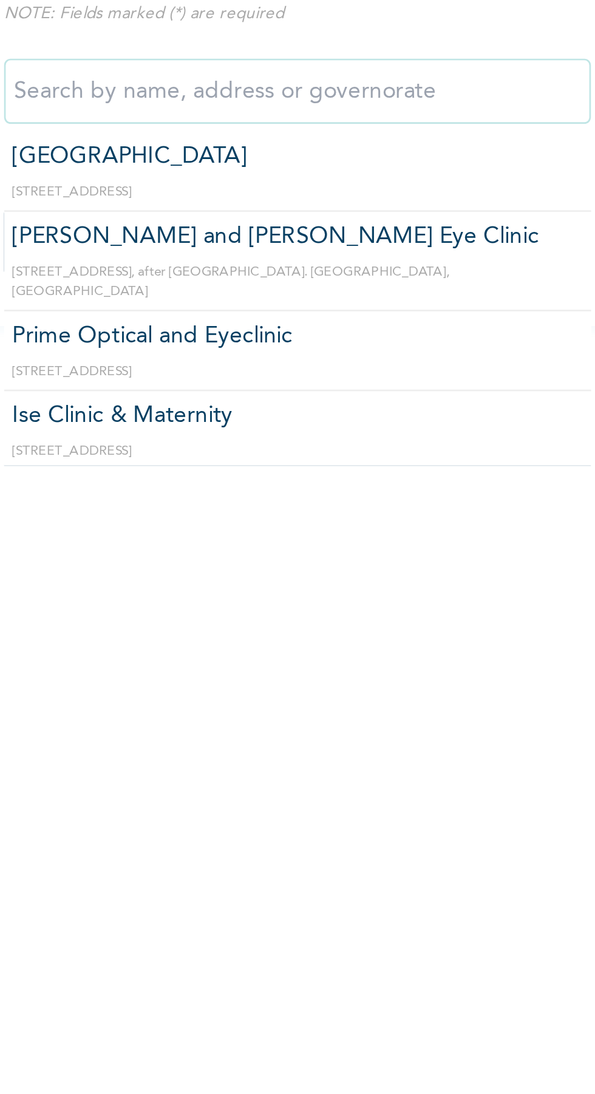
scroll to position [121, 0]
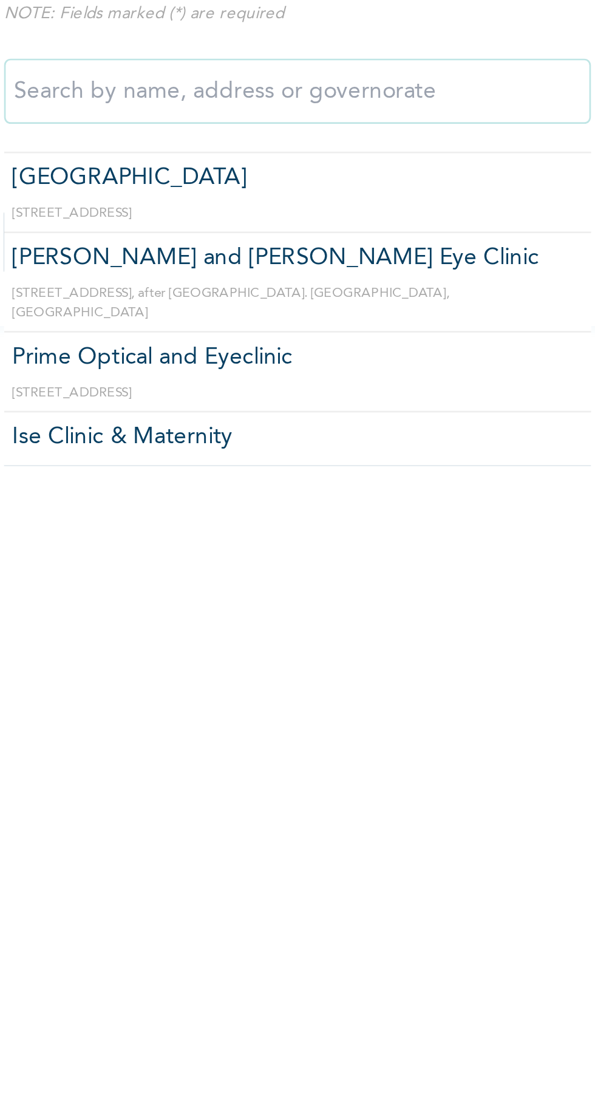
type input "Prime Optical and Eyeclinic"
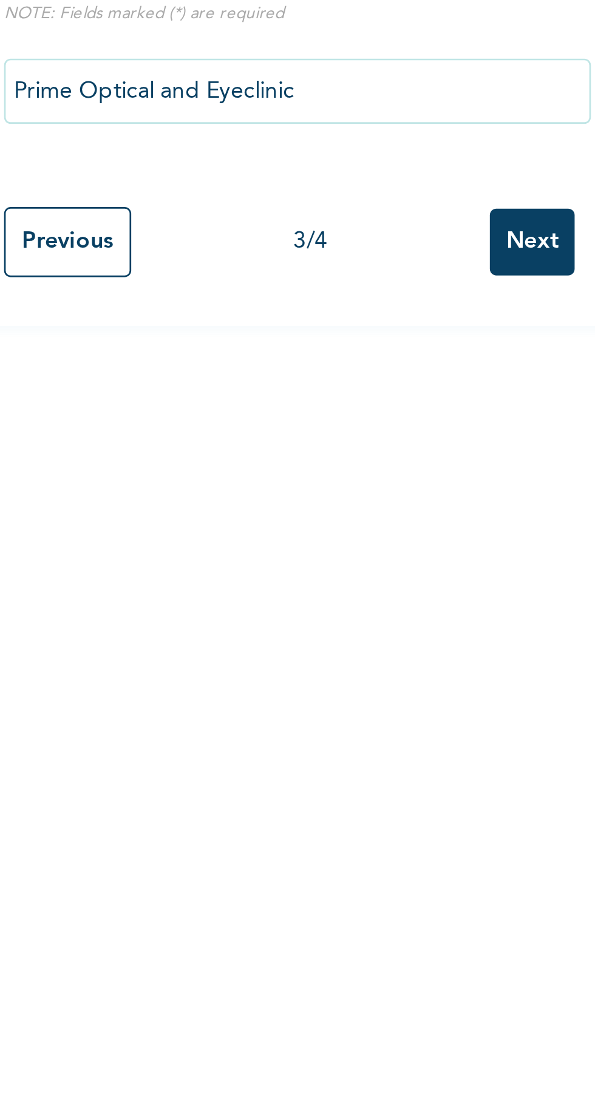
click at [316, 250] on input "Next" at bounding box center [321, 246] width 32 height 25
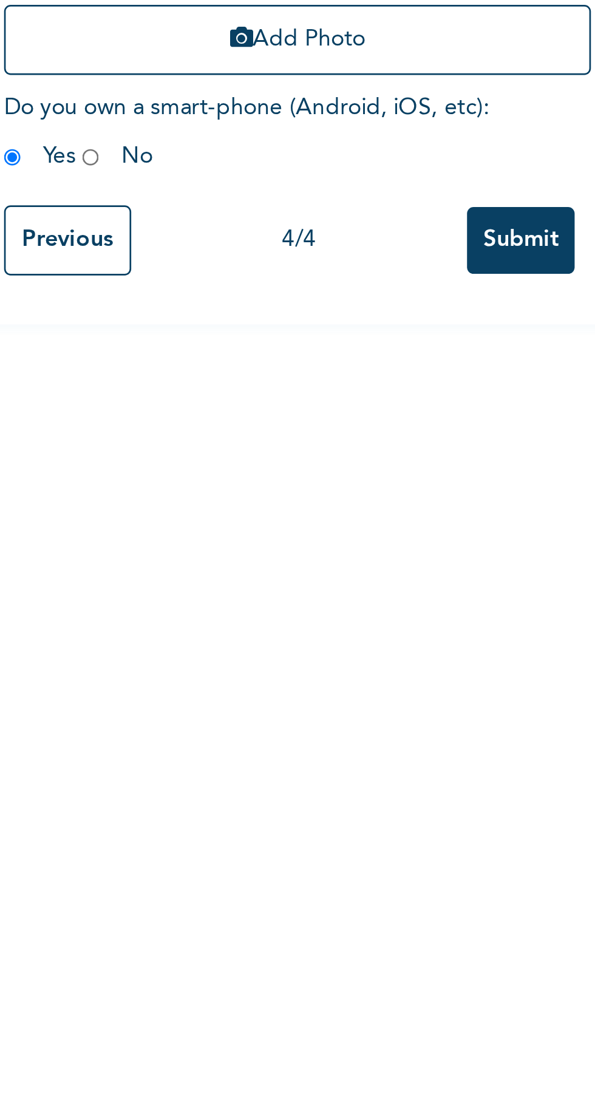
click at [321, 494] on input "Submit" at bounding box center [316, 491] width 40 height 25
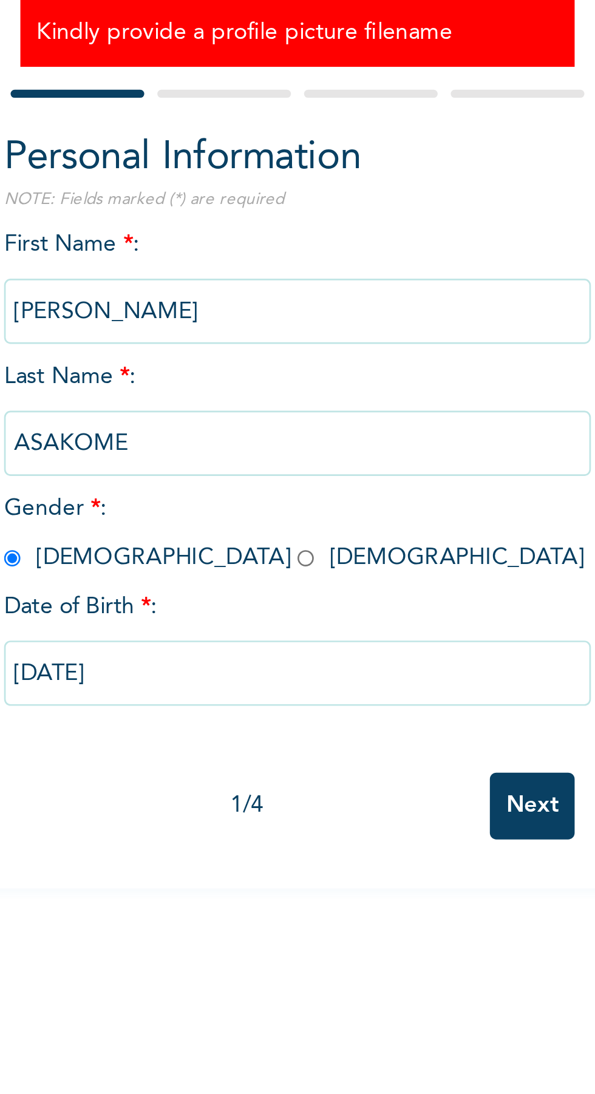
click at [213, 366] on input "[DATE]" at bounding box center [233, 375] width 219 height 24
select select "5"
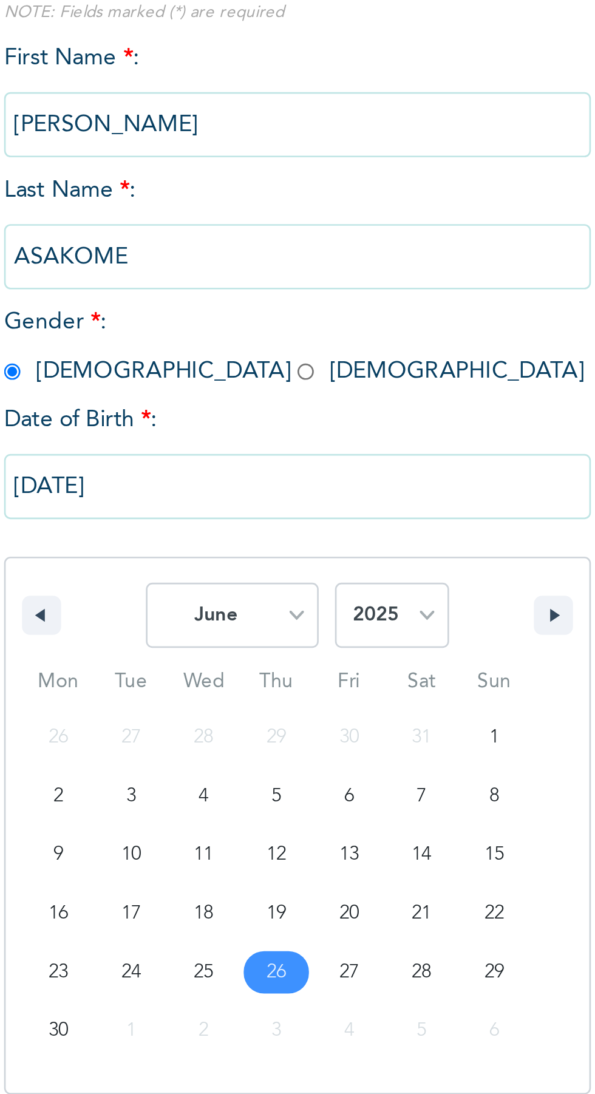
click at [281, 425] on select "2025 2024 2023 2022 2021 2020 2019 2018 2017 2016 2015 2014 2013 2012 2011 2010…" at bounding box center [268, 423] width 43 height 24
select select "1976"
click at [247, 411] on select "2025 2024 2023 2022 2021 2020 2019 2018 2017 2016 2015 2014 2013 2012 2011 2010…" at bounding box center [268, 423] width 43 height 24
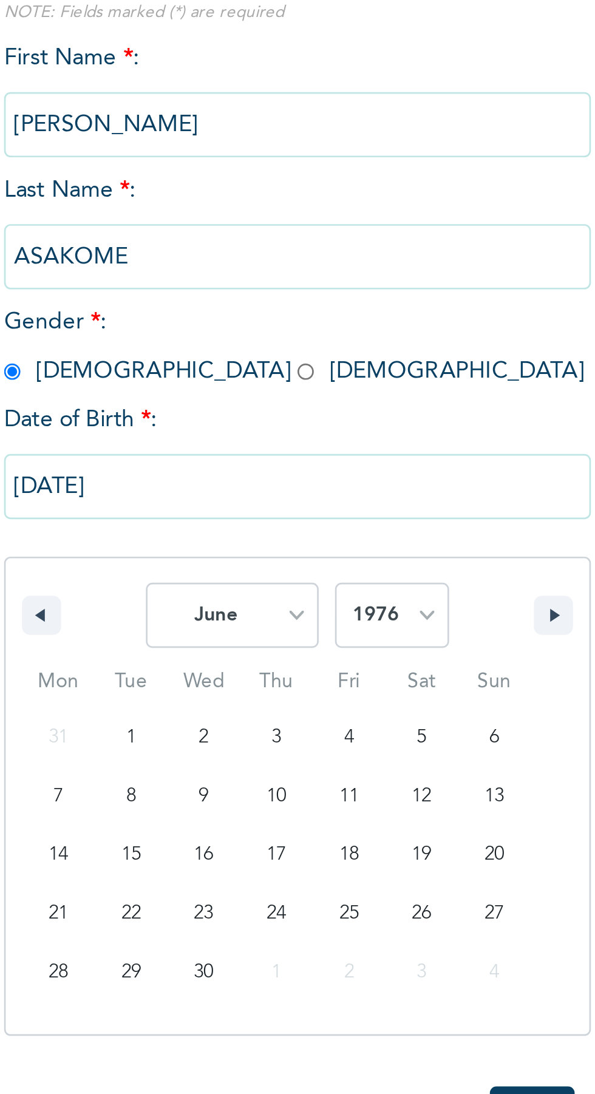
click at [210, 423] on select "January February March April May June July August September October November De…" at bounding box center [209, 423] width 64 height 24
click at [177, 411] on select "January February March April May June July August September October November De…" at bounding box center [209, 423] width 64 height 24
click at [151, 428] on span "January February March April May June July August September October November [D…" at bounding box center [233, 423] width 164 height 36
type input "[DATE]"
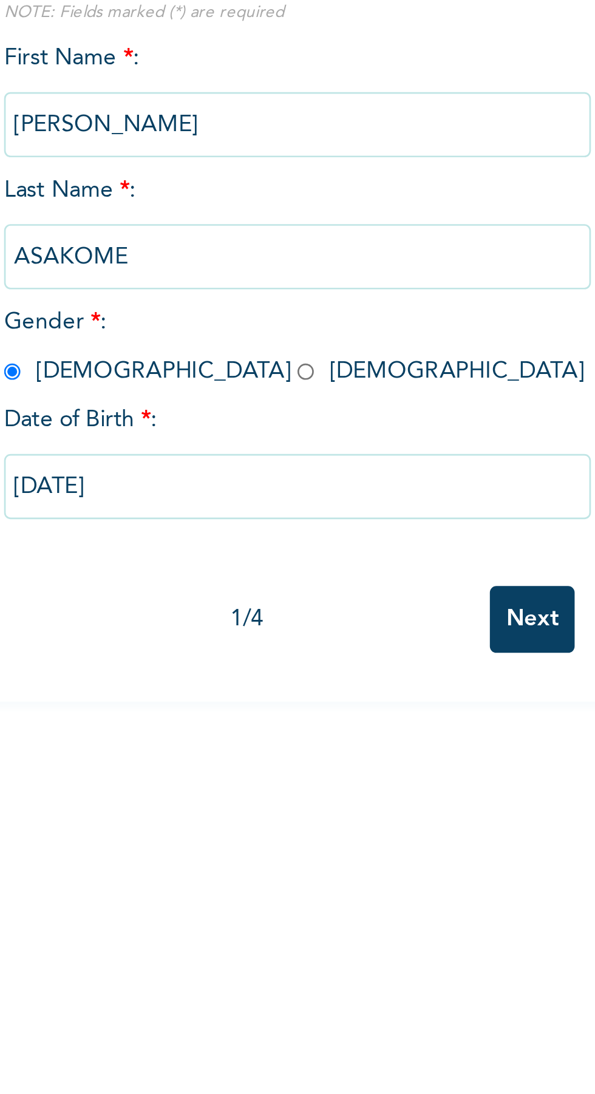
click at [214, 372] on input "[DATE]" at bounding box center [233, 375] width 219 height 24
select select "5"
select select "1976"
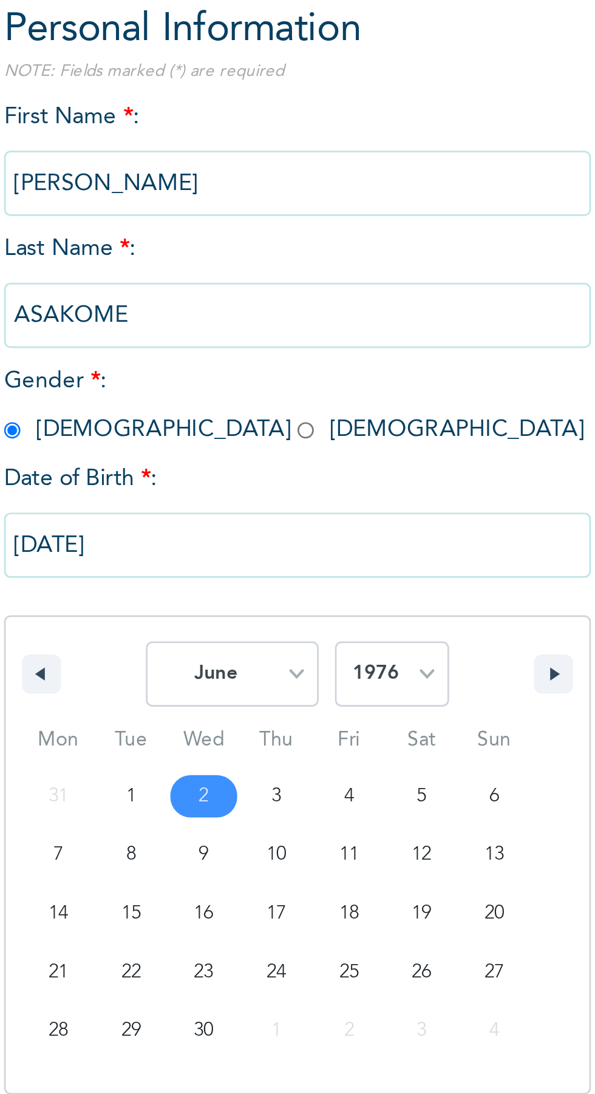
type input "[DATE]"
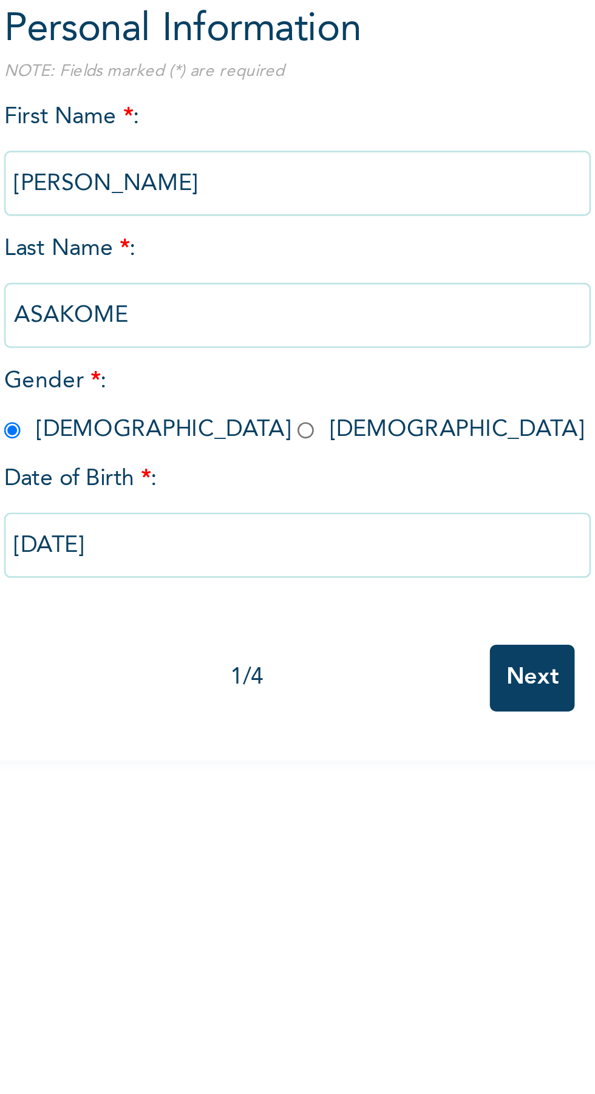
click at [228, 376] on input "[DATE]" at bounding box center [233, 375] width 219 height 24
select select "5"
select select "1976"
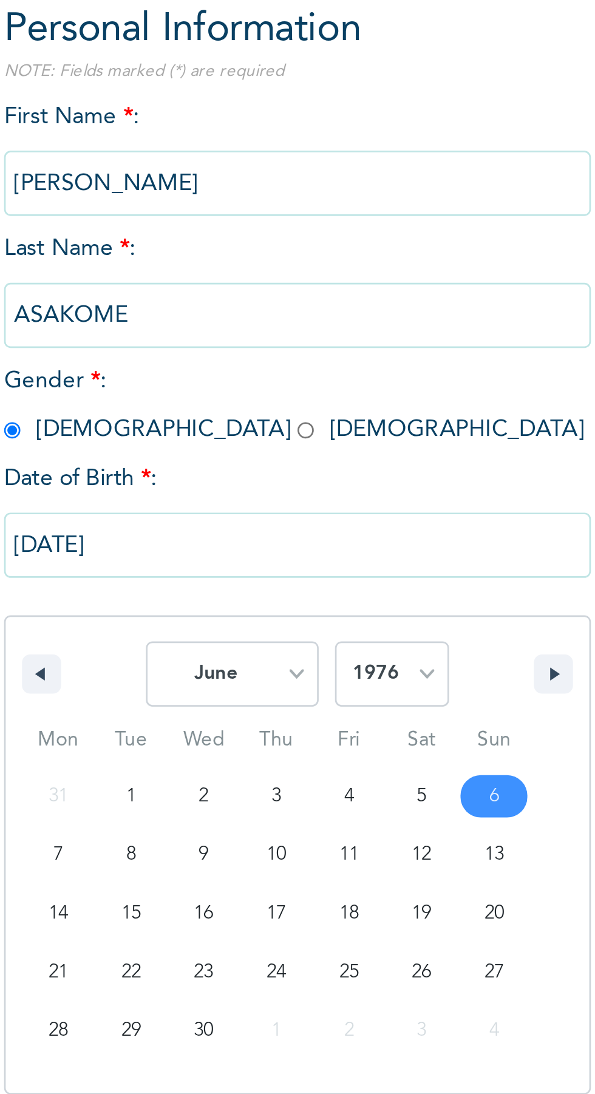
type input "[DATE]"
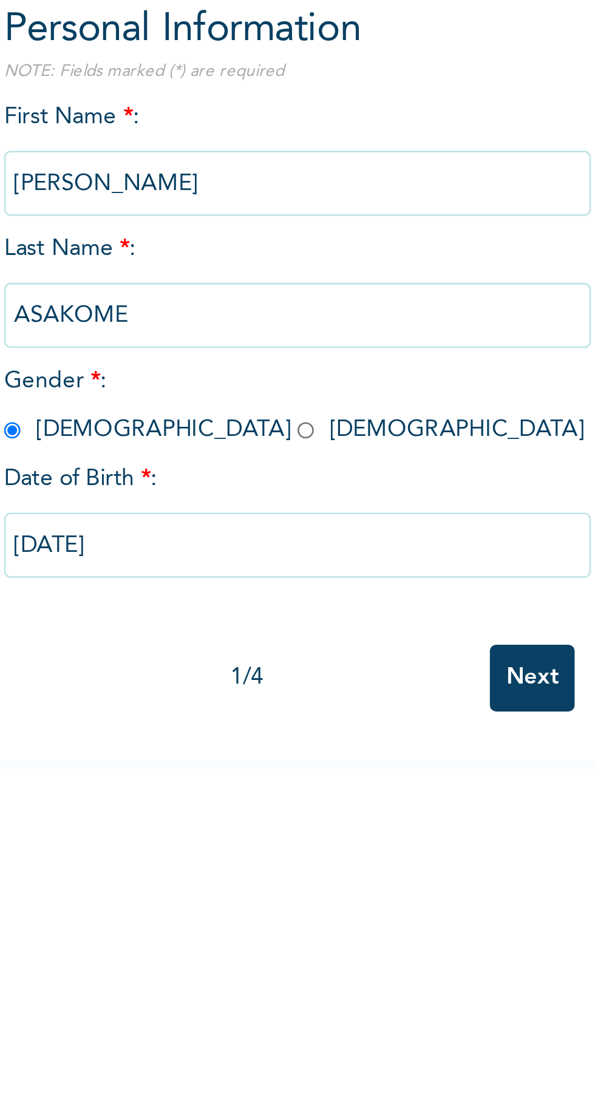
click at [219, 372] on input "[DATE]" at bounding box center [233, 375] width 219 height 24
select select "5"
select select "1976"
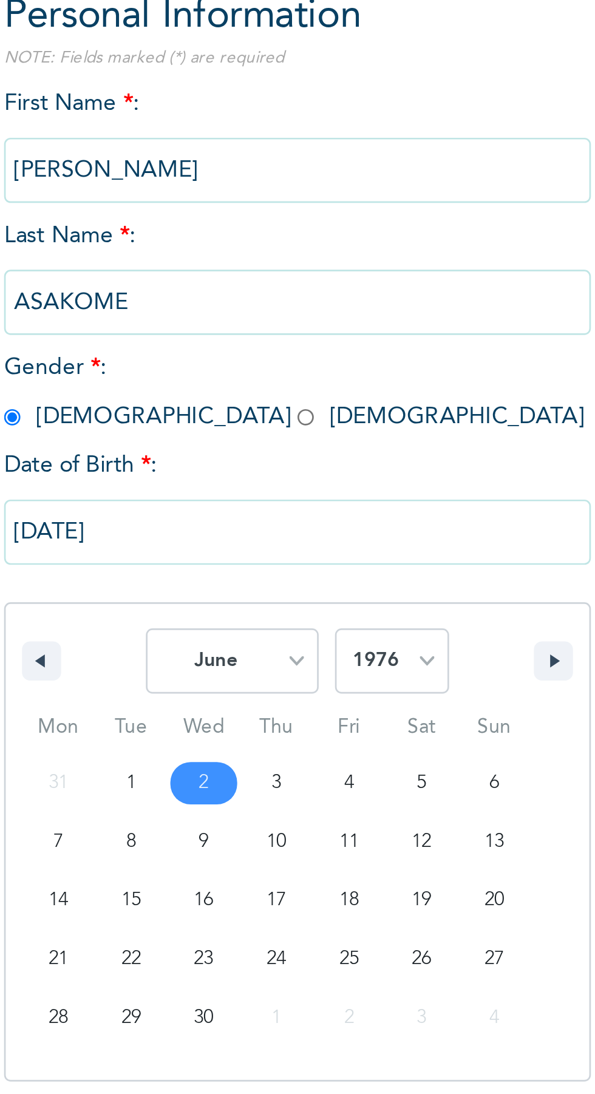
type input "[DATE]"
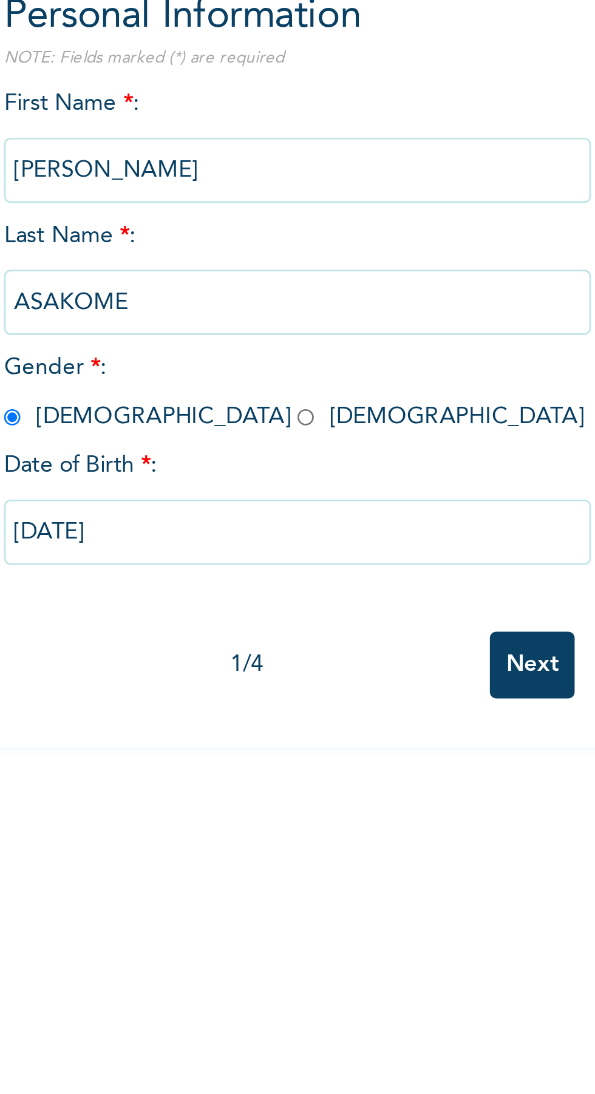
click at [320, 421] on input "Next" at bounding box center [321, 424] width 32 height 25
select select "12"
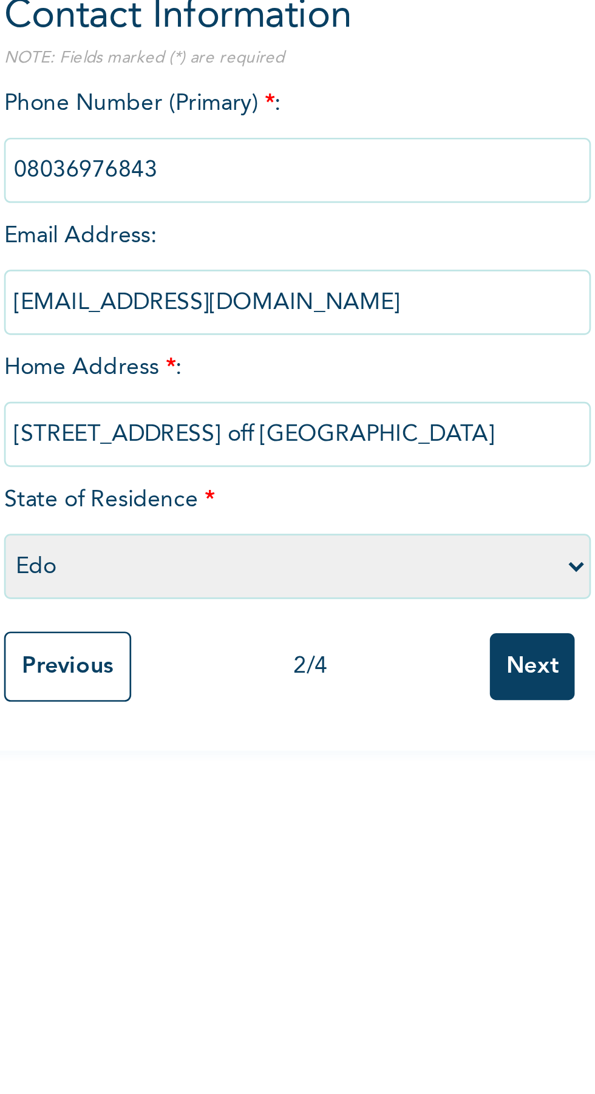
click at [321, 384] on input "Next" at bounding box center [321, 387] width 32 height 25
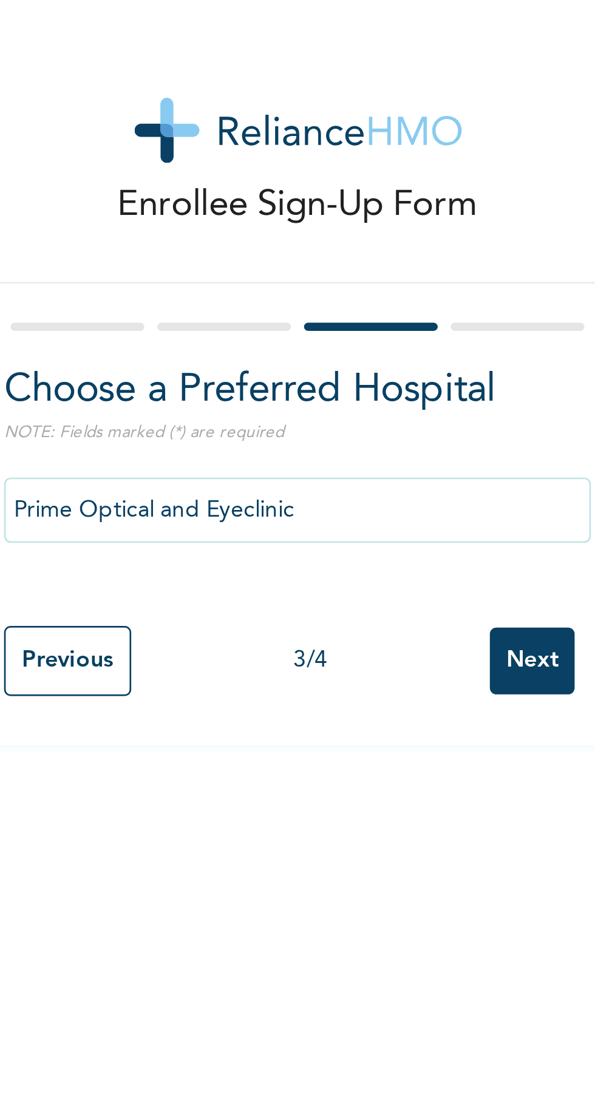
click at [244, 191] on input "Prime Optical and Eyeclinic" at bounding box center [233, 190] width 219 height 24
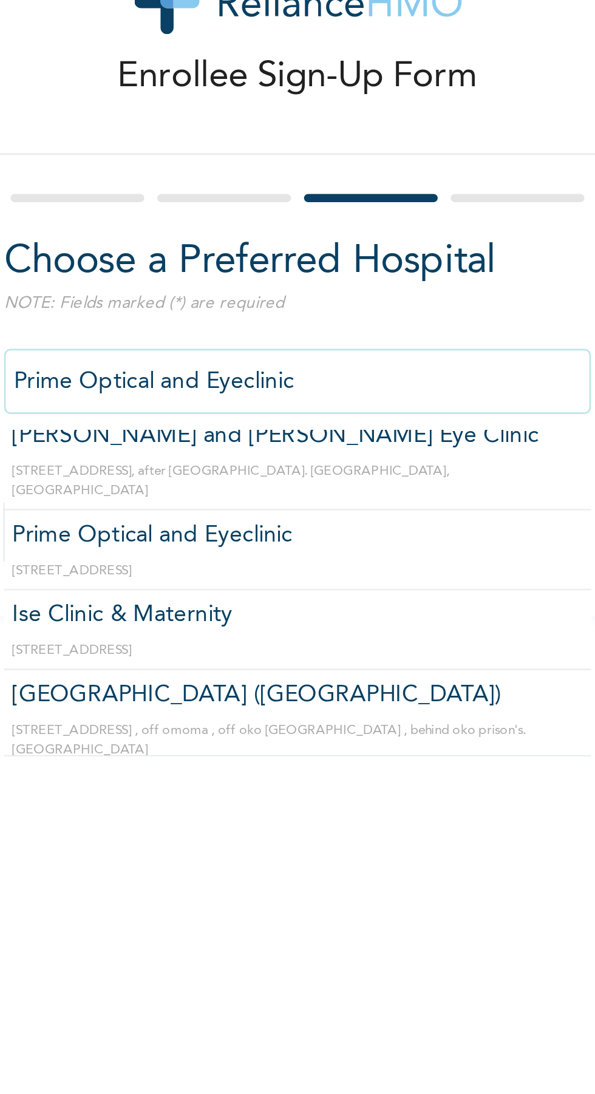
scroll to position [164, 0]
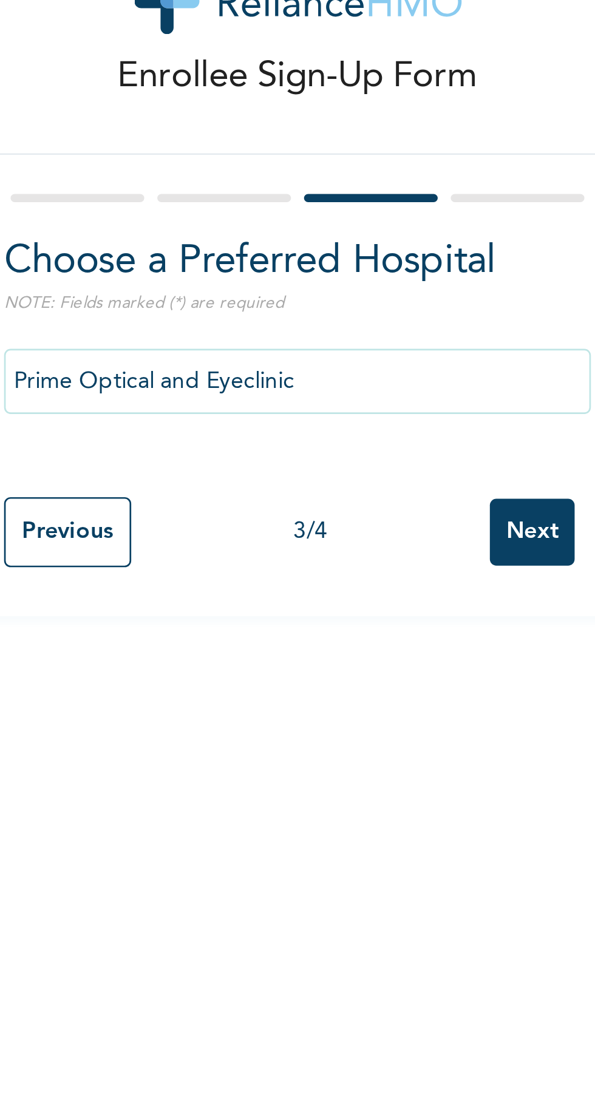
click at [319, 244] on input "Next" at bounding box center [321, 246] width 32 height 25
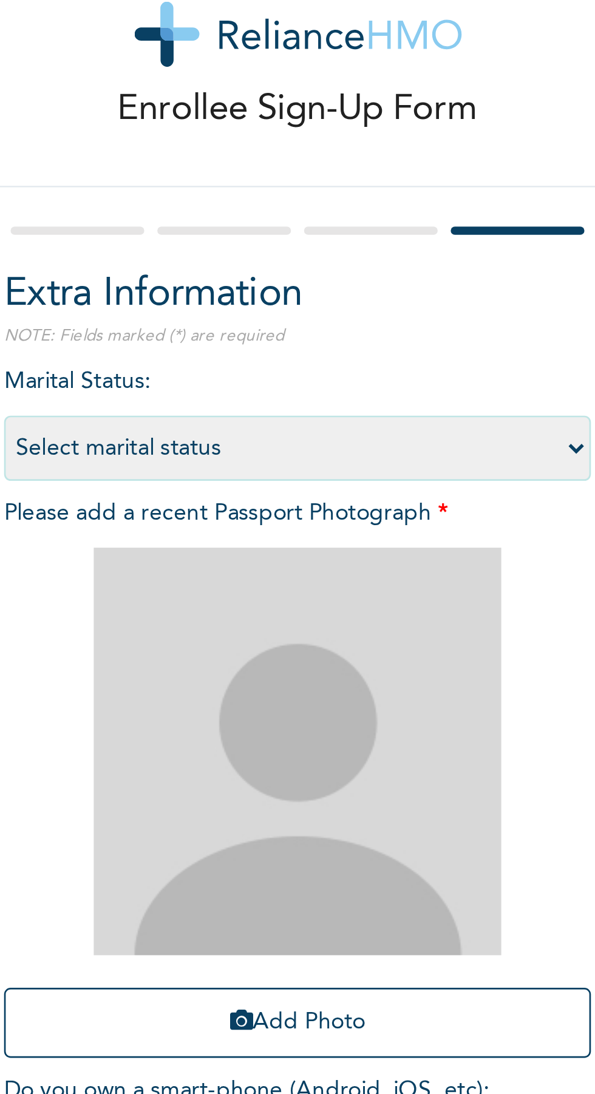
click at [268, 202] on select "Select marital status [DEMOGRAPHIC_DATA] Married [DEMOGRAPHIC_DATA] Widow/[DEMO…" at bounding box center [233, 203] width 219 height 24
select select "2"
click at [124, 191] on select "Select marital status [DEMOGRAPHIC_DATA] Married [DEMOGRAPHIC_DATA] Widow/[DEMO…" at bounding box center [233, 203] width 219 height 24
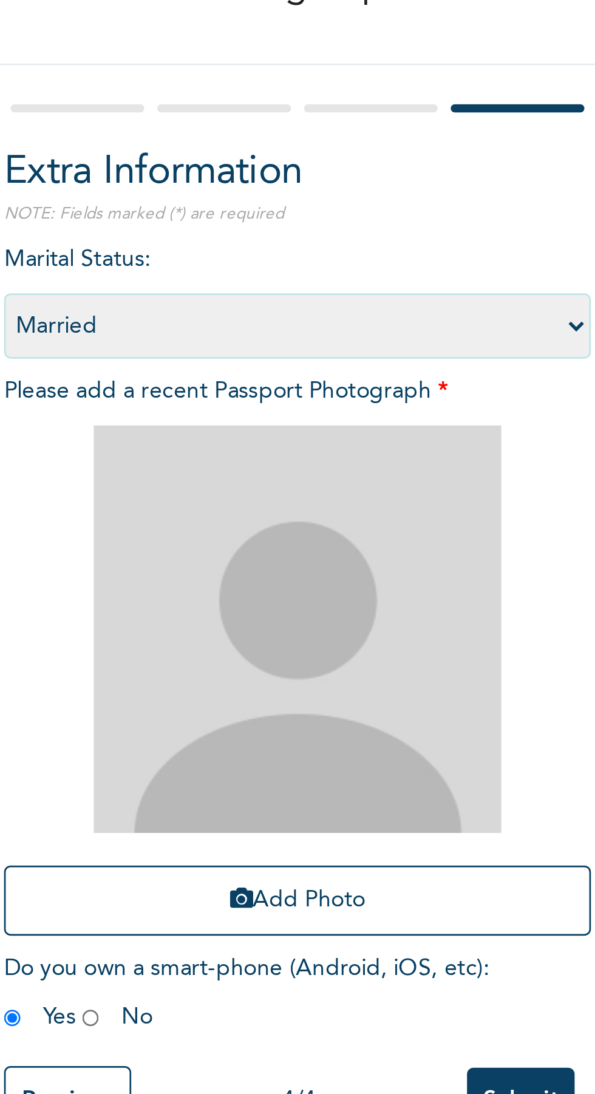
click at [256, 315] on img at bounding box center [233, 316] width 152 height 152
click at [239, 409] on button "Add Photo" at bounding box center [233, 417] width 219 height 26
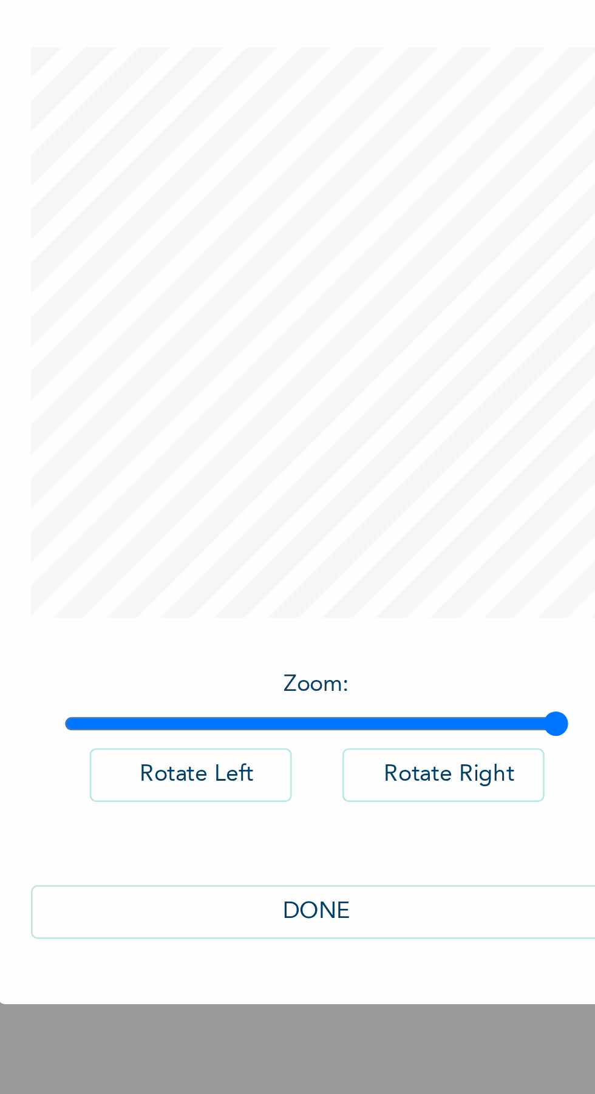
click at [251, 685] on button "Rotate Left" at bounding box center [250, 674] width 75 height 20
click at [344, 685] on button "Rotate Right" at bounding box center [344, 674] width 75 height 20
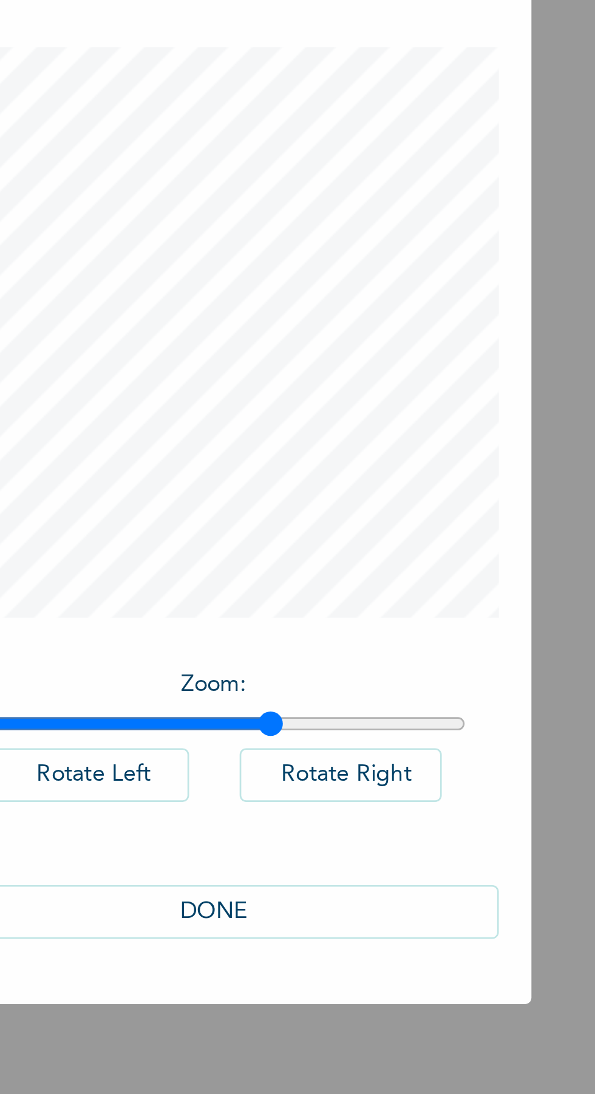
type input "1.62"
click at [299, 736] on button "DONE" at bounding box center [297, 725] width 213 height 20
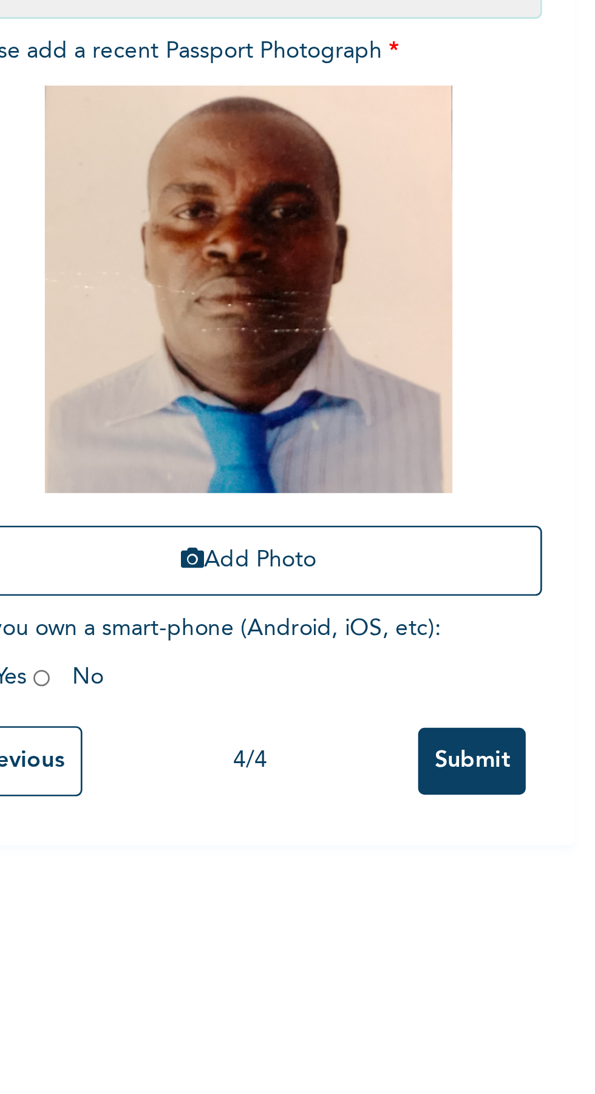
click at [316, 483] on input "Submit" at bounding box center [316, 491] width 40 height 25
